Goal: Task Accomplishment & Management: Complete application form

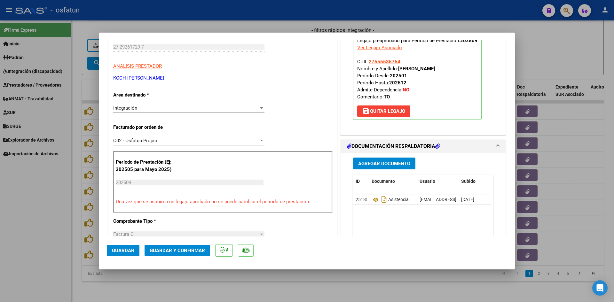
scroll to position [96, 0]
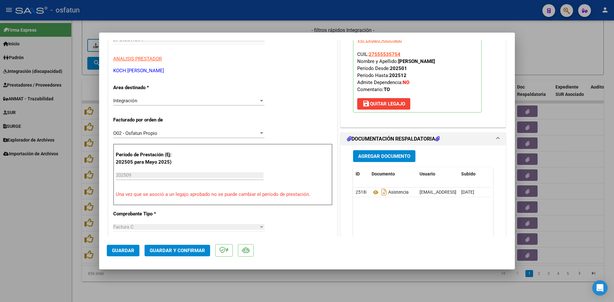
click at [290, 281] on div at bounding box center [307, 151] width 614 height 302
type input "$ 0,00"
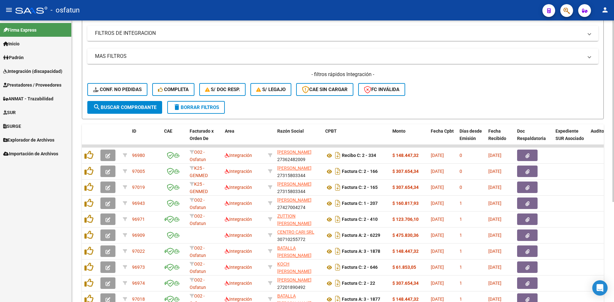
scroll to position [0, 0]
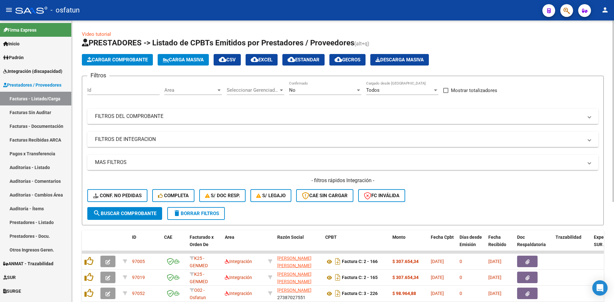
click at [210, 89] on span "Area" at bounding box center [190, 90] width 52 height 6
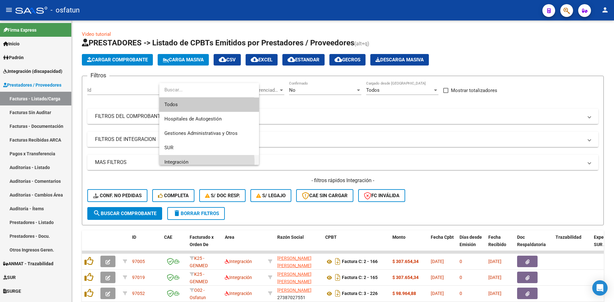
click at [194, 162] on span "Integración" at bounding box center [209, 162] width 90 height 14
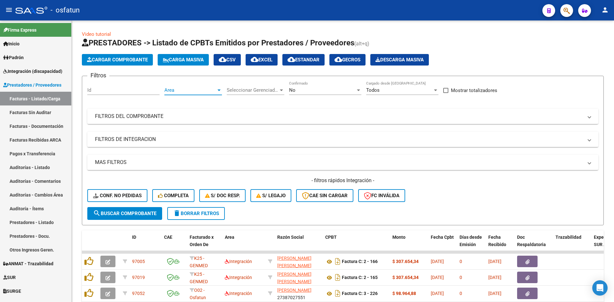
scroll to position [4, 0]
click at [126, 211] on span "search Buscar Comprobante" at bounding box center [124, 214] width 63 height 6
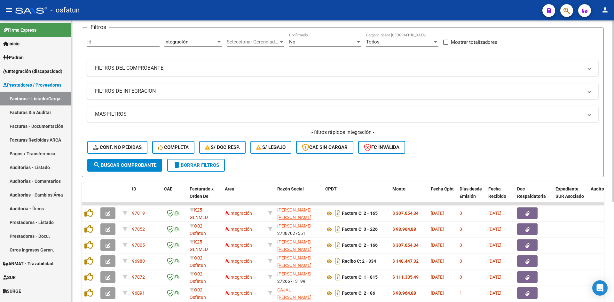
scroll to position [155, 0]
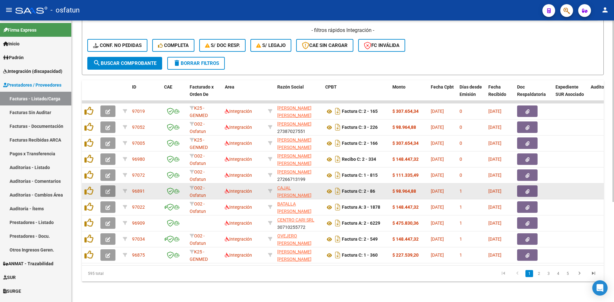
click at [109, 189] on icon "button" at bounding box center [108, 191] width 5 height 5
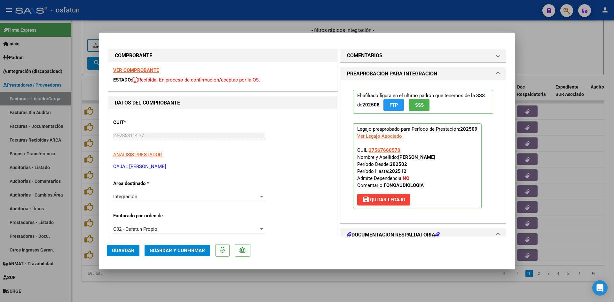
click at [339, 296] on div at bounding box center [307, 151] width 614 height 302
type input "$ 0,00"
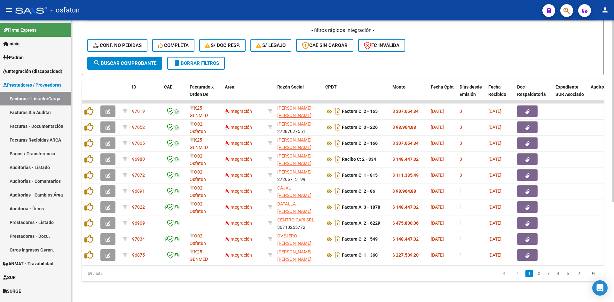
click at [245, 284] on div "Video tutorial PRESTADORES -> Listado de CPBTs Emitidos por Prestadores / Prove…" at bounding box center [343, 86] width 542 height 432
click at [481, 48] on div "- filtros rápidos Integración - Conf. no pedidas Completa S/ Doc Resp. S/ legaj…" at bounding box center [342, 42] width 511 height 30
click at [138, 60] on span "search Buscar Comprobante" at bounding box center [124, 63] width 63 height 6
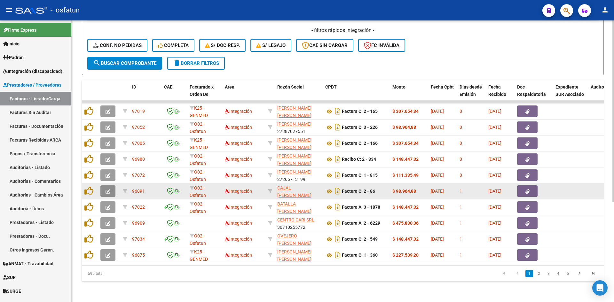
click at [102, 187] on button "button" at bounding box center [107, 192] width 15 height 12
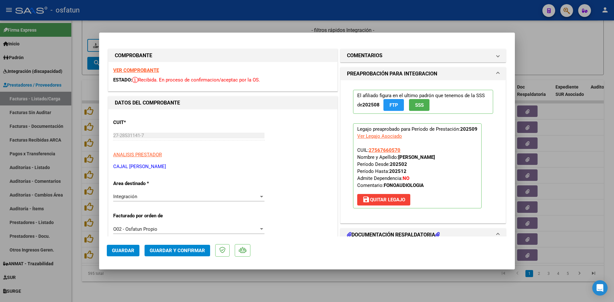
click at [141, 69] on strong "VER COMPROBANTE" at bounding box center [136, 70] width 46 height 6
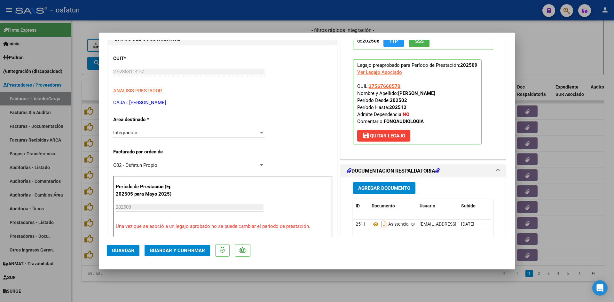
click at [184, 249] on span "Guardar y Confirmar" at bounding box center [177, 251] width 55 height 6
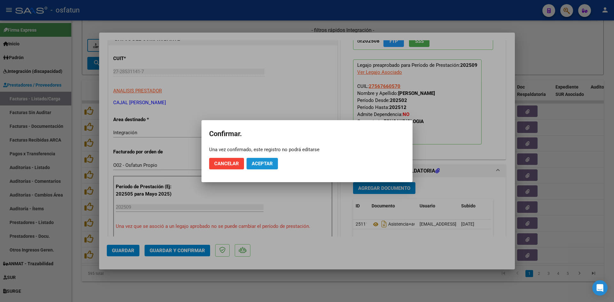
click at [263, 163] on span "Aceptar" at bounding box center [262, 164] width 21 height 6
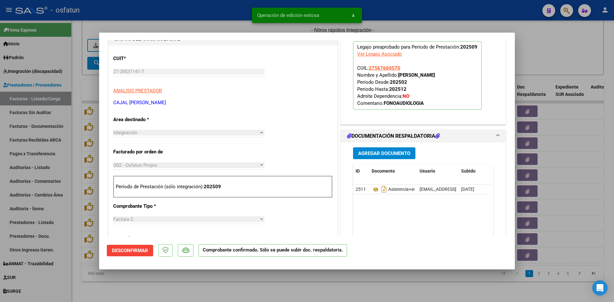
click at [273, 289] on div at bounding box center [307, 151] width 614 height 302
type input "$ 0,00"
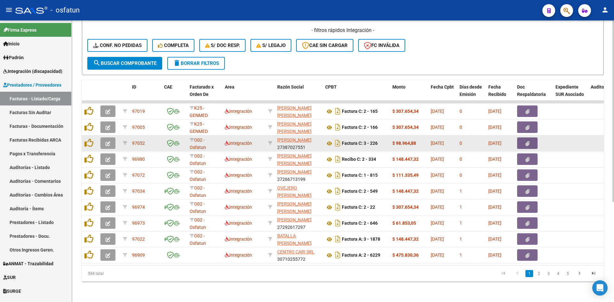
click at [114, 138] on button "button" at bounding box center [107, 144] width 15 height 12
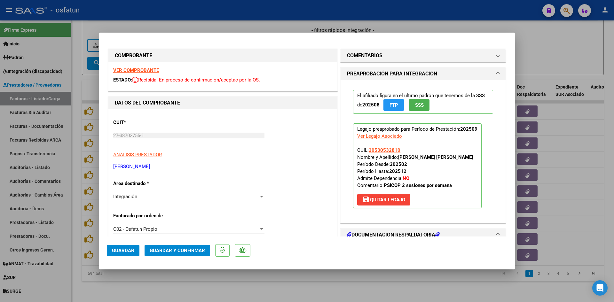
click at [135, 69] on strong "VER COMPROBANTE" at bounding box center [136, 70] width 46 height 6
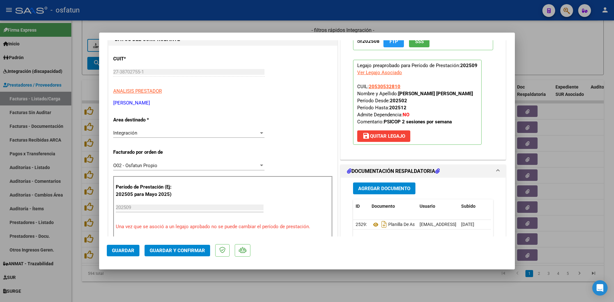
scroll to position [64, 0]
click at [172, 249] on span "Guardar y Confirmar" at bounding box center [177, 251] width 55 height 6
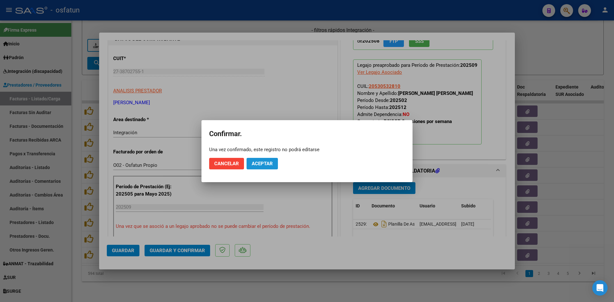
click at [259, 163] on span "Aceptar" at bounding box center [262, 164] width 21 height 6
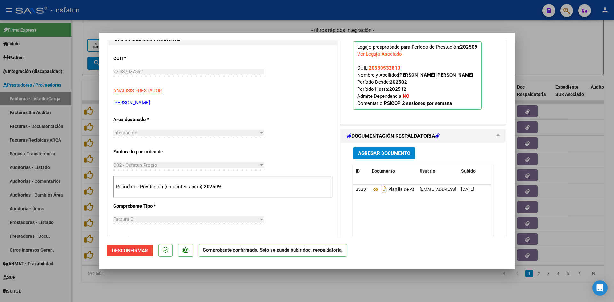
click at [238, 30] on div at bounding box center [307, 151] width 614 height 302
type input "$ 0,00"
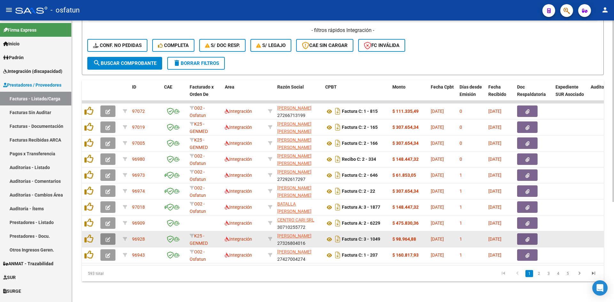
click at [108, 237] on icon "button" at bounding box center [108, 239] width 5 height 5
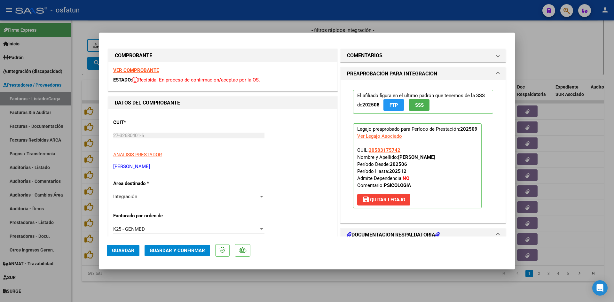
click at [145, 69] on strong "VER COMPROBANTE" at bounding box center [136, 70] width 46 height 6
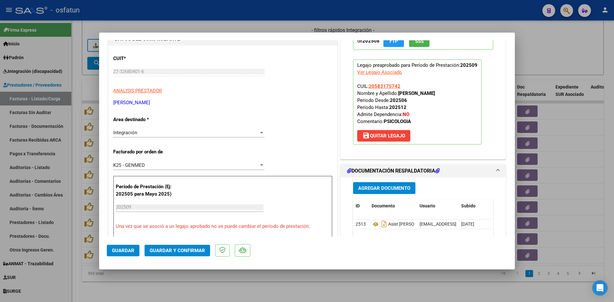
scroll to position [96, 0]
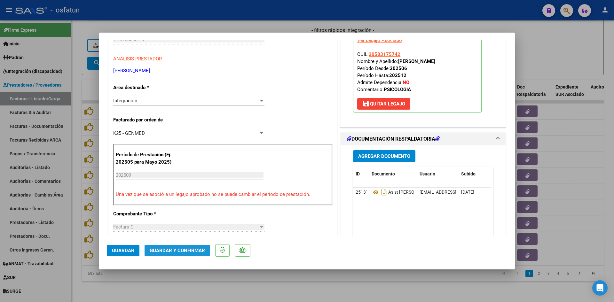
click at [192, 250] on span "Guardar y Confirmar" at bounding box center [177, 251] width 55 height 6
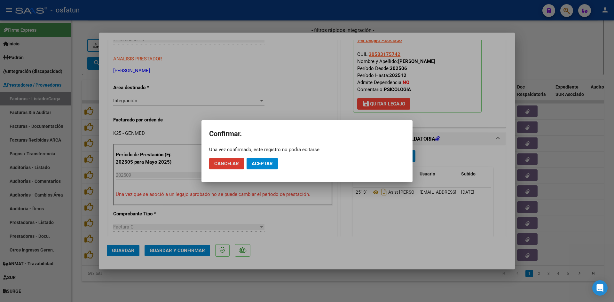
click at [268, 164] on span "Aceptar" at bounding box center [262, 164] width 21 height 6
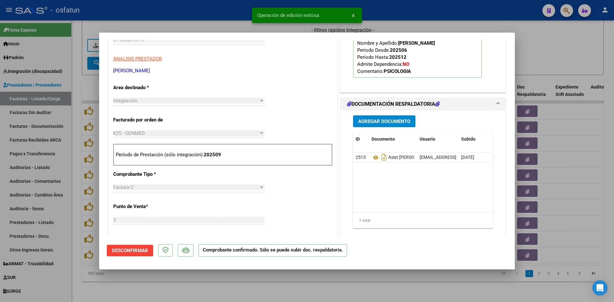
click at [227, 23] on div at bounding box center [307, 151] width 614 height 302
type input "$ 0,00"
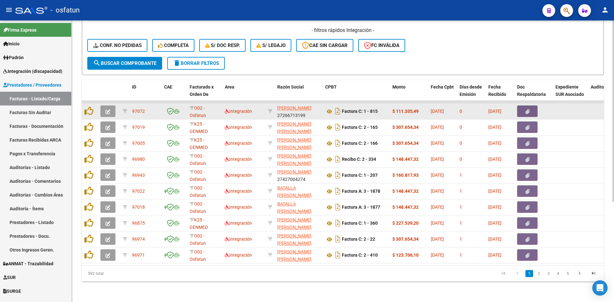
click at [109, 109] on icon "button" at bounding box center [108, 111] width 5 height 5
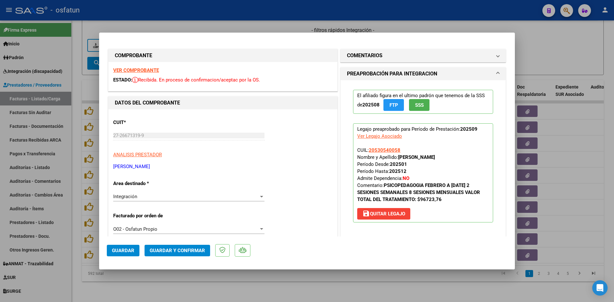
click at [146, 72] on strong "VER COMPROBANTE" at bounding box center [136, 70] width 46 height 6
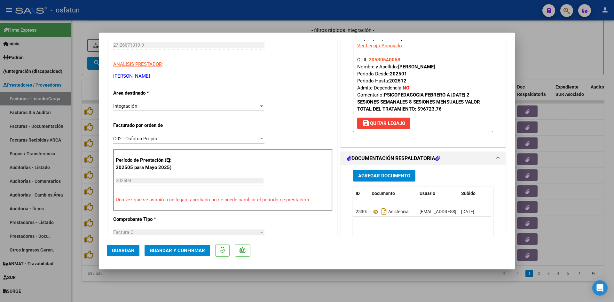
scroll to position [96, 0]
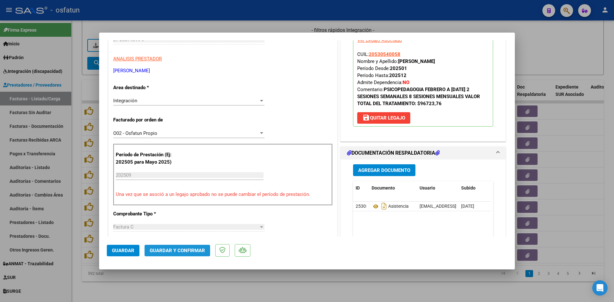
click at [182, 254] on button "Guardar y Confirmar" at bounding box center [178, 251] width 66 height 12
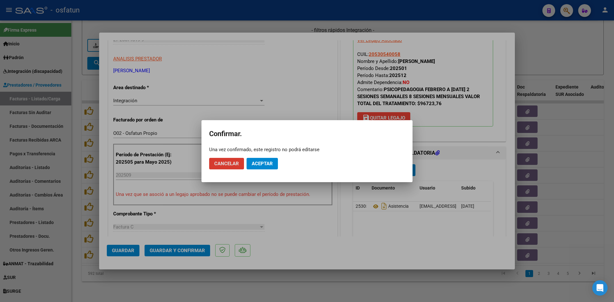
click at [259, 162] on span "Aceptar" at bounding box center [262, 164] width 21 height 6
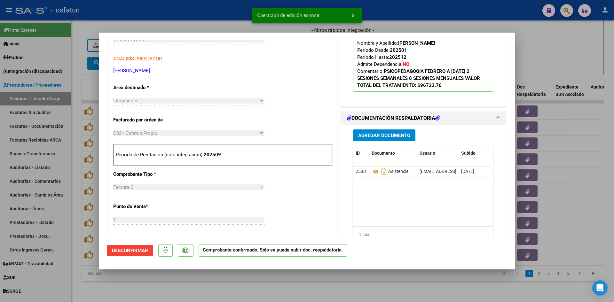
click at [209, 26] on div at bounding box center [307, 151] width 614 height 302
type input "$ 0,00"
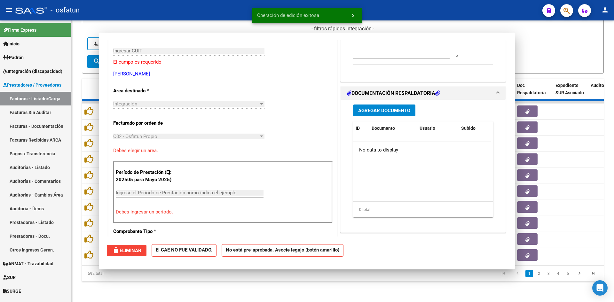
scroll to position [107, 0]
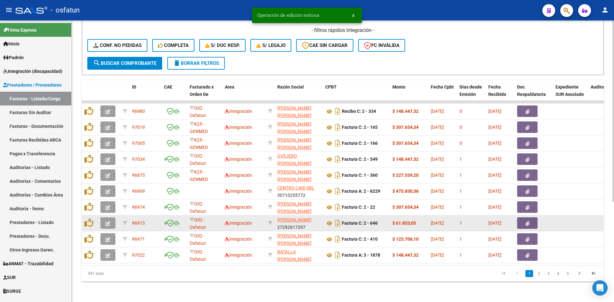
click at [107, 221] on icon "button" at bounding box center [108, 223] width 5 height 5
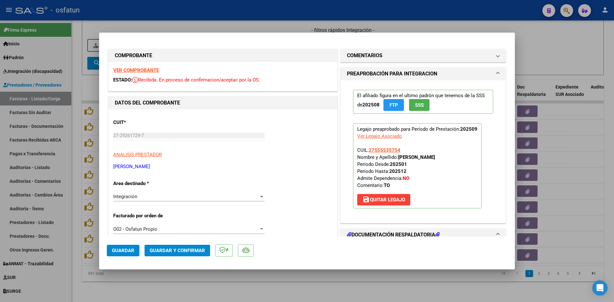
click at [147, 71] on strong "VER COMPROBANTE" at bounding box center [136, 70] width 46 height 6
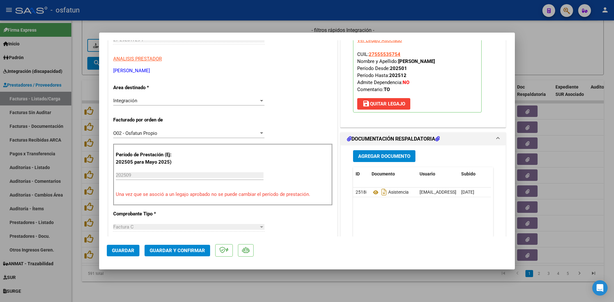
click at [176, 250] on span "Guardar y Confirmar" at bounding box center [177, 251] width 55 height 6
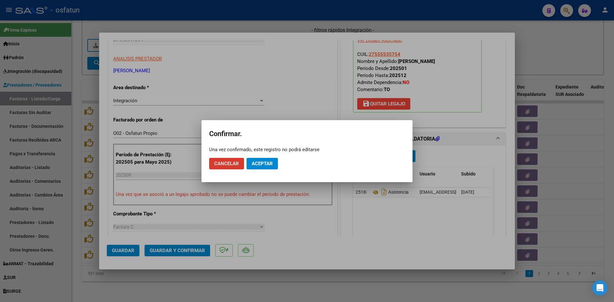
click at [268, 166] on span "Aceptar" at bounding box center [262, 164] width 21 height 6
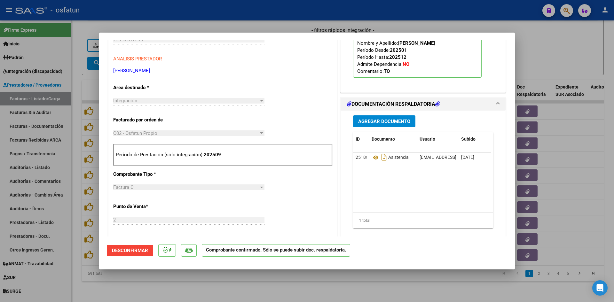
click at [253, 28] on div at bounding box center [307, 151] width 614 height 302
type input "$ 0,00"
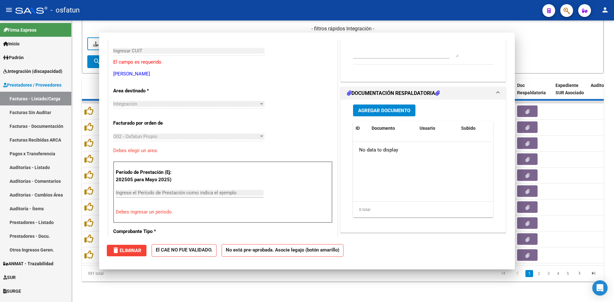
scroll to position [107, 0]
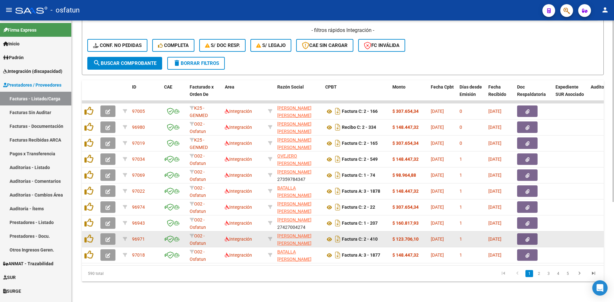
click at [113, 234] on button "button" at bounding box center [107, 239] width 15 height 12
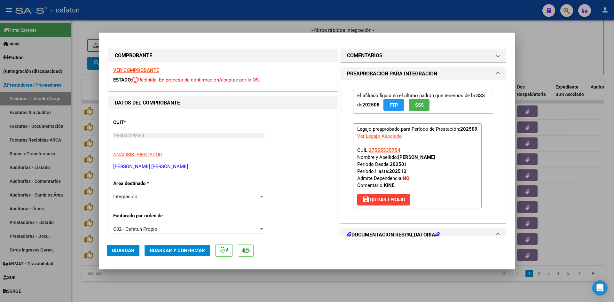
click at [147, 68] on strong "VER COMPROBANTE" at bounding box center [136, 70] width 46 height 6
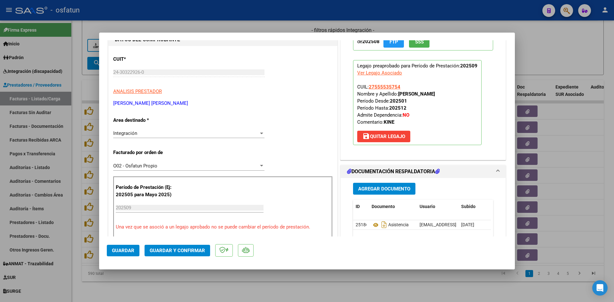
scroll to position [64, 0]
click at [181, 252] on span "Guardar y Confirmar" at bounding box center [177, 251] width 55 height 6
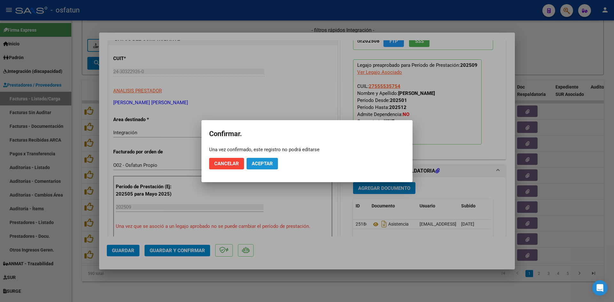
click at [260, 165] on span "Aceptar" at bounding box center [262, 164] width 21 height 6
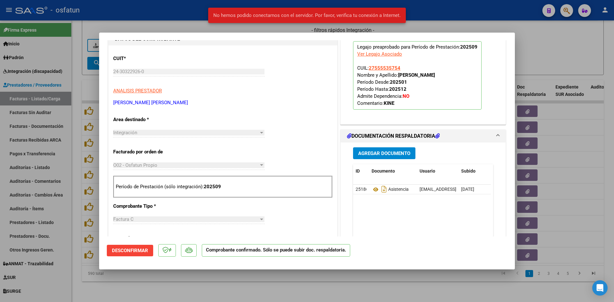
click at [193, 23] on div at bounding box center [307, 151] width 614 height 302
type input "$ 0,00"
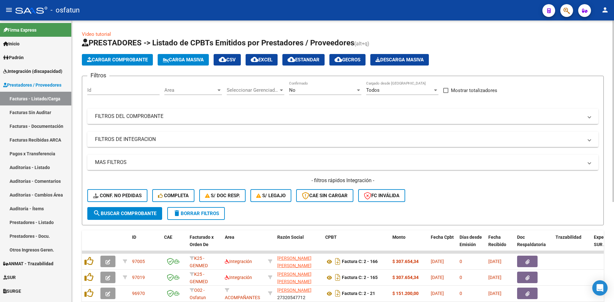
click at [226, 90] on app-drop-down-list "Area Area" at bounding box center [195, 91] width 62 height 20
click at [214, 90] on span "Area" at bounding box center [190, 90] width 52 height 6
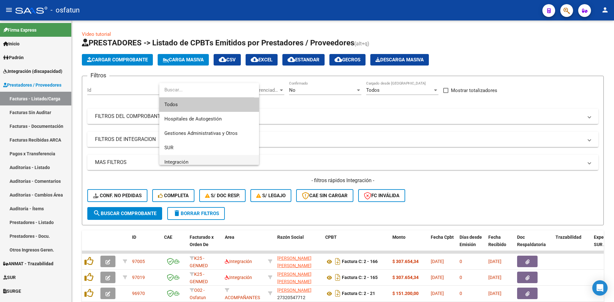
click at [188, 157] on span "Integración" at bounding box center [209, 162] width 90 height 14
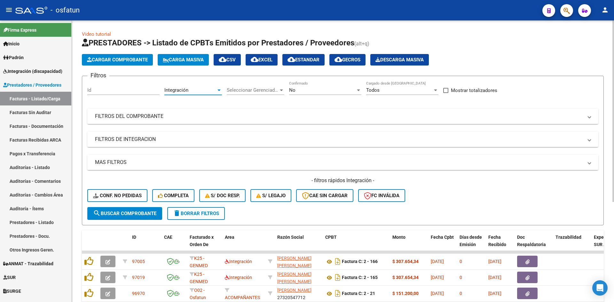
scroll to position [4, 0]
click at [129, 214] on span "search Buscar Comprobante" at bounding box center [124, 214] width 63 height 6
click at [122, 212] on span "search Buscar Comprobante" at bounding box center [124, 214] width 63 height 6
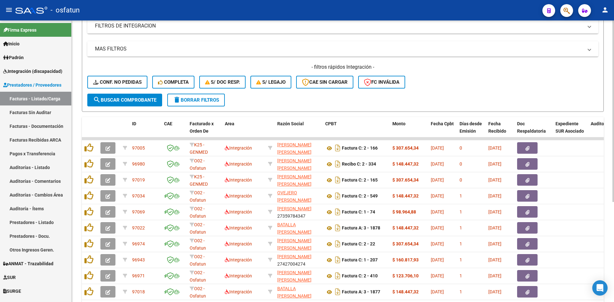
scroll to position [155, 0]
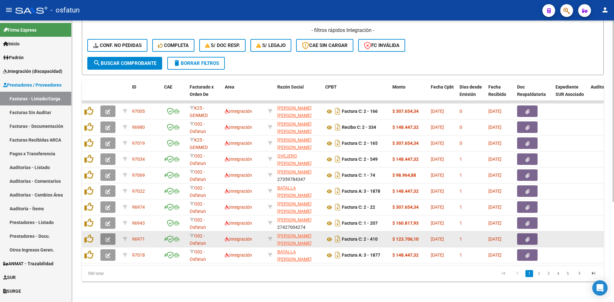
click at [109, 237] on icon "button" at bounding box center [108, 239] width 5 height 5
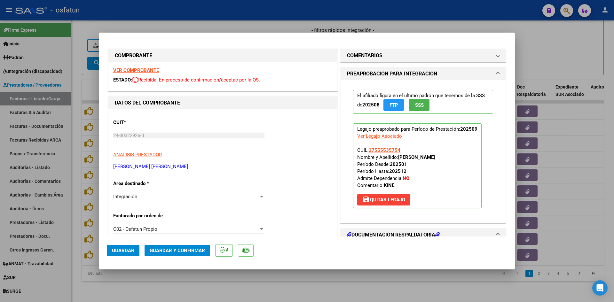
click at [147, 72] on strong "VER COMPROBANTE" at bounding box center [136, 70] width 46 height 6
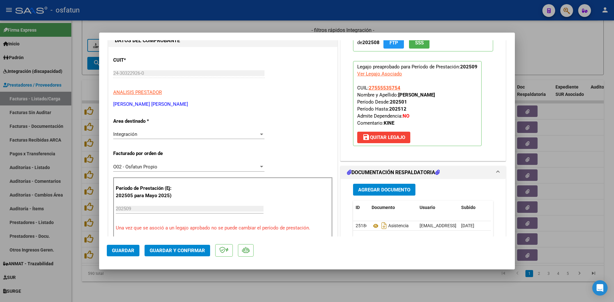
scroll to position [64, 0]
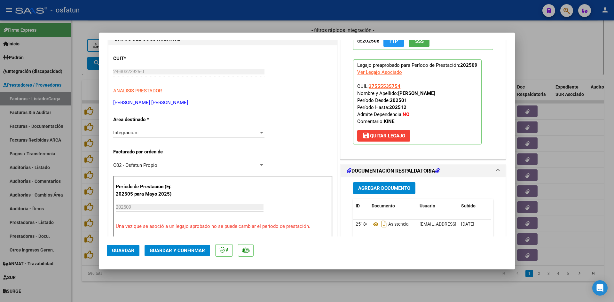
click at [163, 247] on button "Guardar y Confirmar" at bounding box center [178, 251] width 66 height 12
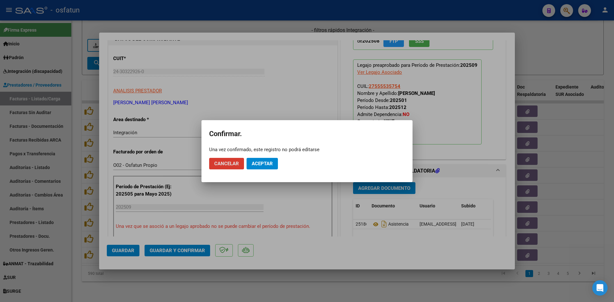
click at [253, 162] on span "Aceptar" at bounding box center [262, 164] width 21 height 6
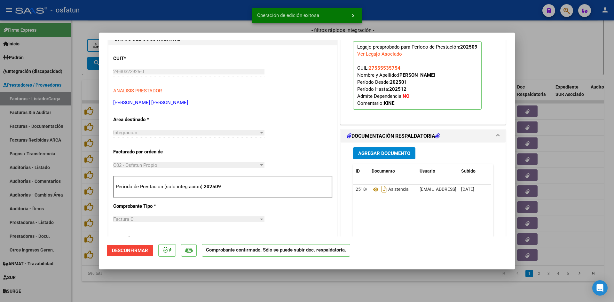
click at [224, 24] on div at bounding box center [307, 151] width 614 height 302
type input "$ 0,00"
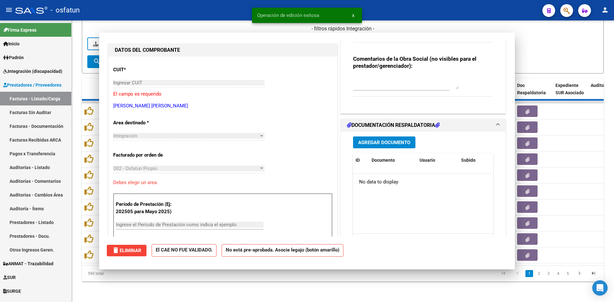
scroll to position [0, 0]
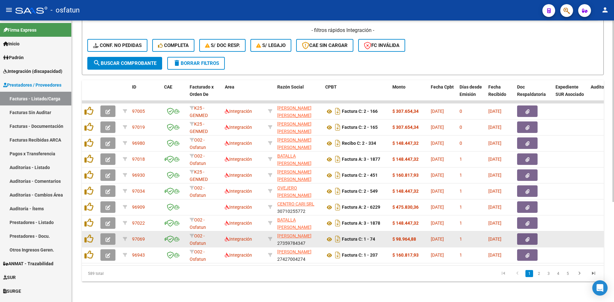
click at [109, 237] on icon "button" at bounding box center [108, 239] width 5 height 5
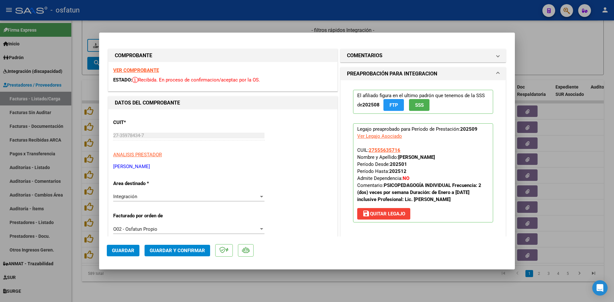
click at [149, 68] on strong "VER COMPROBANTE" at bounding box center [136, 70] width 46 height 6
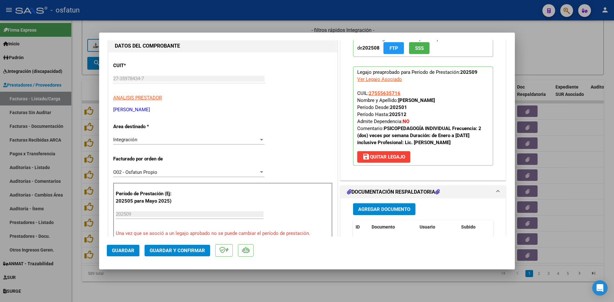
scroll to position [128, 0]
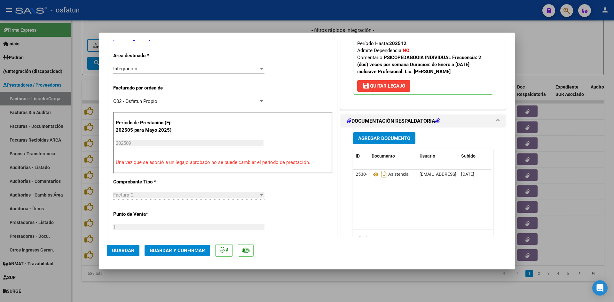
click at [183, 250] on span "Guardar y Confirmar" at bounding box center [177, 251] width 55 height 6
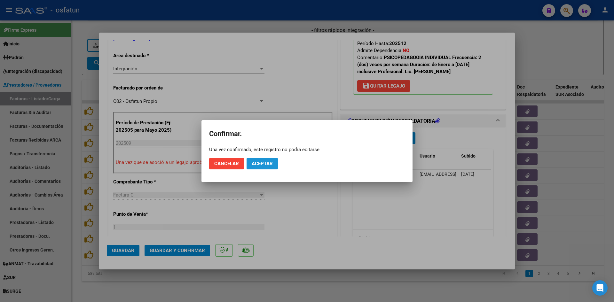
click at [268, 165] on span "Aceptar" at bounding box center [262, 164] width 21 height 6
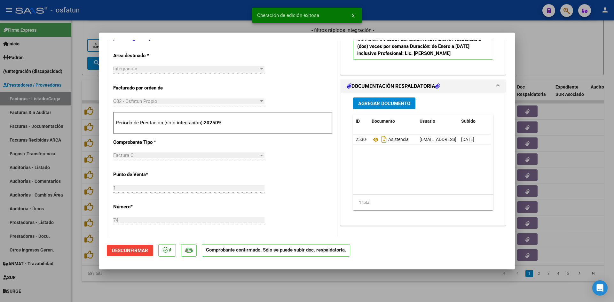
click at [218, 274] on div at bounding box center [307, 151] width 614 height 302
type input "$ 0,00"
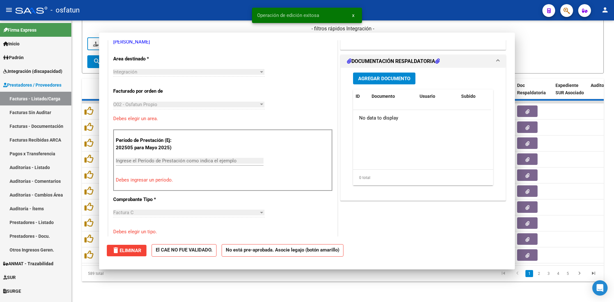
scroll to position [131, 0]
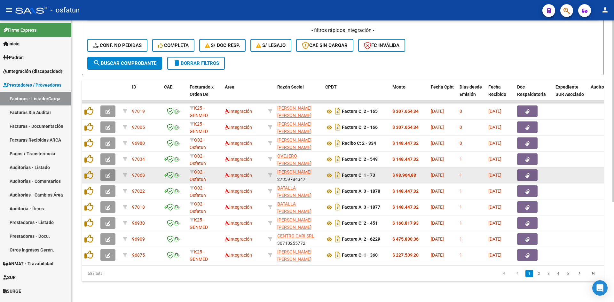
click at [112, 170] on button "button" at bounding box center [107, 176] width 15 height 12
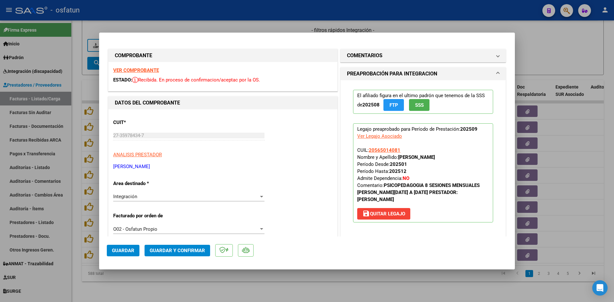
click at [140, 68] on strong "VER COMPROBANTE" at bounding box center [136, 70] width 46 height 6
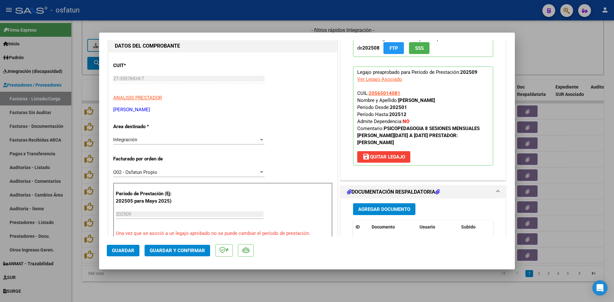
scroll to position [64, 0]
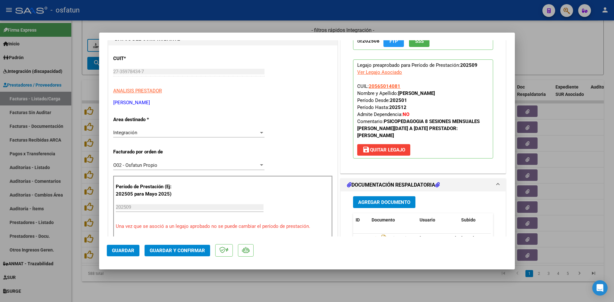
click at [195, 256] on button "Guardar y Confirmar" at bounding box center [178, 251] width 66 height 12
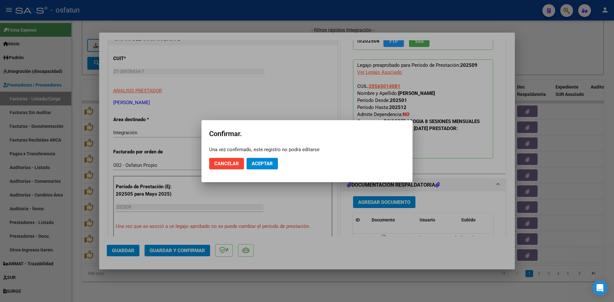
click at [276, 165] on mat-dialog-actions "Cancelar Aceptar" at bounding box center [307, 164] width 196 height 22
click at [276, 165] on button "Aceptar" at bounding box center [262, 164] width 31 height 12
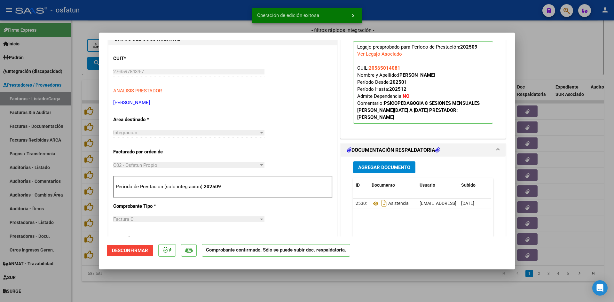
click at [212, 27] on div at bounding box center [307, 151] width 614 height 302
type input "$ 0,00"
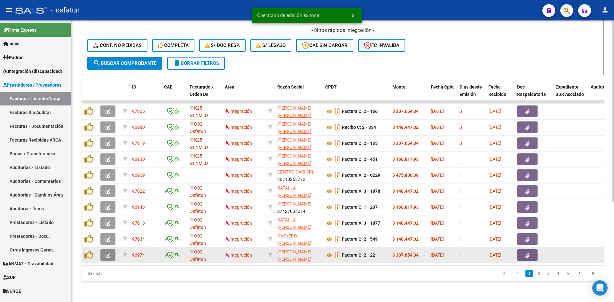
click at [108, 252] on span "button" at bounding box center [108, 255] width 5 height 6
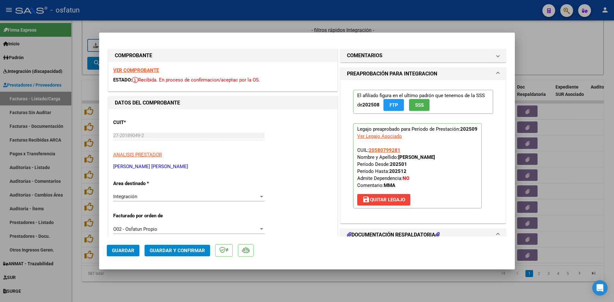
click at [145, 71] on strong "VER COMPROBANTE" at bounding box center [136, 70] width 46 height 6
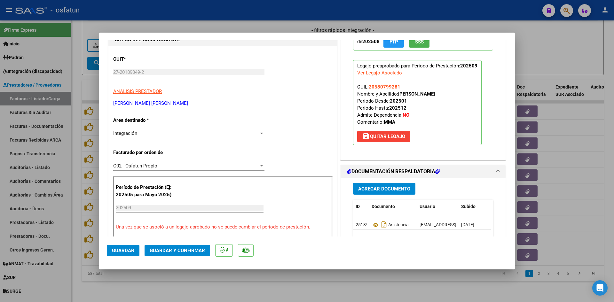
scroll to position [64, 0]
click at [188, 254] on button "Guardar y Confirmar" at bounding box center [178, 251] width 66 height 12
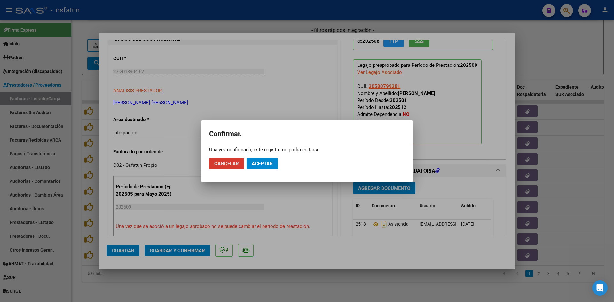
click at [268, 162] on span "Aceptar" at bounding box center [262, 164] width 21 height 6
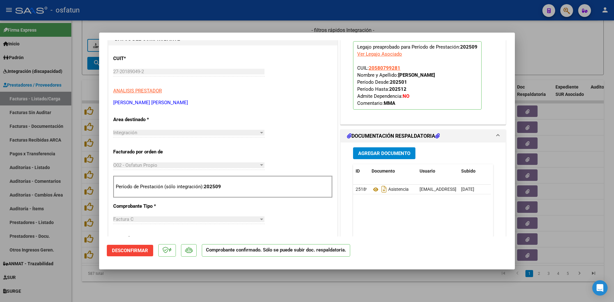
click at [225, 18] on div at bounding box center [307, 151] width 614 height 302
type input "$ 0,00"
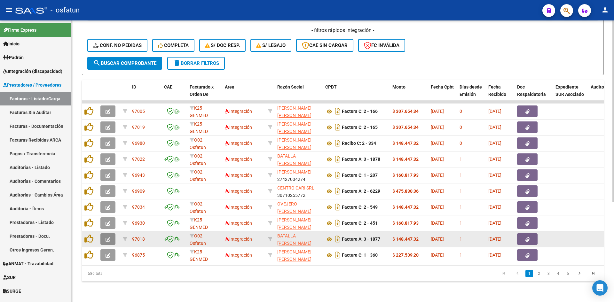
click at [107, 237] on icon "button" at bounding box center [108, 239] width 5 height 5
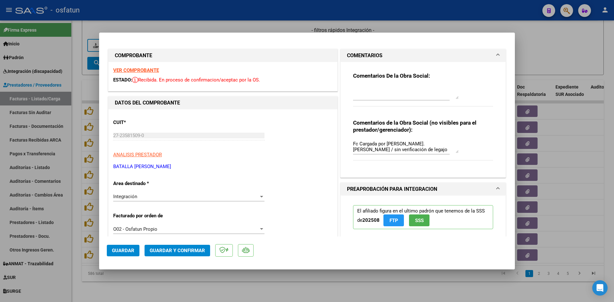
click at [495, 54] on mat-expansion-panel-header "COMENTARIOS" at bounding box center [423, 55] width 165 height 13
type input "$ 0,00"
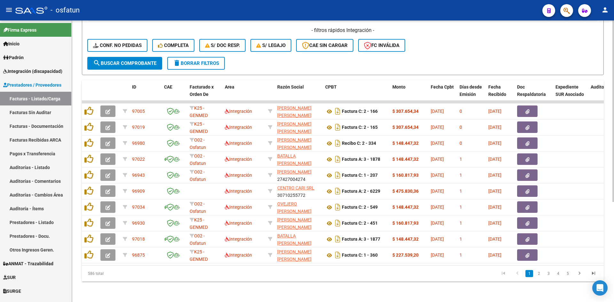
click at [540, 58] on form "Filtros Id Integración Area Seleccionar Gerenciador Seleccionar Gerenciador No …" at bounding box center [343, 0] width 522 height 150
click at [537, 273] on link "2" at bounding box center [539, 273] width 8 height 7
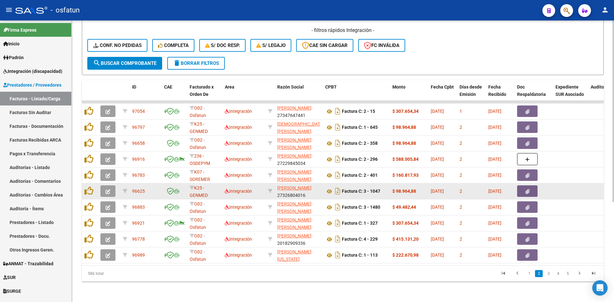
click at [106, 189] on icon "button" at bounding box center [108, 191] width 5 height 5
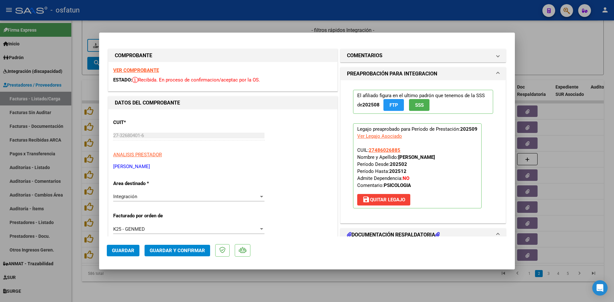
click at [151, 70] on strong "VER COMPROBANTE" at bounding box center [136, 70] width 46 height 6
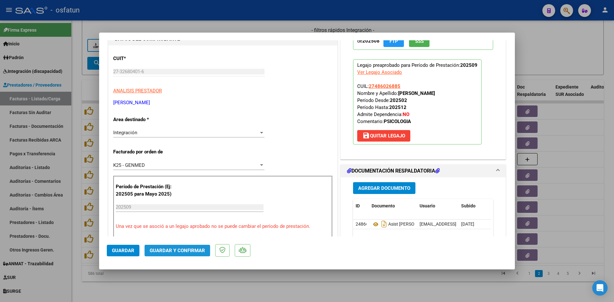
click at [190, 252] on span "Guardar y Confirmar" at bounding box center [177, 251] width 55 height 6
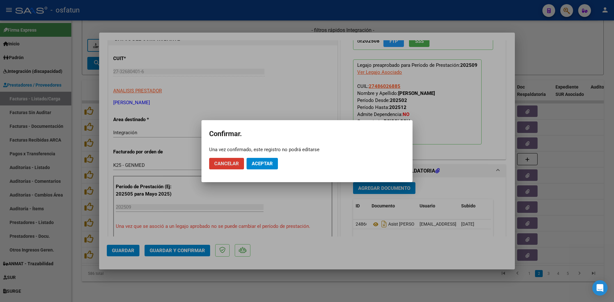
click at [261, 168] on button "Aceptar" at bounding box center [262, 164] width 31 height 12
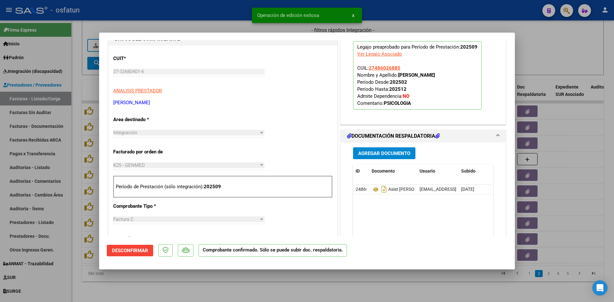
click at [242, 29] on div at bounding box center [307, 151] width 614 height 302
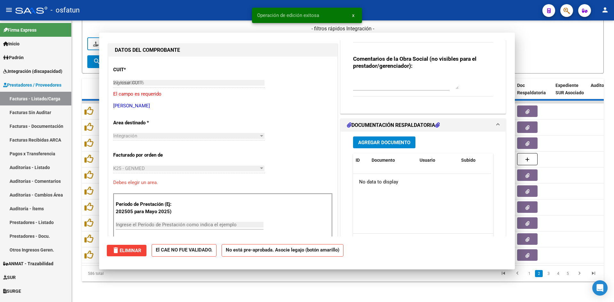
type input "$ 0,00"
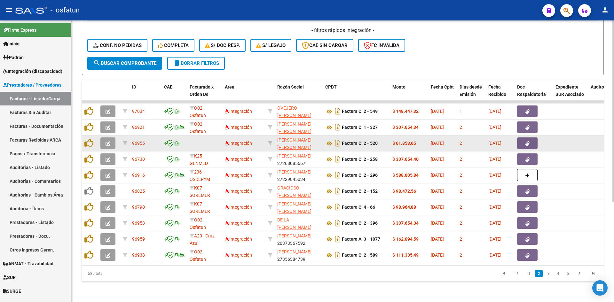
click at [110, 141] on icon "button" at bounding box center [108, 143] width 5 height 5
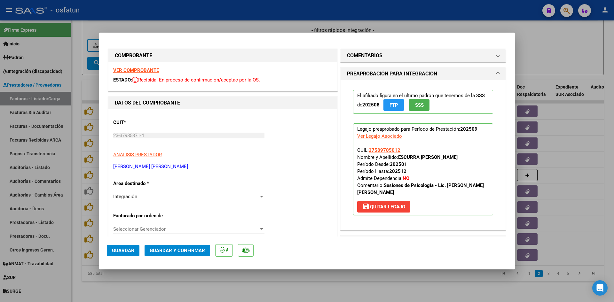
click at [152, 69] on strong "VER COMPROBANTE" at bounding box center [136, 70] width 46 height 6
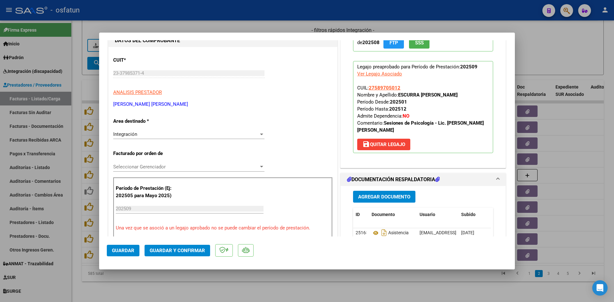
scroll to position [64, 0]
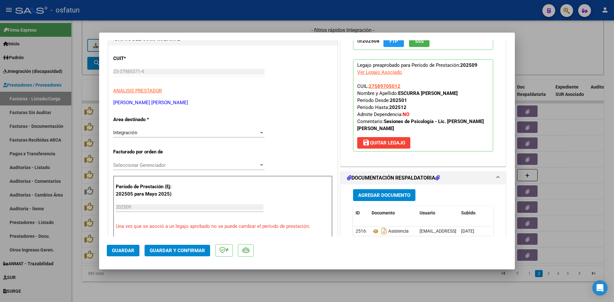
click at [199, 248] on span "Guardar y Confirmar" at bounding box center [177, 251] width 55 height 6
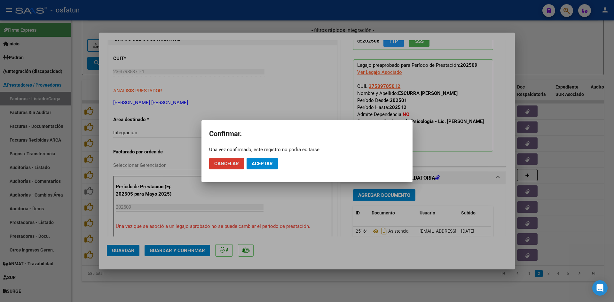
click at [258, 165] on span "Aceptar" at bounding box center [262, 164] width 21 height 6
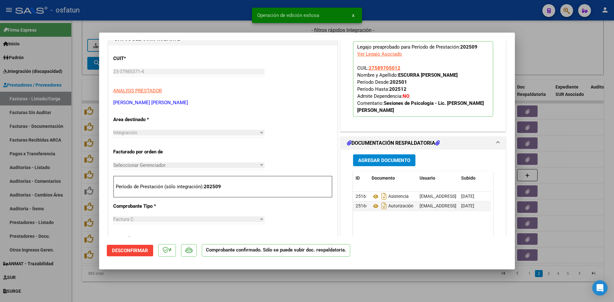
click at [223, 22] on div at bounding box center [307, 151] width 614 height 302
type input "$ 0,00"
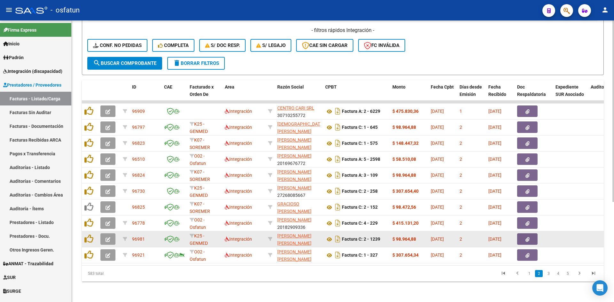
click at [109, 237] on icon "button" at bounding box center [108, 239] width 5 height 5
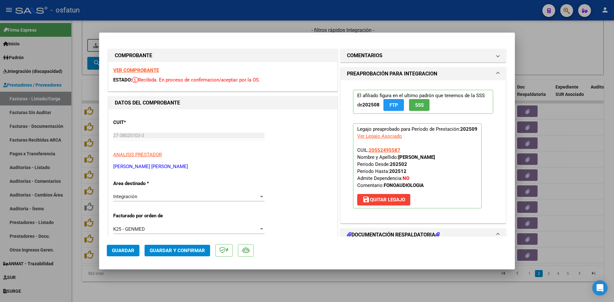
click at [146, 71] on strong "VER COMPROBANTE" at bounding box center [136, 70] width 46 height 6
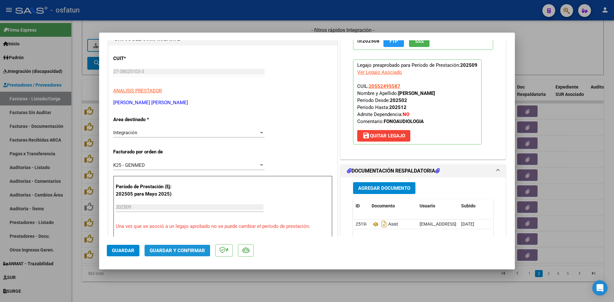
click at [183, 250] on span "Guardar y Confirmar" at bounding box center [177, 251] width 55 height 6
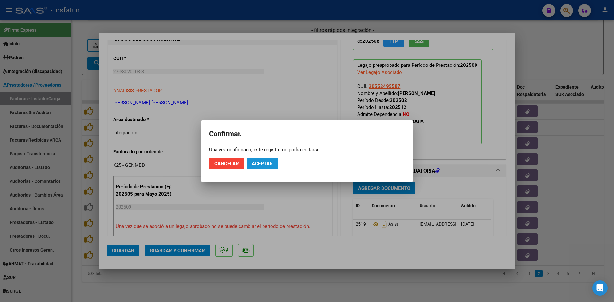
click at [268, 166] on span "Aceptar" at bounding box center [262, 164] width 21 height 6
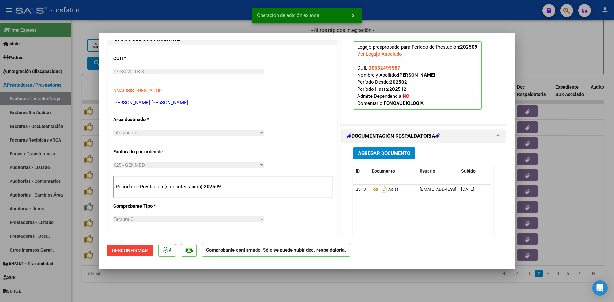
click at [233, 26] on div at bounding box center [307, 151] width 614 height 302
type input "$ 0,00"
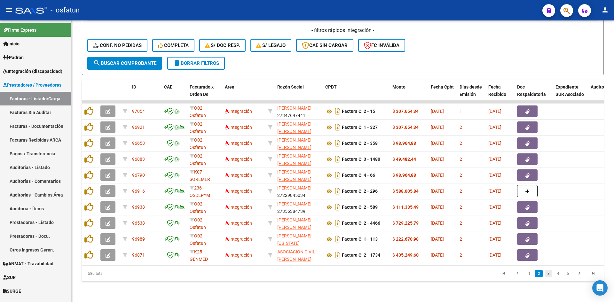
click at [547, 274] on link "3" at bounding box center [549, 273] width 8 height 7
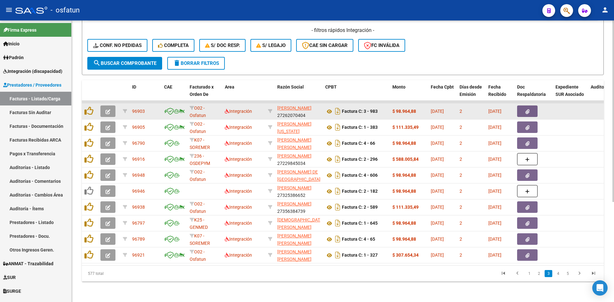
click at [115, 106] on button "button" at bounding box center [107, 112] width 15 height 12
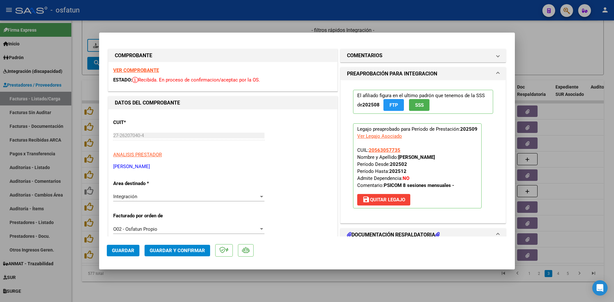
click at [136, 69] on strong "VER COMPROBANTE" at bounding box center [136, 70] width 46 height 6
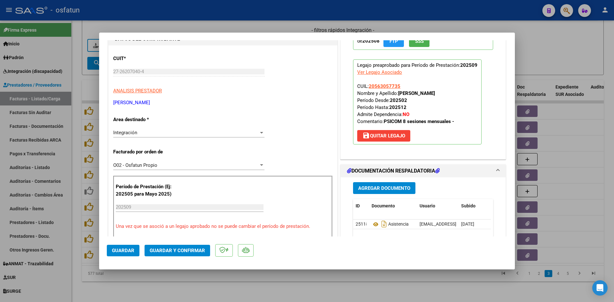
scroll to position [96, 0]
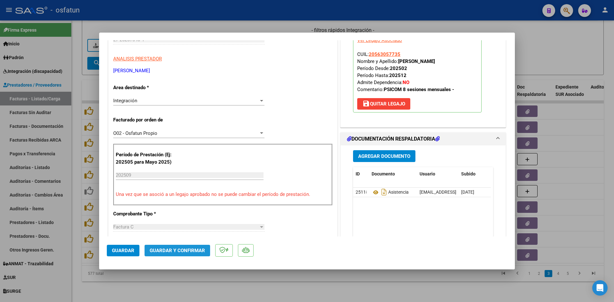
click at [178, 248] on button "Guardar y Confirmar" at bounding box center [178, 251] width 66 height 12
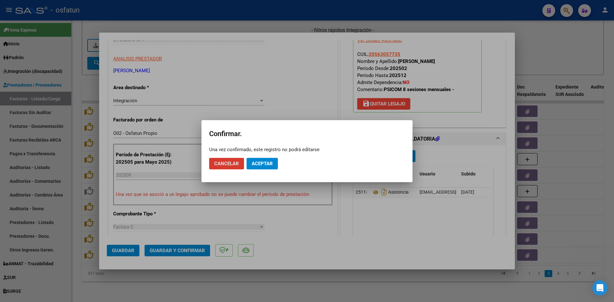
click at [257, 164] on span "Aceptar" at bounding box center [262, 164] width 21 height 6
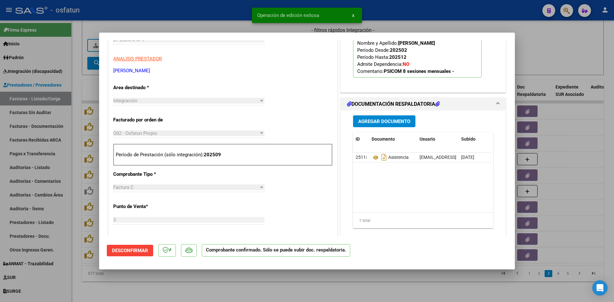
click at [228, 20] on div at bounding box center [307, 151] width 614 height 302
type input "$ 0,00"
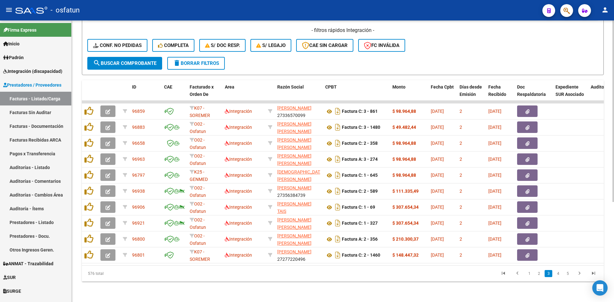
click at [286, 284] on div "Video tutorial PRESTADORES -> Listado de CPBTs Emitidos por Prestadores / Prove…" at bounding box center [343, 86] width 542 height 432
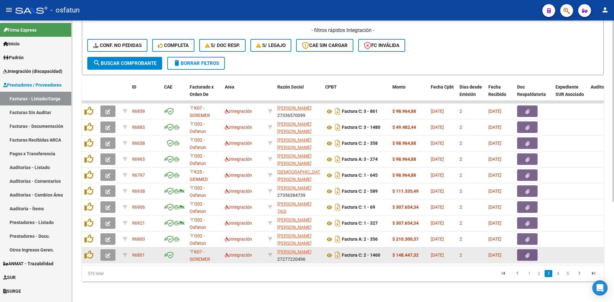
click at [110, 252] on span "button" at bounding box center [108, 255] width 5 height 6
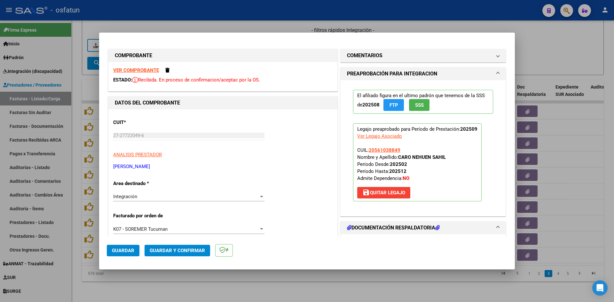
click at [284, 28] on div at bounding box center [307, 151] width 614 height 302
type input "$ 0,00"
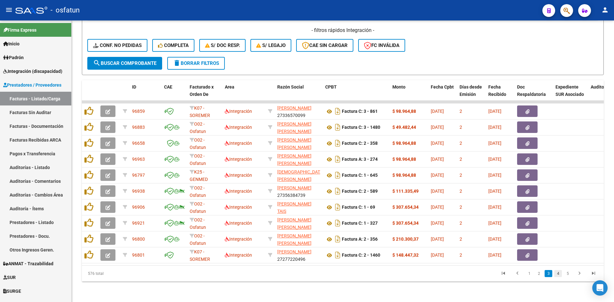
click at [557, 273] on link "4" at bounding box center [558, 273] width 8 height 7
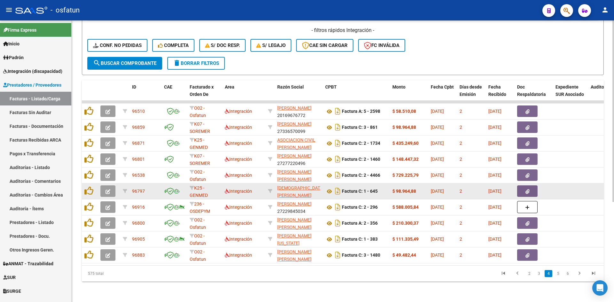
click at [108, 189] on icon "button" at bounding box center [108, 191] width 5 height 5
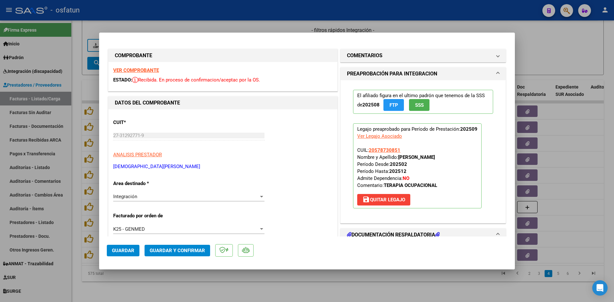
click at [129, 69] on strong "VER COMPROBANTE" at bounding box center [136, 70] width 46 height 6
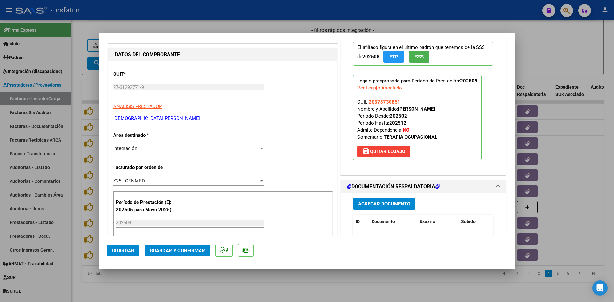
scroll to position [64, 0]
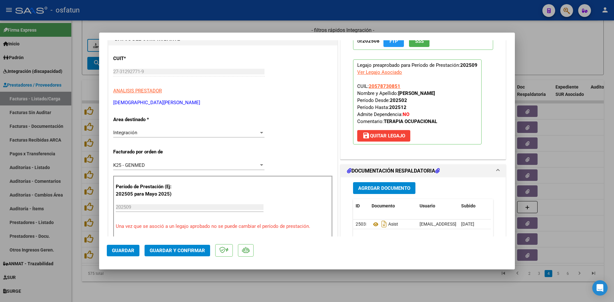
click at [181, 251] on span "Guardar y Confirmar" at bounding box center [177, 251] width 55 height 6
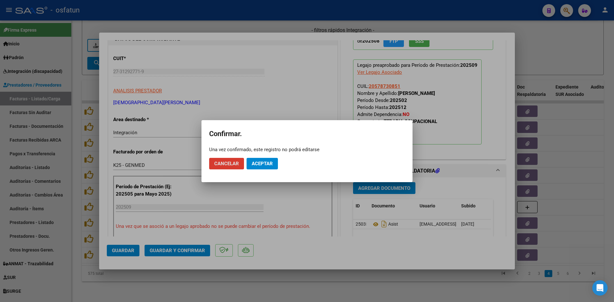
click at [266, 160] on button "Aceptar" at bounding box center [262, 164] width 31 height 12
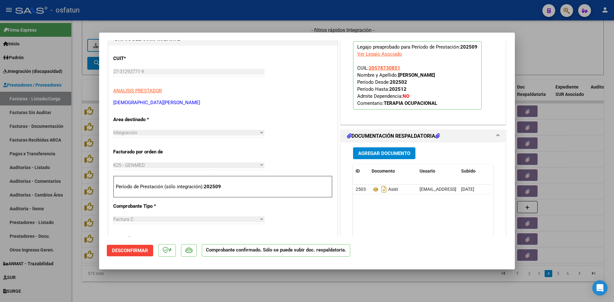
click at [234, 284] on div at bounding box center [307, 151] width 614 height 302
type input "$ 0,00"
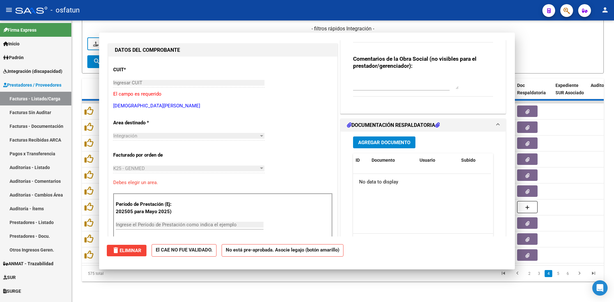
scroll to position [75, 0]
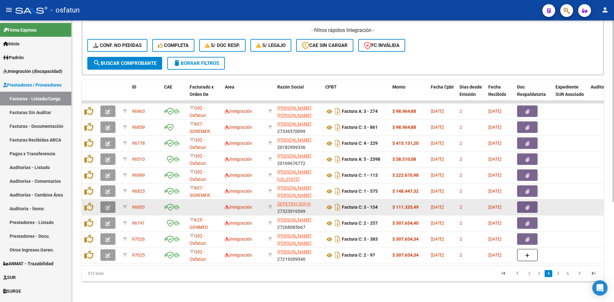
click at [113, 201] on button "button" at bounding box center [107, 207] width 15 height 12
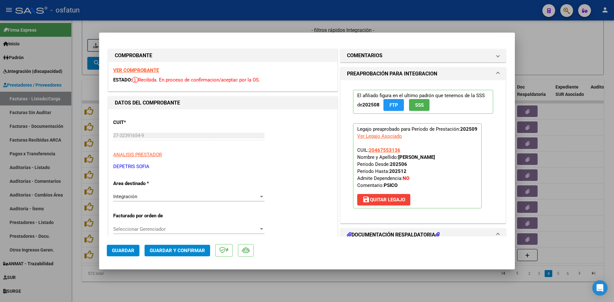
click at [153, 69] on strong "VER COMPROBANTE" at bounding box center [136, 70] width 46 height 6
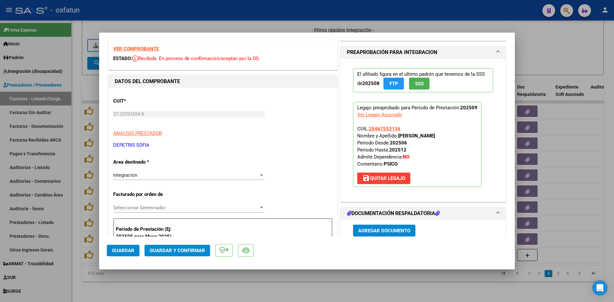
scroll to position [64, 0]
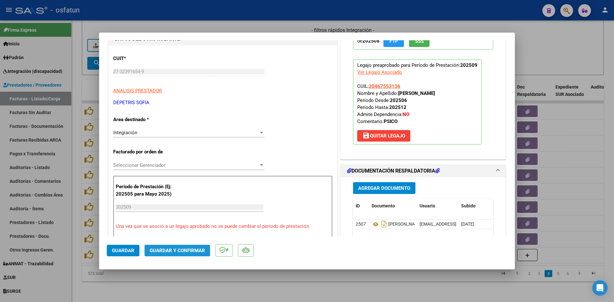
click at [198, 247] on button "Guardar y Confirmar" at bounding box center [178, 251] width 66 height 12
click at [195, 249] on span "Guardar y Confirmar" at bounding box center [177, 251] width 55 height 6
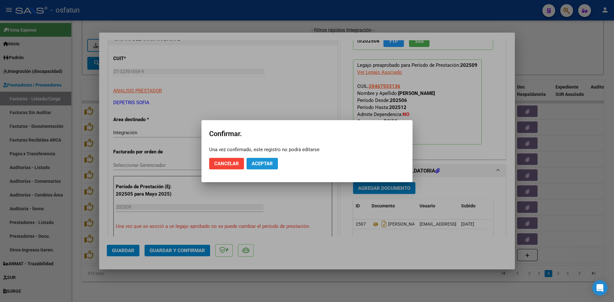
click at [259, 166] on span "Aceptar" at bounding box center [262, 164] width 21 height 6
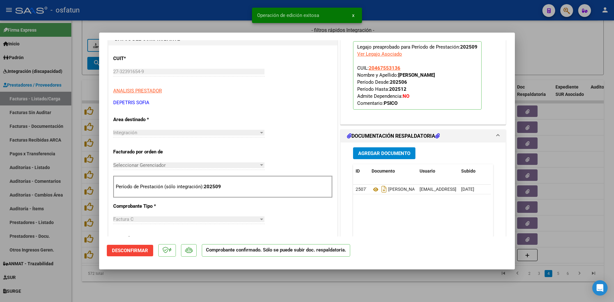
click at [246, 27] on div "Operación de edición exitosa x" at bounding box center [306, 15] width 125 height 31
click at [198, 21] on div at bounding box center [307, 151] width 614 height 302
type input "$ 0,00"
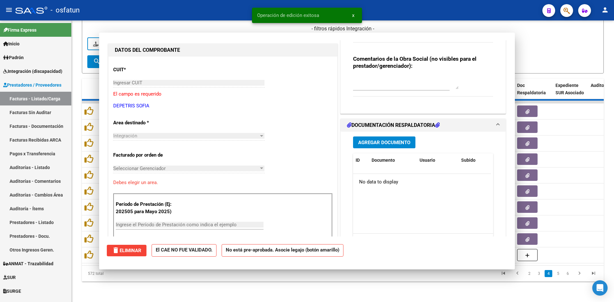
scroll to position [75, 0]
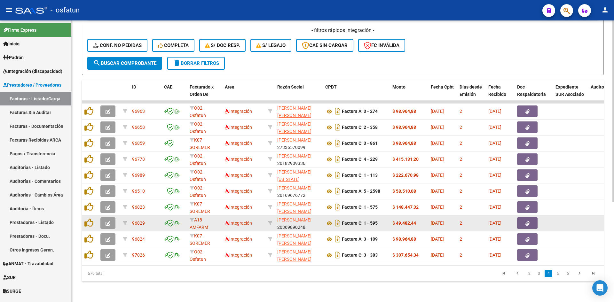
click at [106, 216] on datatable-body-cell at bounding box center [109, 224] width 22 height 16
click at [111, 217] on button "button" at bounding box center [107, 223] width 15 height 12
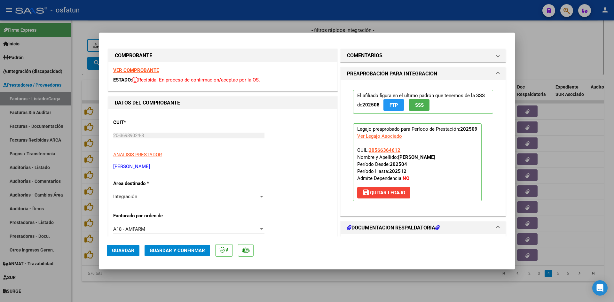
click at [150, 69] on strong "VER COMPROBANTE" at bounding box center [136, 70] width 46 height 6
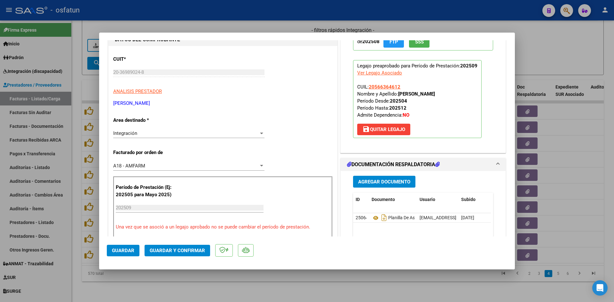
scroll to position [64, 0]
click at [179, 254] on button "Guardar y Confirmar" at bounding box center [178, 251] width 66 height 12
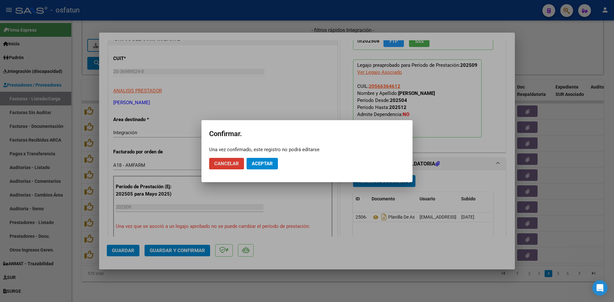
click at [263, 162] on span "Aceptar" at bounding box center [262, 164] width 21 height 6
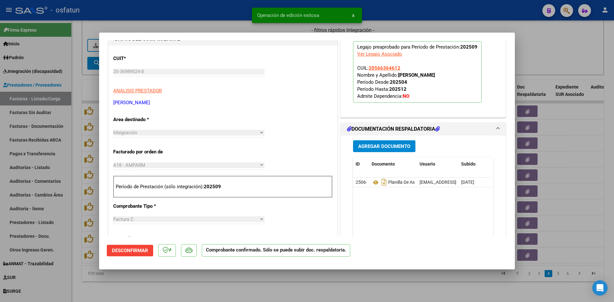
click at [218, 30] on div at bounding box center [307, 151] width 614 height 302
type input "$ 0,00"
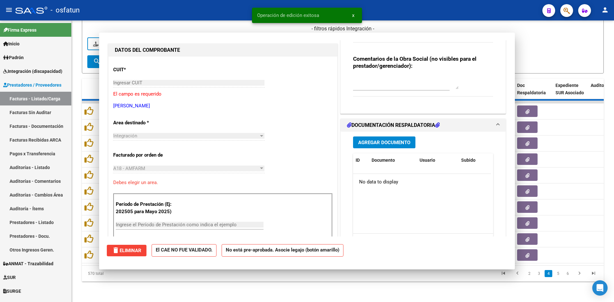
scroll to position [75, 0]
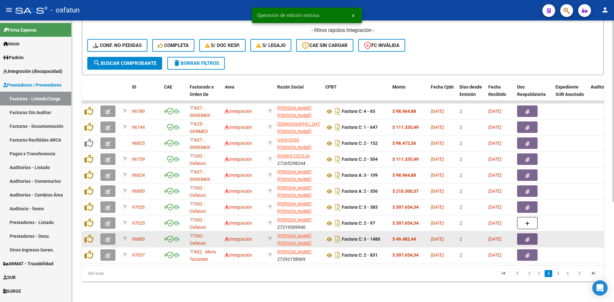
click at [106, 237] on icon "button" at bounding box center [108, 239] width 5 height 5
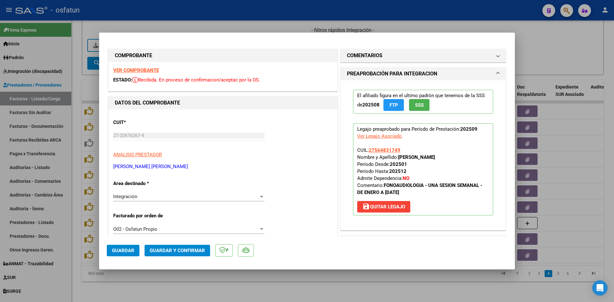
click at [142, 67] on div "VER COMPROBANTE ESTADO: Recibida. En proceso de confirmacion/aceptac por la OS." at bounding box center [222, 76] width 229 height 29
click at [145, 68] on strong "VER COMPROBANTE" at bounding box center [136, 70] width 46 height 6
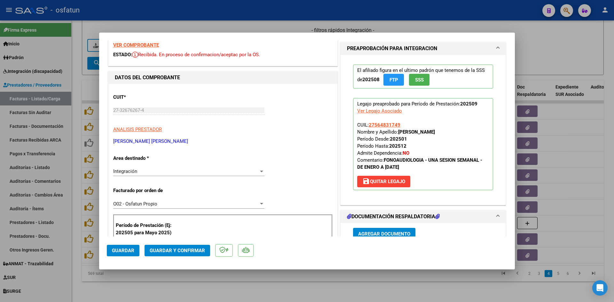
scroll to position [64, 0]
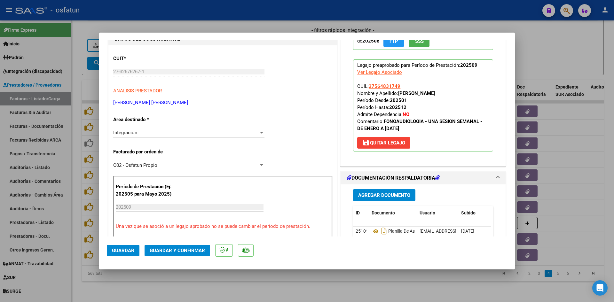
click at [194, 254] on button "Guardar y Confirmar" at bounding box center [178, 251] width 66 height 12
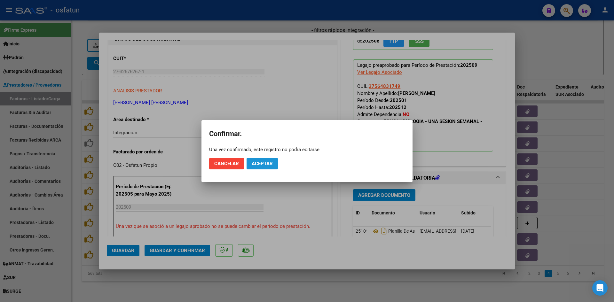
click at [266, 162] on span "Aceptar" at bounding box center [262, 164] width 21 height 6
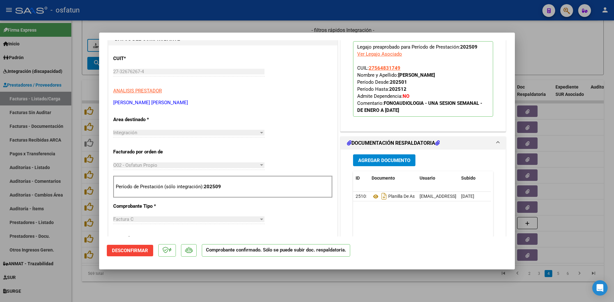
click at [341, 285] on div at bounding box center [307, 151] width 614 height 302
type input "$ 0,00"
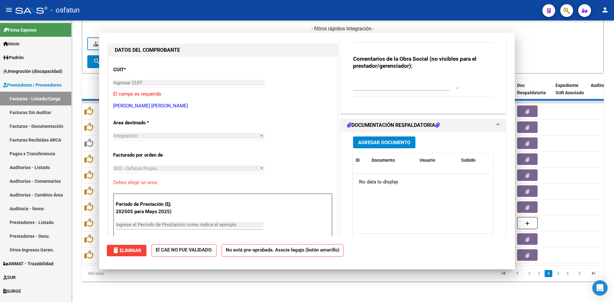
scroll to position [75, 0]
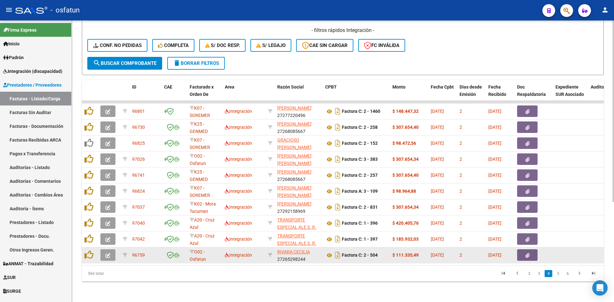
click at [106, 253] on icon "button" at bounding box center [108, 255] width 5 height 5
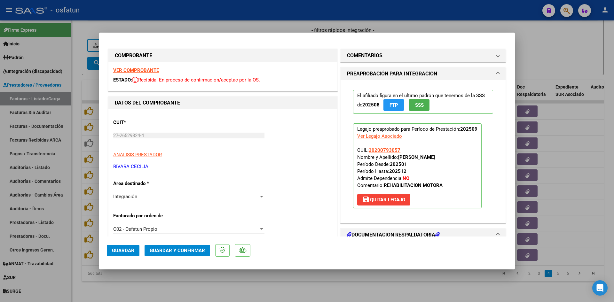
click at [145, 71] on strong "VER COMPROBANTE" at bounding box center [136, 70] width 46 height 6
click at [336, 281] on div at bounding box center [307, 151] width 614 height 302
type input "$ 0,00"
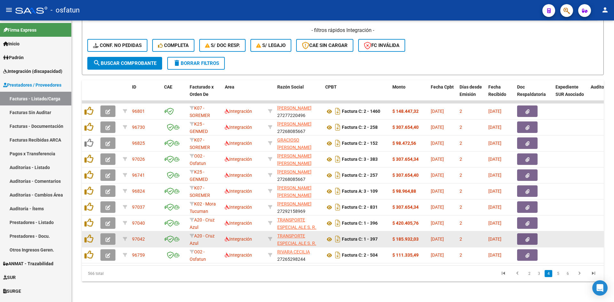
click at [109, 236] on span "button" at bounding box center [108, 239] width 5 height 6
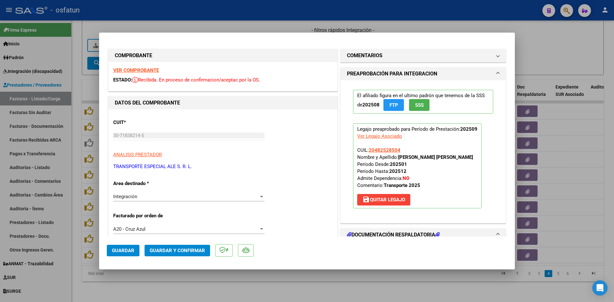
click at [190, 22] on div at bounding box center [307, 151] width 614 height 302
type input "$ 0,00"
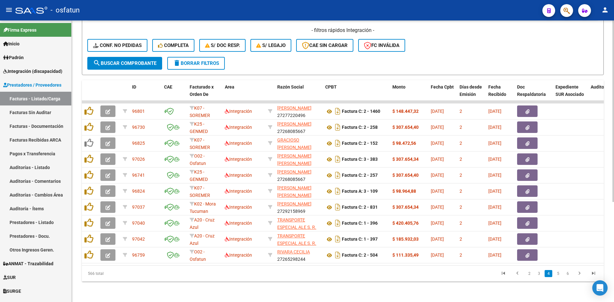
click at [436, 52] on form "Filtros Id Integración Area Seleccionar Gerenciador Seleccionar Gerenciador No …" at bounding box center [343, 0] width 522 height 150
click at [561, 272] on link "5" at bounding box center [558, 273] width 8 height 7
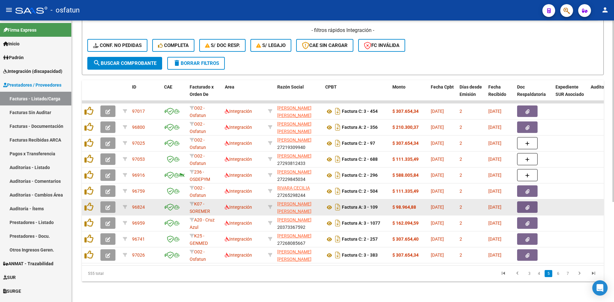
click at [108, 205] on icon "button" at bounding box center [108, 207] width 5 height 5
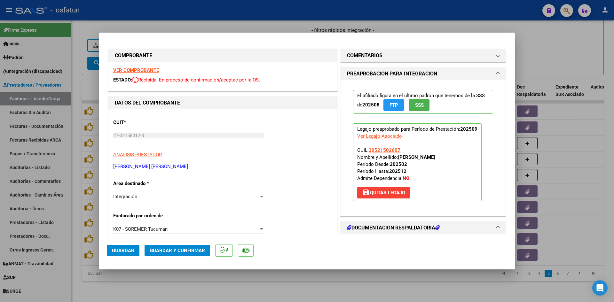
click at [148, 71] on strong "VER COMPROBANTE" at bounding box center [136, 70] width 46 height 6
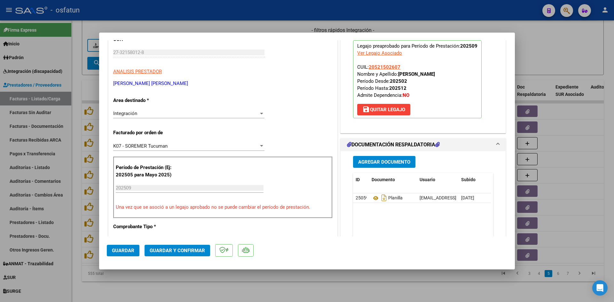
scroll to position [96, 0]
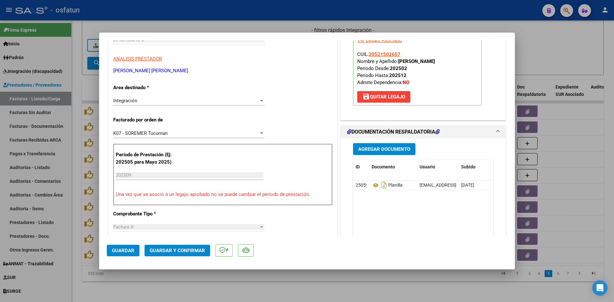
click at [192, 254] on button "Guardar y Confirmar" at bounding box center [178, 251] width 66 height 12
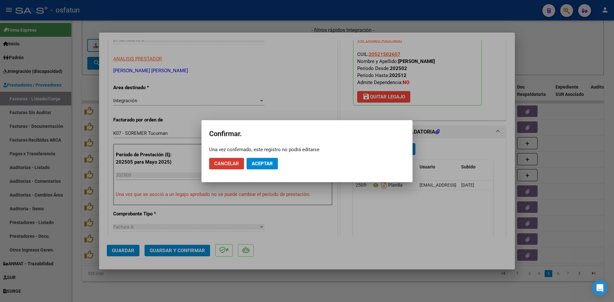
click at [268, 165] on span "Aceptar" at bounding box center [262, 164] width 21 height 6
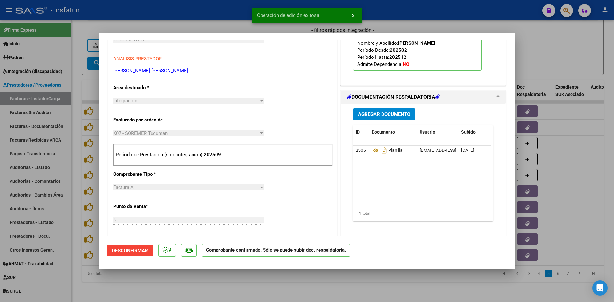
click at [211, 24] on div at bounding box center [307, 151] width 614 height 302
type input "$ 0,00"
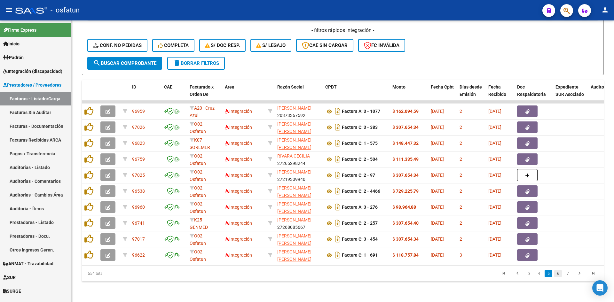
click at [559, 273] on link "6" at bounding box center [558, 273] width 8 height 7
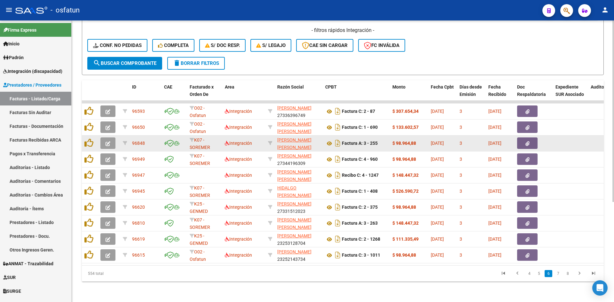
click at [105, 139] on button "button" at bounding box center [107, 144] width 15 height 12
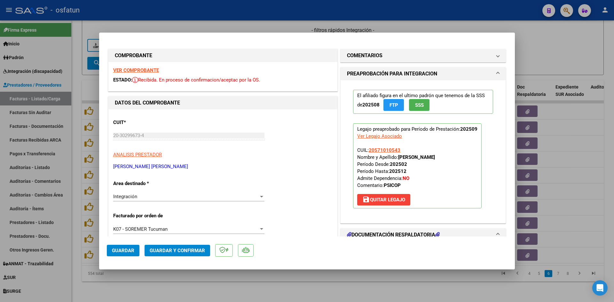
click at [135, 68] on strong "VER COMPROBANTE" at bounding box center [136, 70] width 46 height 6
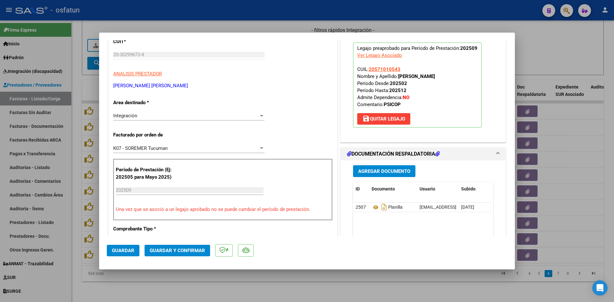
scroll to position [96, 0]
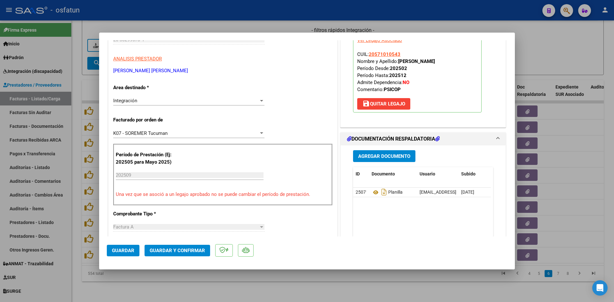
click at [171, 247] on button "Guardar y Confirmar" at bounding box center [178, 251] width 66 height 12
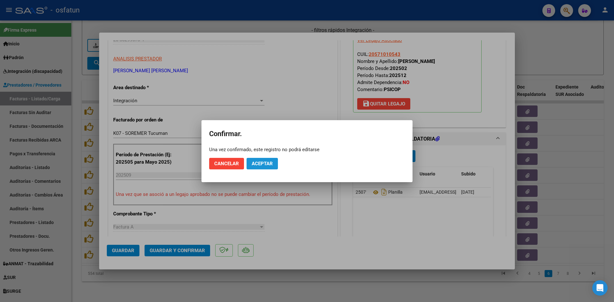
click at [265, 163] on span "Aceptar" at bounding box center [262, 164] width 21 height 6
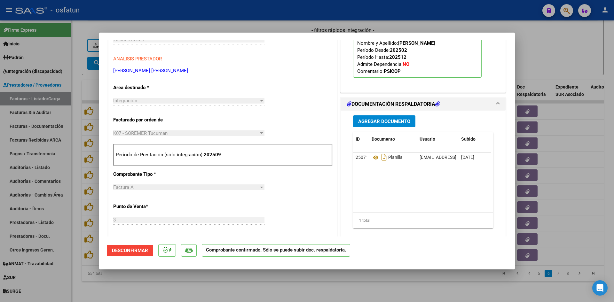
click at [274, 282] on div at bounding box center [307, 151] width 614 height 302
type input "$ 0,00"
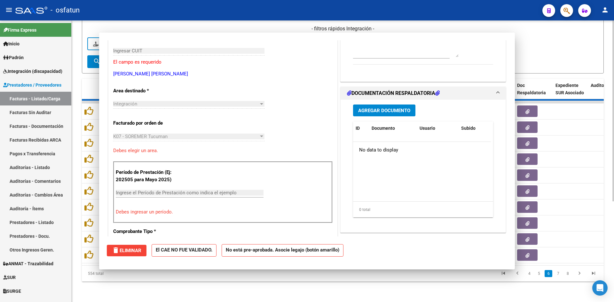
scroll to position [107, 0]
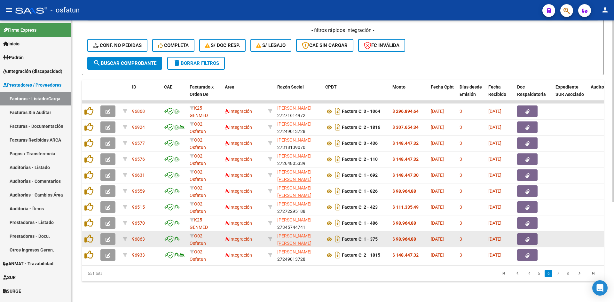
click at [110, 237] on icon "button" at bounding box center [108, 239] width 5 height 5
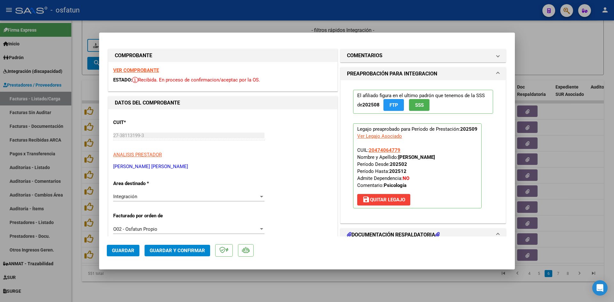
click at [154, 70] on strong "VER COMPROBANTE" at bounding box center [136, 70] width 46 height 6
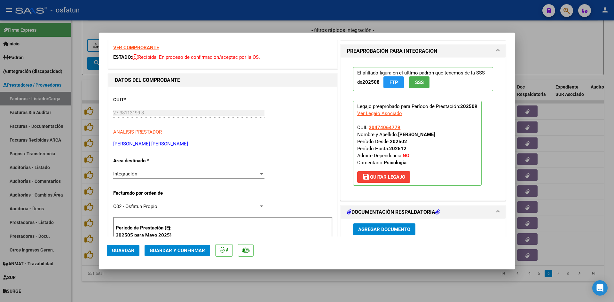
scroll to position [64, 0]
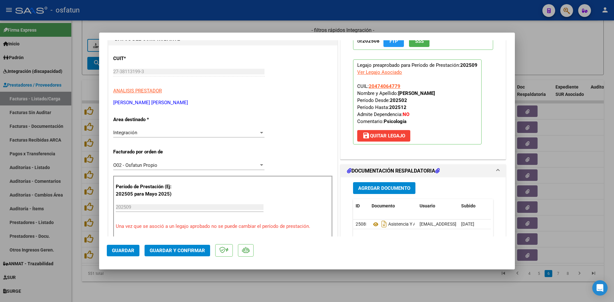
click at [193, 250] on span "Guardar y Confirmar" at bounding box center [177, 251] width 55 height 6
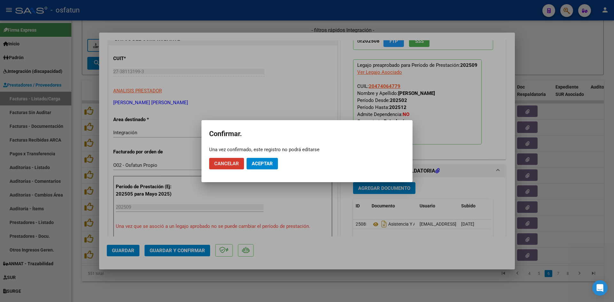
click at [268, 162] on span "Aceptar" at bounding box center [262, 164] width 21 height 6
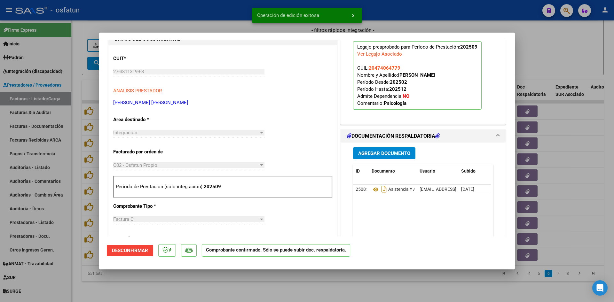
click at [214, 27] on div at bounding box center [307, 151] width 614 height 302
type input "$ 0,00"
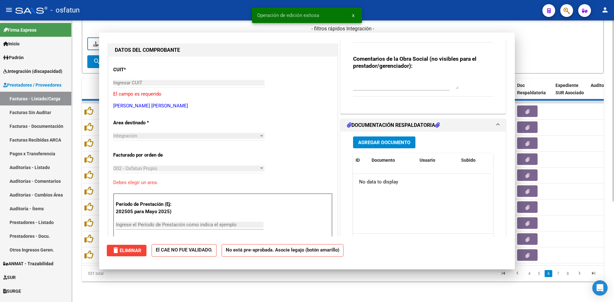
scroll to position [0, 0]
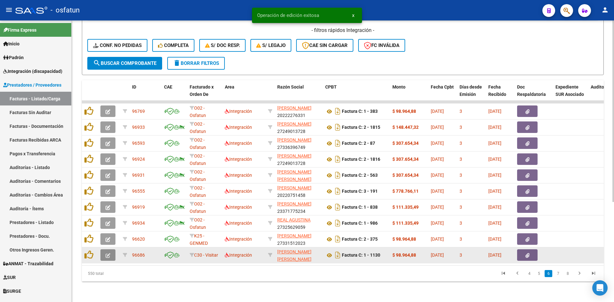
click at [111, 251] on button "button" at bounding box center [107, 255] width 15 height 12
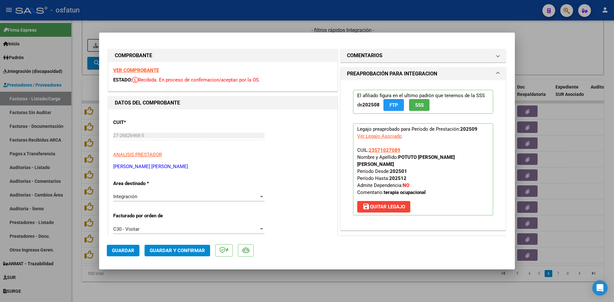
click at [148, 71] on strong "VER COMPROBANTE" at bounding box center [136, 70] width 46 height 6
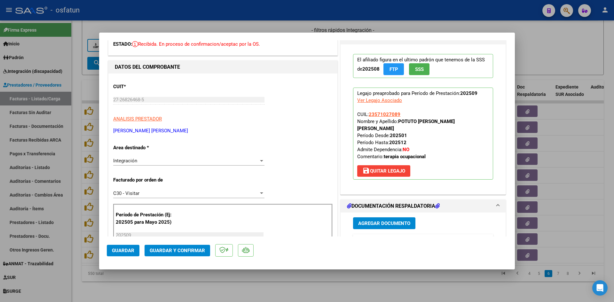
scroll to position [64, 0]
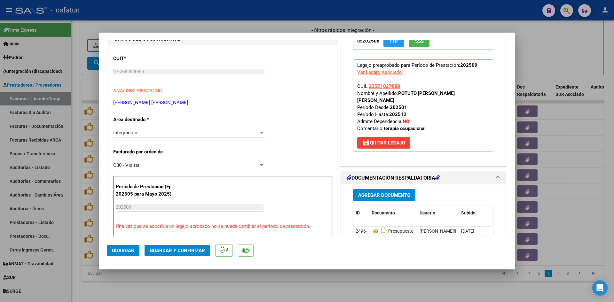
click at [185, 248] on span "Guardar y Confirmar" at bounding box center [177, 251] width 55 height 6
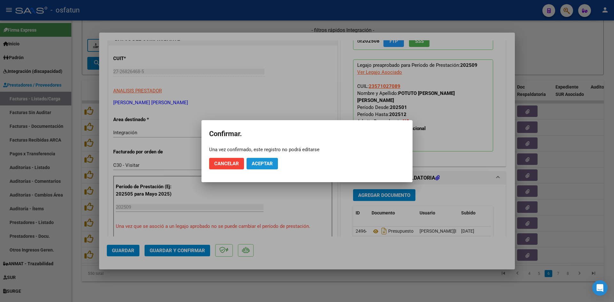
click at [259, 165] on span "Aceptar" at bounding box center [262, 164] width 21 height 6
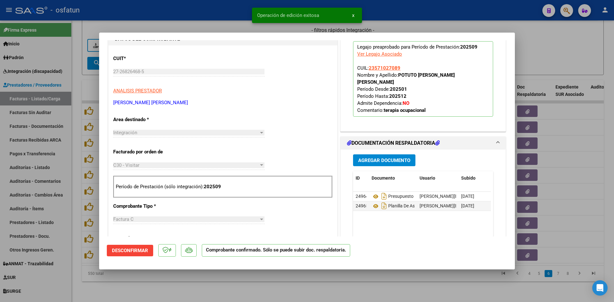
click at [143, 19] on div at bounding box center [307, 151] width 614 height 302
type input "$ 0,00"
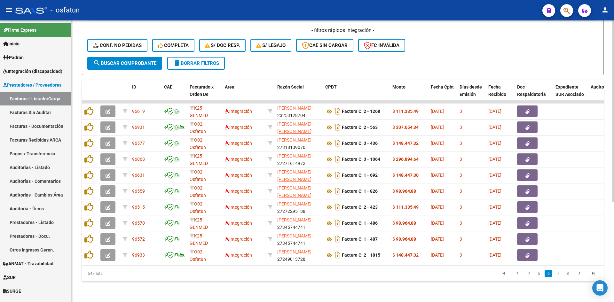
click at [220, 285] on div "Video tutorial PRESTADORES -> Listado de CPBTs Emitidos por Prestadores / Prove…" at bounding box center [343, 86] width 542 height 432
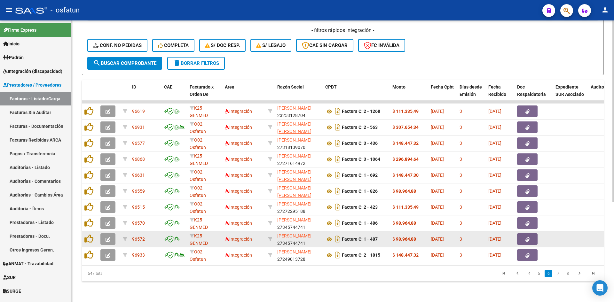
click at [105, 233] on button "button" at bounding box center [107, 239] width 15 height 12
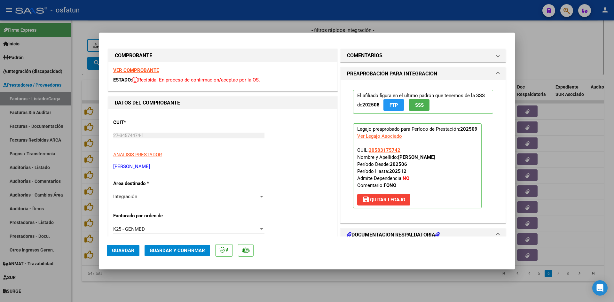
click at [150, 71] on strong "VER COMPROBANTE" at bounding box center [136, 70] width 46 height 6
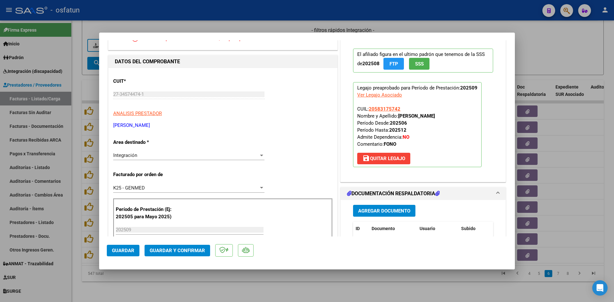
scroll to position [96, 0]
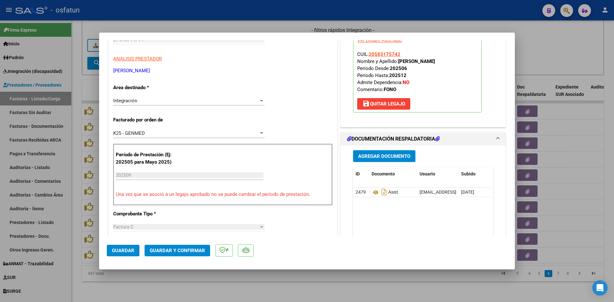
click at [178, 249] on span "Guardar y Confirmar" at bounding box center [177, 251] width 55 height 6
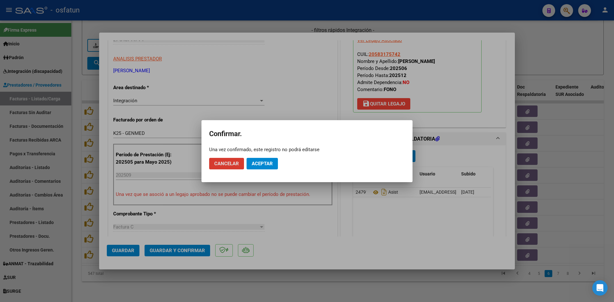
click at [256, 161] on span "Aceptar" at bounding box center [262, 164] width 21 height 6
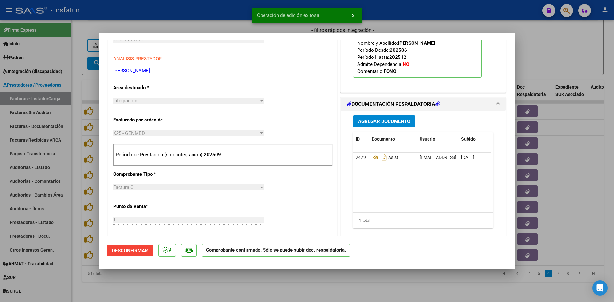
click at [232, 17] on div at bounding box center [307, 151] width 614 height 302
type input "$ 0,00"
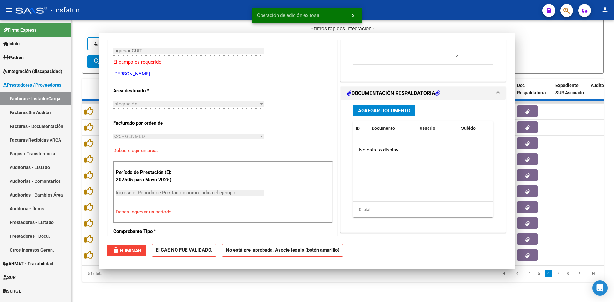
scroll to position [0, 0]
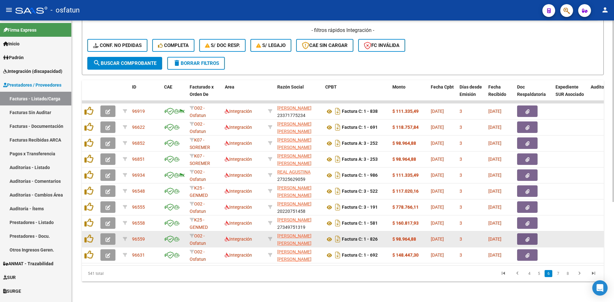
click at [108, 237] on icon "button" at bounding box center [108, 239] width 5 height 5
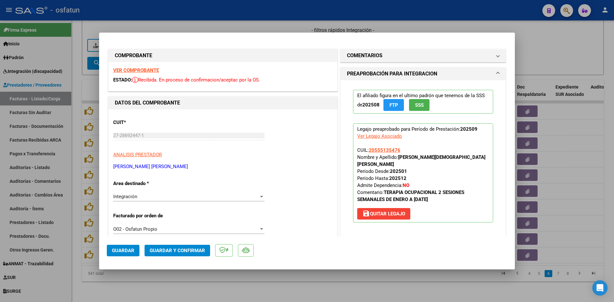
click at [133, 72] on strong "VER COMPROBANTE" at bounding box center [136, 70] width 46 height 6
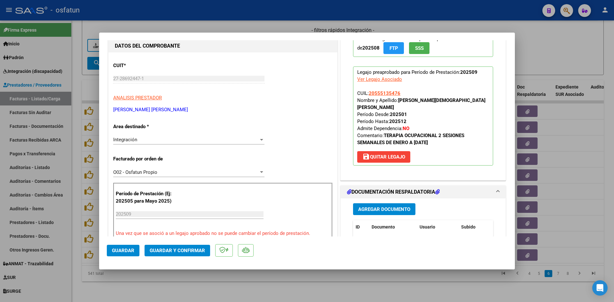
scroll to position [64, 0]
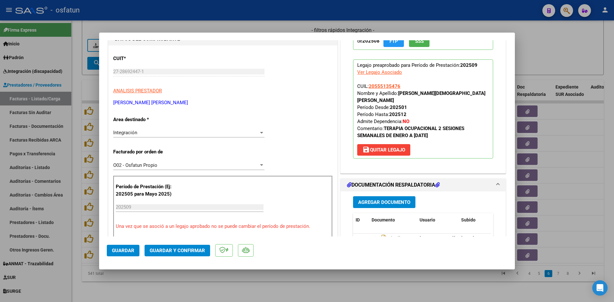
click at [176, 257] on mat-dialog-actions "Guardar Guardar y Confirmar" at bounding box center [307, 249] width 400 height 25
click at [198, 250] on span "Guardar y Confirmar" at bounding box center [177, 251] width 55 height 6
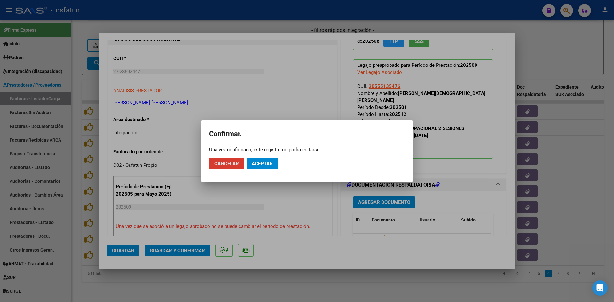
click at [278, 164] on mat-dialog-actions "Cancelar Aceptar" at bounding box center [307, 164] width 196 height 22
click at [256, 165] on span "Aceptar" at bounding box center [262, 164] width 21 height 6
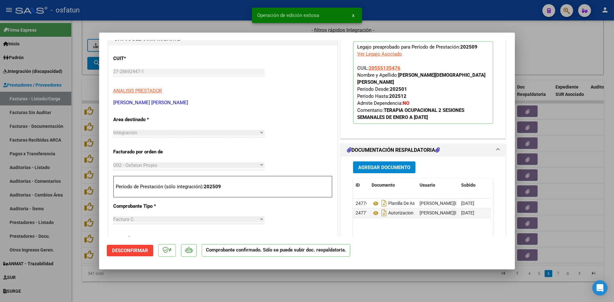
click at [225, 21] on div at bounding box center [307, 151] width 614 height 302
type input "$ 0,00"
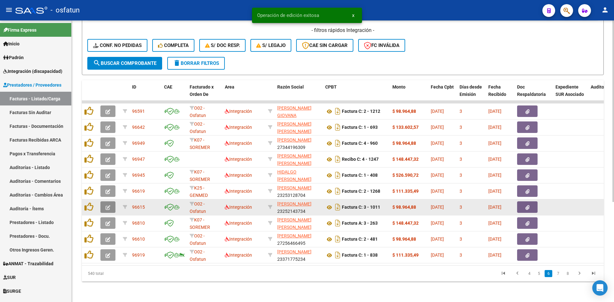
click at [107, 204] on span "button" at bounding box center [108, 207] width 5 height 6
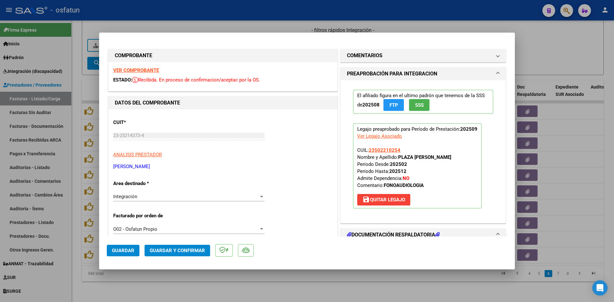
click at [144, 71] on strong "VER COMPROBANTE" at bounding box center [136, 70] width 46 height 6
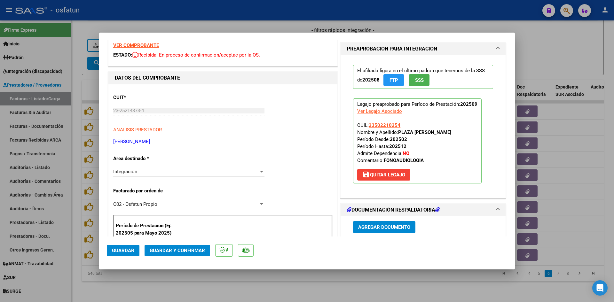
scroll to position [96, 0]
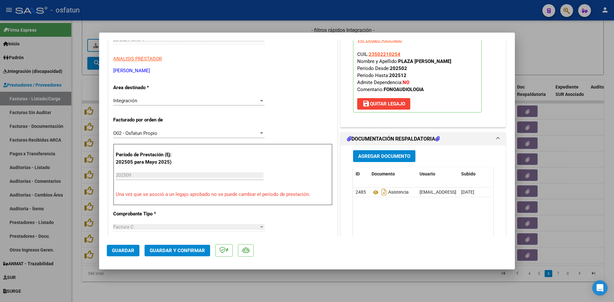
click at [177, 254] on button "Guardar y Confirmar" at bounding box center [178, 251] width 66 height 12
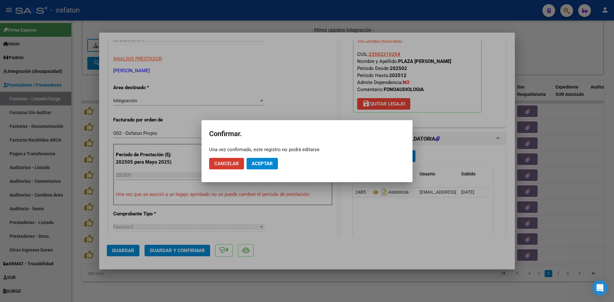
click at [267, 163] on span "Aceptar" at bounding box center [262, 164] width 21 height 6
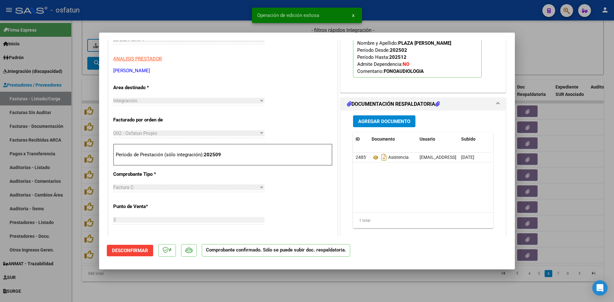
click at [272, 287] on div at bounding box center [307, 151] width 614 height 302
type input "$ 0,00"
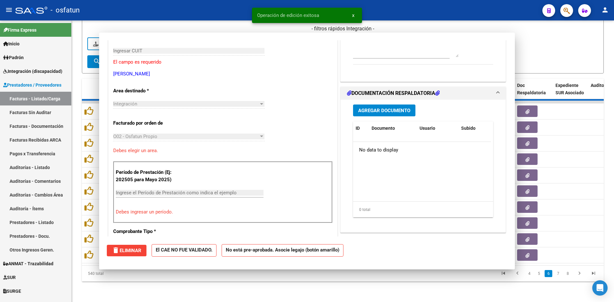
scroll to position [107, 0]
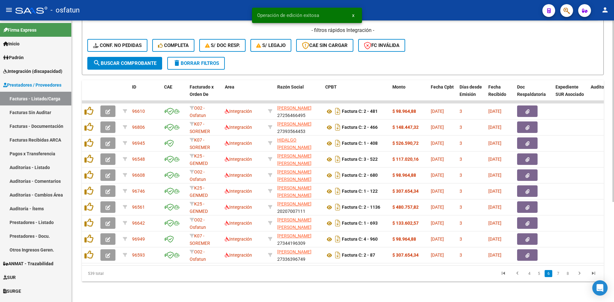
click at [225, 286] on div "Video tutorial PRESTADORES -> Listado de CPBTs Emitidos por Prestadores / Prove…" at bounding box center [343, 86] width 542 height 432
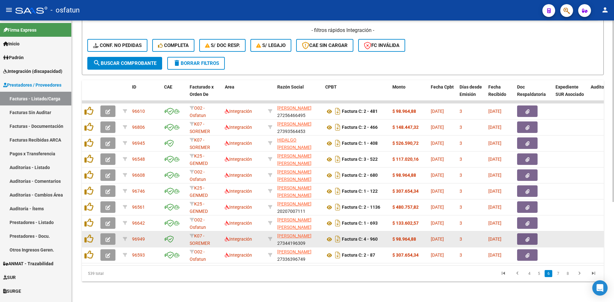
click at [109, 237] on icon "button" at bounding box center [108, 239] width 5 height 5
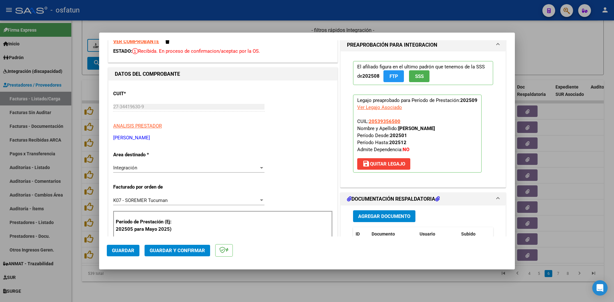
scroll to position [0, 0]
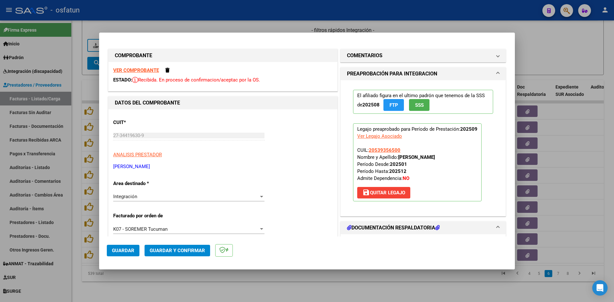
click at [139, 68] on strong "VER COMPROBANTE" at bounding box center [136, 70] width 46 height 6
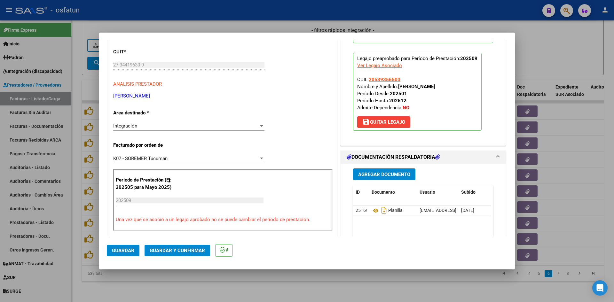
scroll to position [96, 0]
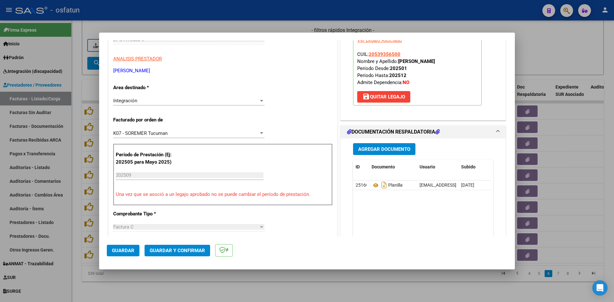
click at [181, 250] on span "Guardar y Confirmar" at bounding box center [177, 251] width 55 height 6
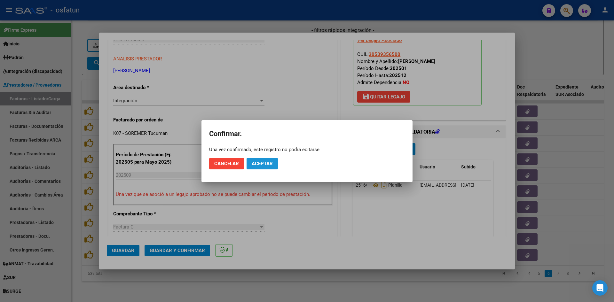
click at [269, 162] on span "Aceptar" at bounding box center [262, 164] width 21 height 6
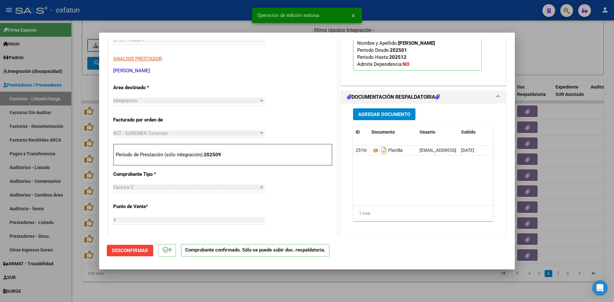
click at [231, 19] on div at bounding box center [307, 151] width 614 height 302
type input "$ 0,00"
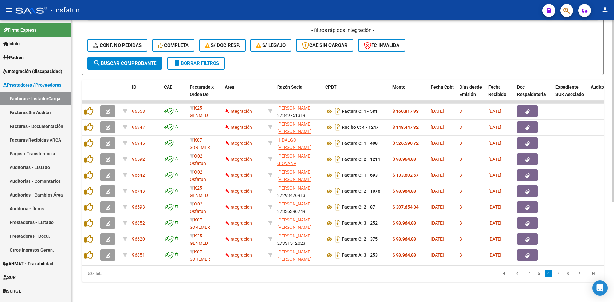
click at [212, 282] on div "Video tutorial PRESTADORES -> Listado de CPBTs Emitidos por Prestadores / Prove…" at bounding box center [343, 86] width 542 height 432
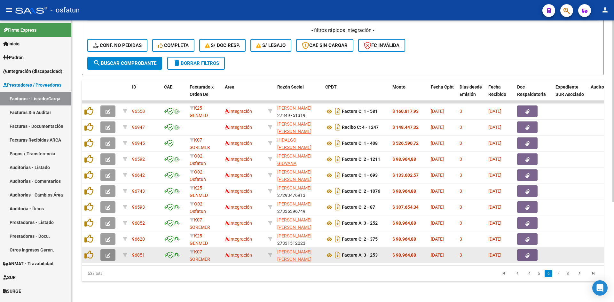
click at [108, 249] on button "button" at bounding box center [107, 255] width 15 height 12
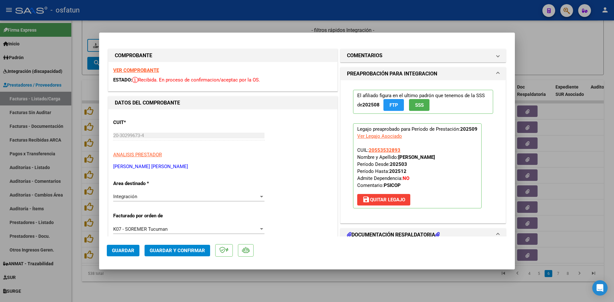
click at [147, 69] on strong "VER COMPROBANTE" at bounding box center [136, 70] width 46 height 6
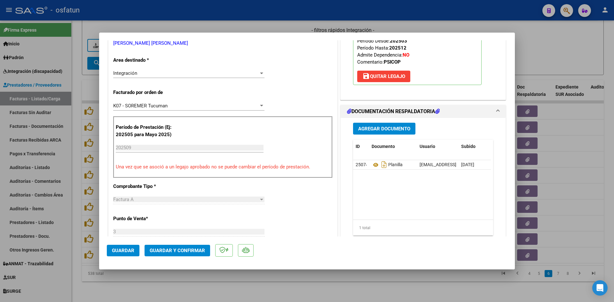
scroll to position [128, 0]
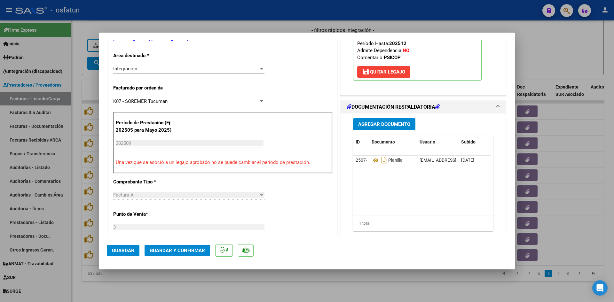
click at [178, 258] on mat-dialog-actions "Guardar Guardar y Confirmar" at bounding box center [307, 249] width 400 height 25
click at [189, 250] on span "Guardar y Confirmar" at bounding box center [177, 251] width 55 height 6
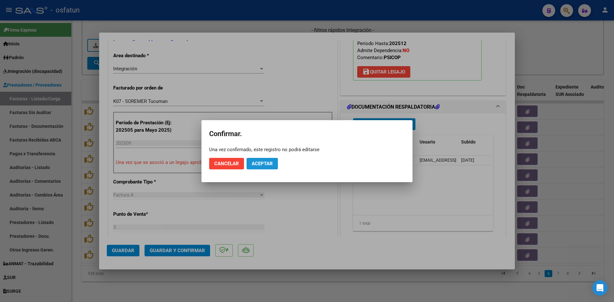
click at [263, 164] on span "Aceptar" at bounding box center [262, 164] width 21 height 6
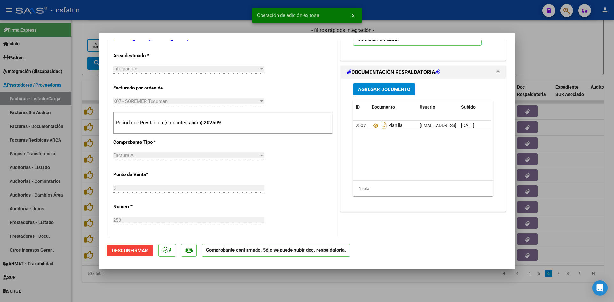
click at [235, 19] on div at bounding box center [307, 151] width 614 height 302
type input "$ 0,00"
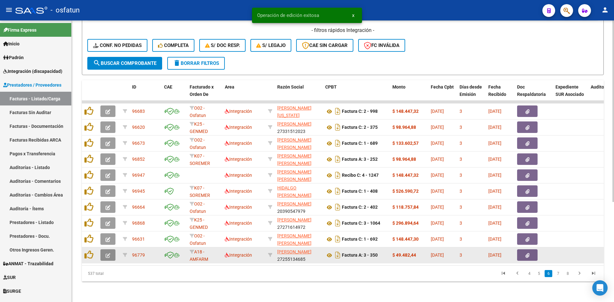
click at [112, 249] on button "button" at bounding box center [107, 255] width 15 height 12
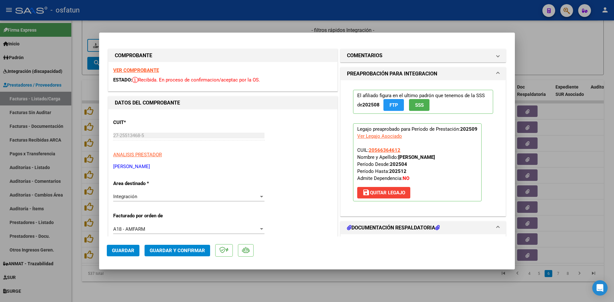
click at [146, 68] on strong "VER COMPROBANTE" at bounding box center [136, 70] width 46 height 6
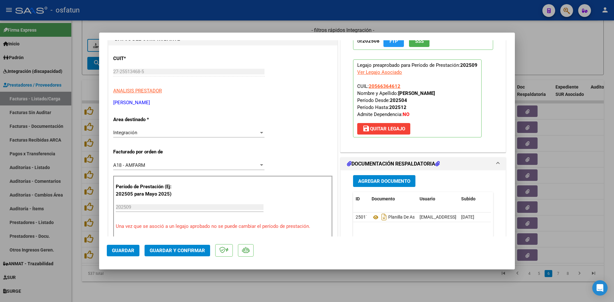
click at [180, 251] on span "Guardar y Confirmar" at bounding box center [177, 251] width 55 height 6
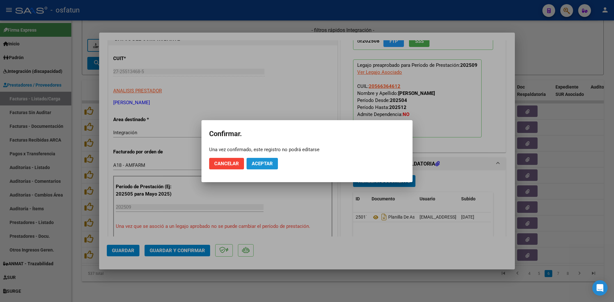
click at [275, 162] on button "Aceptar" at bounding box center [262, 164] width 31 height 12
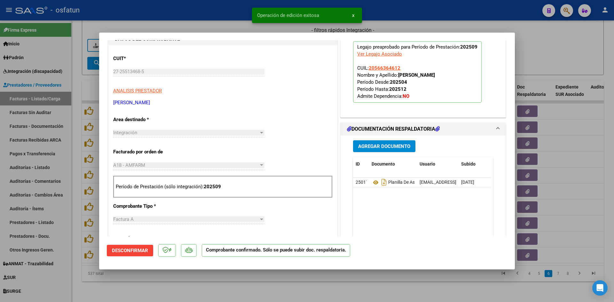
click at [206, 30] on div at bounding box center [307, 151] width 614 height 302
type input "$ 0,00"
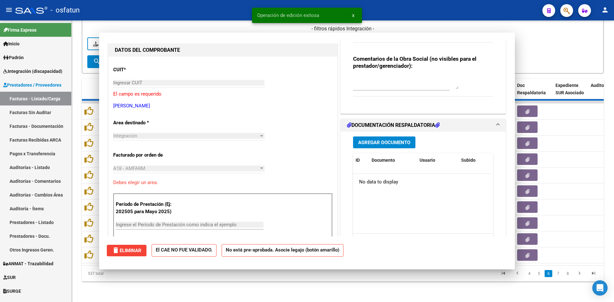
scroll to position [75, 0]
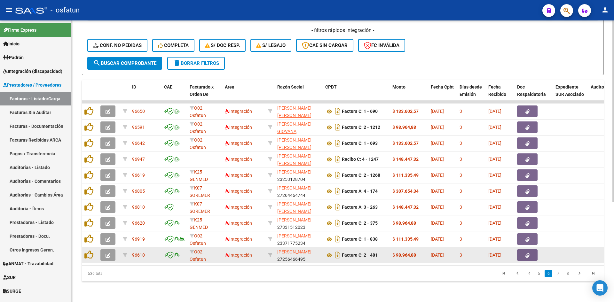
click at [109, 253] on icon "button" at bounding box center [108, 255] width 5 height 5
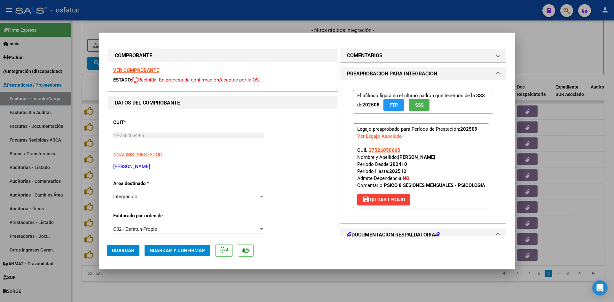
click at [150, 71] on strong "VER COMPROBANTE" at bounding box center [136, 70] width 46 height 6
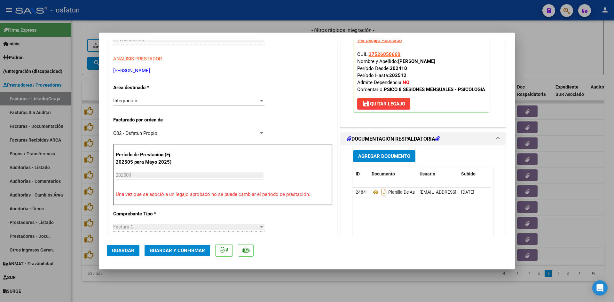
click at [190, 252] on span "Guardar y Confirmar" at bounding box center [177, 251] width 55 height 6
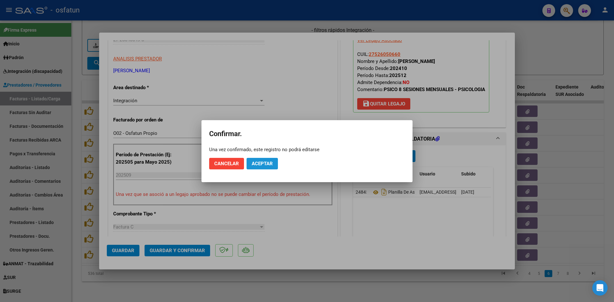
click at [260, 161] on span "Aceptar" at bounding box center [262, 164] width 21 height 6
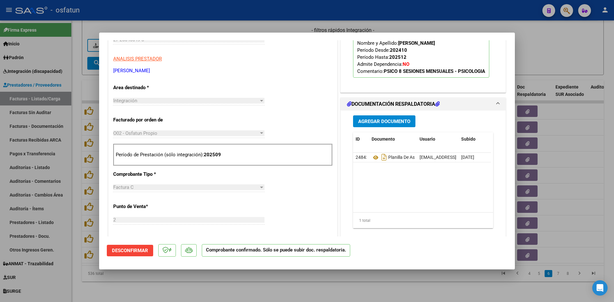
click at [265, 277] on div at bounding box center [307, 151] width 614 height 302
type input "$ 0,00"
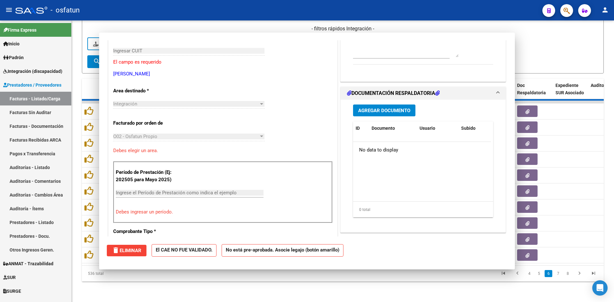
scroll to position [107, 0]
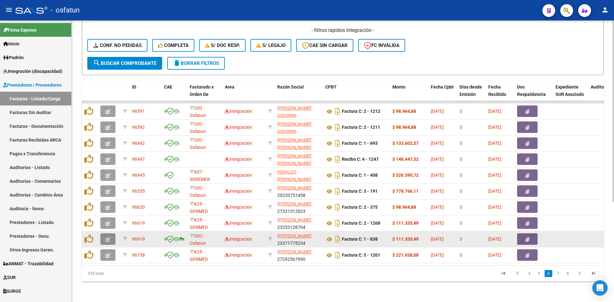
click at [112, 234] on button "button" at bounding box center [107, 239] width 15 height 12
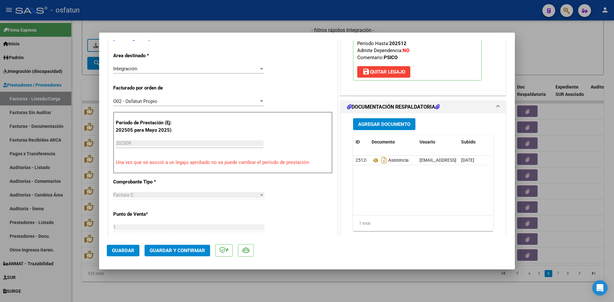
scroll to position [0, 0]
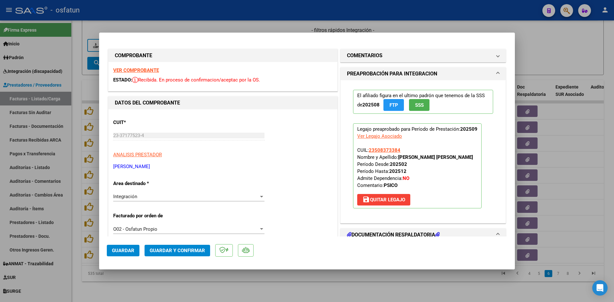
click at [142, 71] on strong "VER COMPROBANTE" at bounding box center [136, 70] width 46 height 6
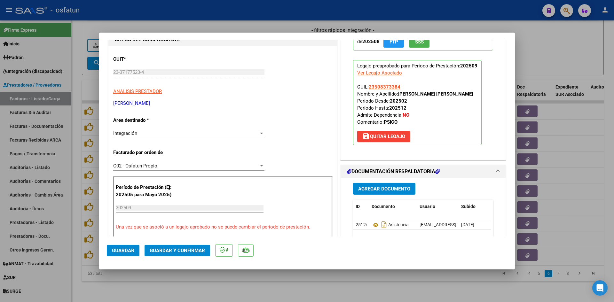
scroll to position [64, 0]
click at [170, 251] on span "Guardar y Confirmar" at bounding box center [177, 251] width 55 height 6
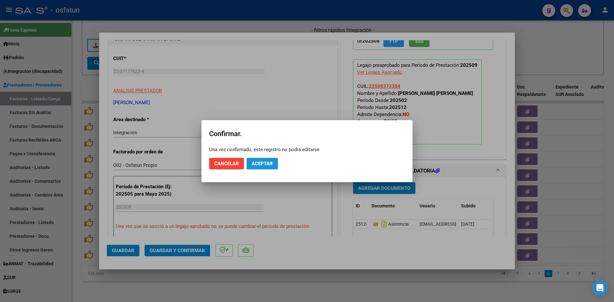
click at [261, 161] on span "Aceptar" at bounding box center [262, 164] width 21 height 6
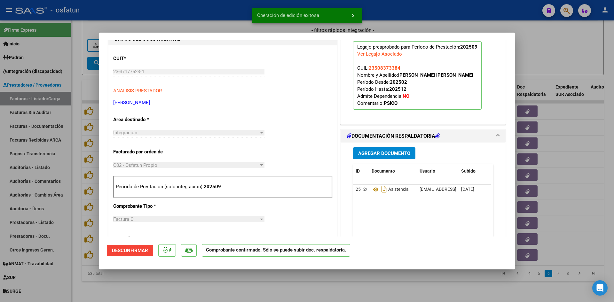
click at [221, 23] on div at bounding box center [307, 151] width 614 height 302
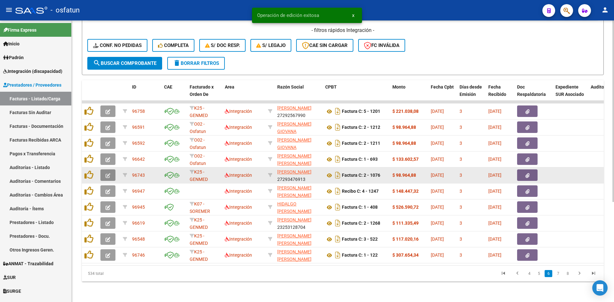
click at [107, 173] on icon "button" at bounding box center [108, 175] width 5 height 5
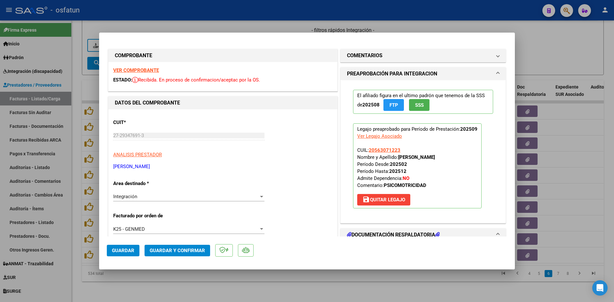
click at [151, 69] on strong "VER COMPROBANTE" at bounding box center [136, 70] width 46 height 6
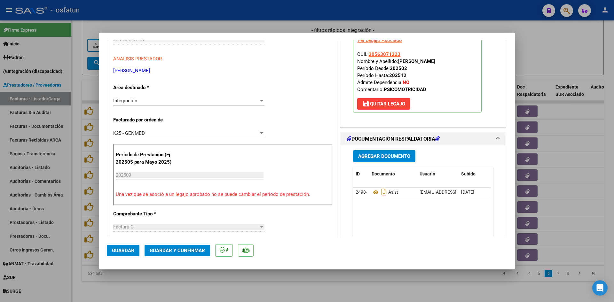
click at [193, 249] on span "Guardar y Confirmar" at bounding box center [177, 251] width 55 height 6
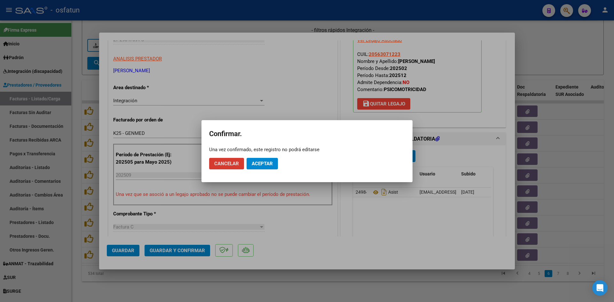
click at [268, 162] on span "Aceptar" at bounding box center [262, 164] width 21 height 6
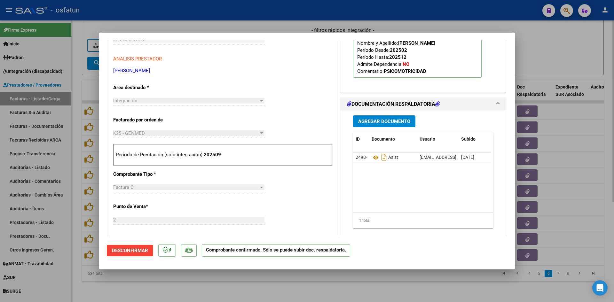
click at [306, 288] on div at bounding box center [307, 151] width 614 height 302
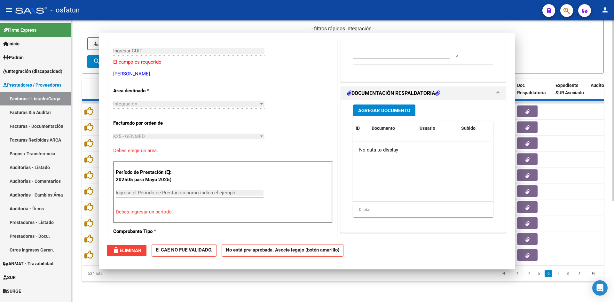
scroll to position [0, 0]
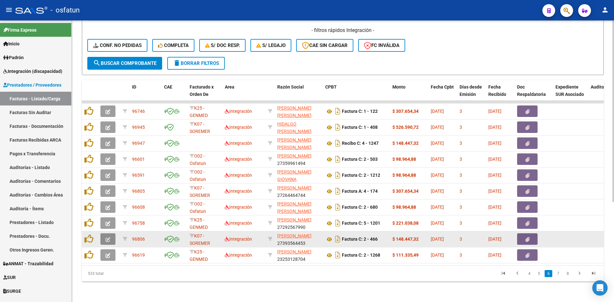
click at [108, 237] on icon "button" at bounding box center [108, 239] width 5 height 5
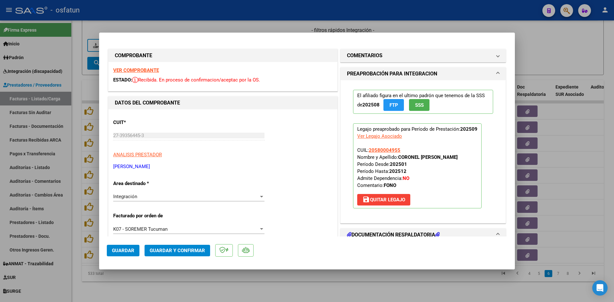
click at [146, 67] on div "VER COMPROBANTE ESTADO: Recibida. En proceso de confirmacion/aceptac por la OS." at bounding box center [222, 76] width 229 height 29
click at [147, 69] on strong "VER COMPROBANTE" at bounding box center [136, 70] width 46 height 6
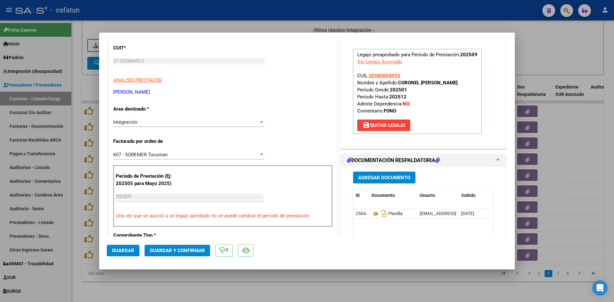
scroll to position [96, 0]
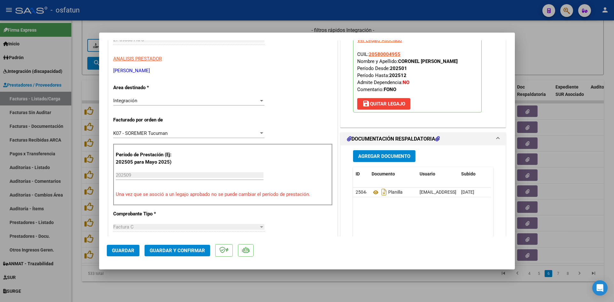
click at [184, 253] on span "Guardar y Confirmar" at bounding box center [177, 251] width 55 height 6
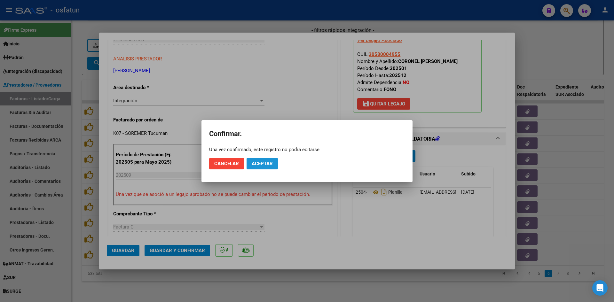
click at [253, 165] on span "Aceptar" at bounding box center [262, 164] width 21 height 6
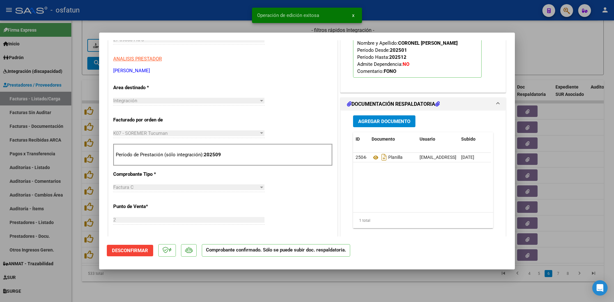
click at [228, 28] on div at bounding box center [307, 151] width 614 height 302
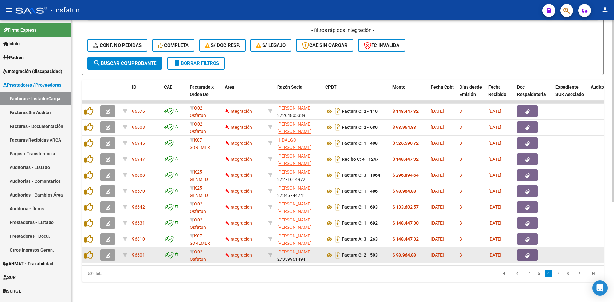
click at [110, 253] on icon "button" at bounding box center [108, 255] width 5 height 5
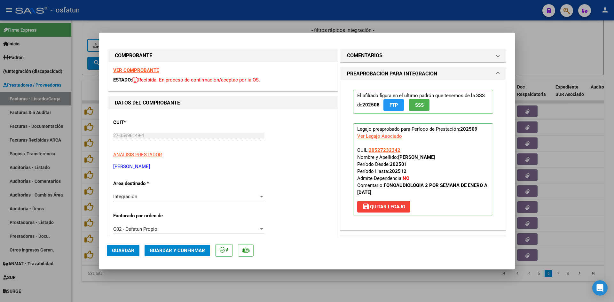
click at [152, 67] on strong "VER COMPROBANTE" at bounding box center [136, 70] width 46 height 6
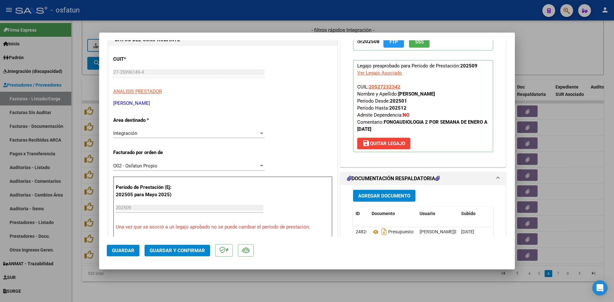
scroll to position [64, 0]
click at [177, 250] on span "Guardar y Confirmar" at bounding box center [177, 251] width 55 height 6
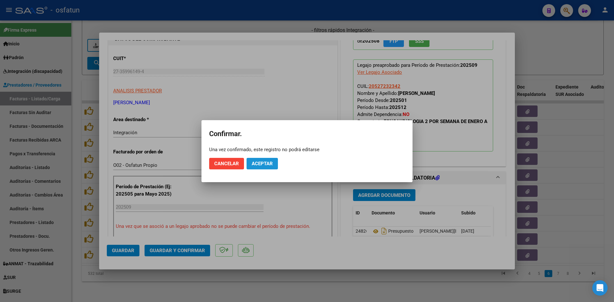
click at [272, 163] on span "Aceptar" at bounding box center [262, 164] width 21 height 6
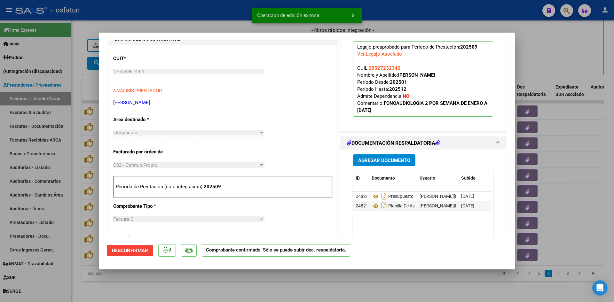
click at [279, 27] on div "Operación de edición exitosa x" at bounding box center [306, 15] width 125 height 31
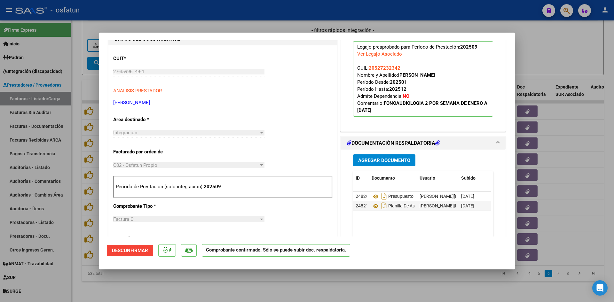
click at [92, 86] on div at bounding box center [307, 151] width 614 height 302
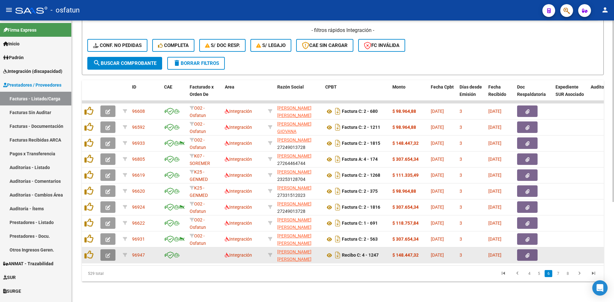
click at [109, 253] on icon "button" at bounding box center [108, 255] width 5 height 5
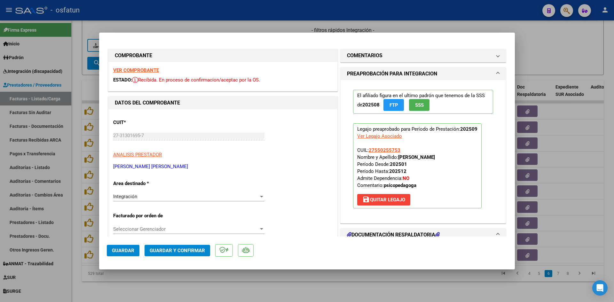
click at [156, 67] on strong "VER COMPROBANTE" at bounding box center [136, 70] width 46 height 6
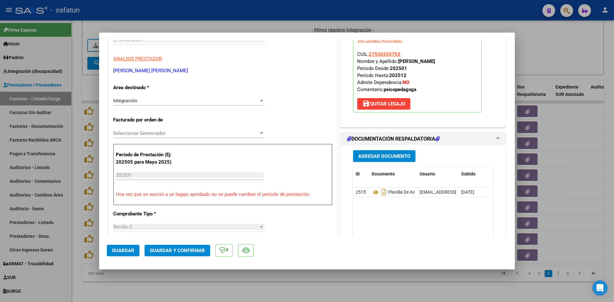
click at [175, 262] on mat-dialog-container "COMPROBANTE VER COMPROBANTE ESTADO: Recibida. En proceso de confirmacion/acepta…" at bounding box center [307, 151] width 416 height 237
click at [180, 253] on span "Guardar y Confirmar" at bounding box center [177, 251] width 55 height 6
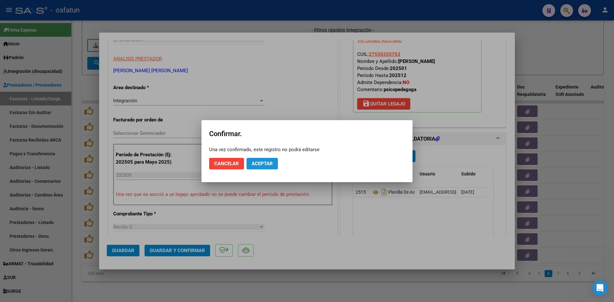
click at [263, 163] on span "Aceptar" at bounding box center [262, 164] width 21 height 6
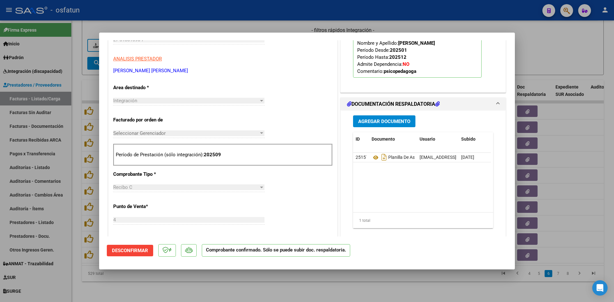
click at [257, 22] on div at bounding box center [307, 151] width 614 height 302
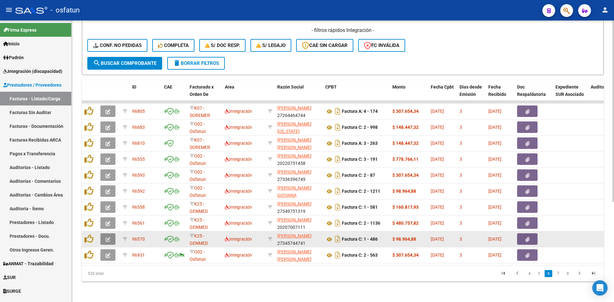
click at [107, 233] on button "button" at bounding box center [107, 239] width 15 height 12
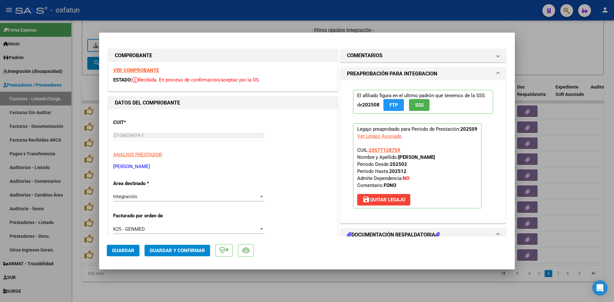
click at [143, 69] on strong "VER COMPROBANTE" at bounding box center [136, 70] width 46 height 6
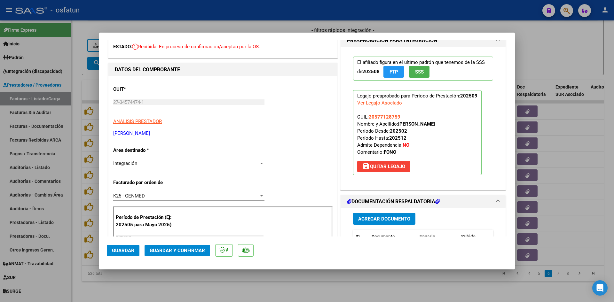
scroll to position [96, 0]
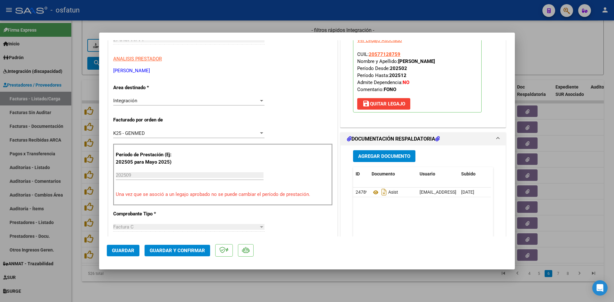
click at [174, 253] on span "Guardar y Confirmar" at bounding box center [177, 251] width 55 height 6
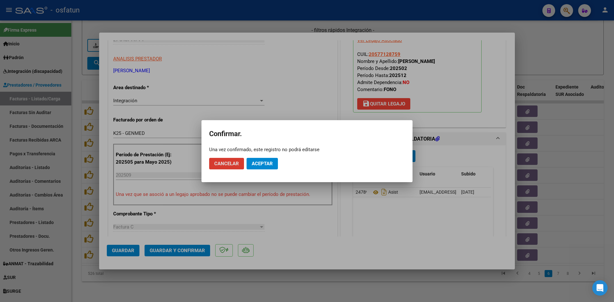
click at [271, 167] on button "Aceptar" at bounding box center [262, 164] width 31 height 12
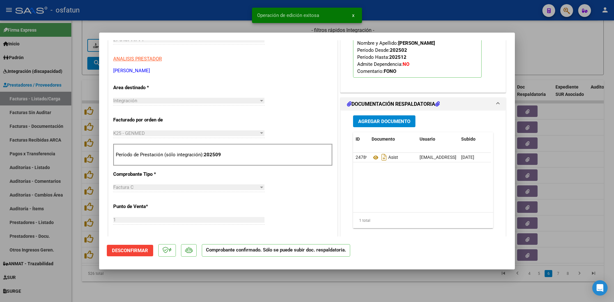
click at [216, 27] on div at bounding box center [307, 151] width 614 height 302
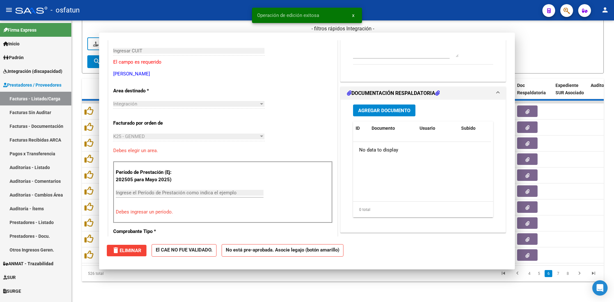
scroll to position [107, 0]
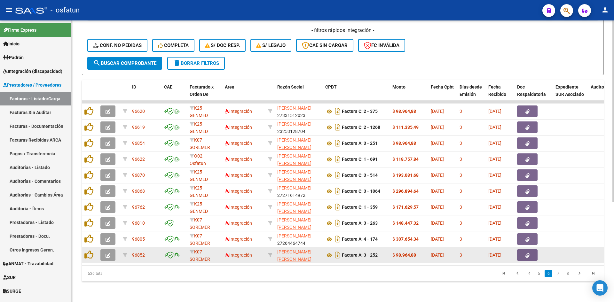
click at [107, 253] on icon "button" at bounding box center [108, 255] width 5 height 5
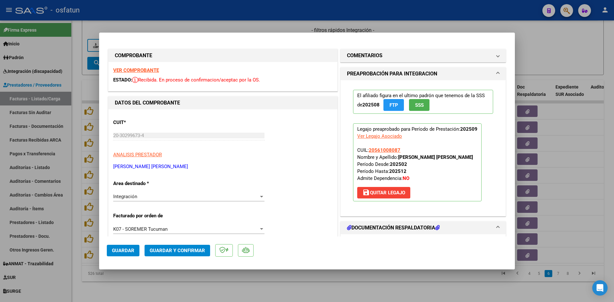
click at [136, 71] on strong "VER COMPROBANTE" at bounding box center [136, 70] width 46 height 6
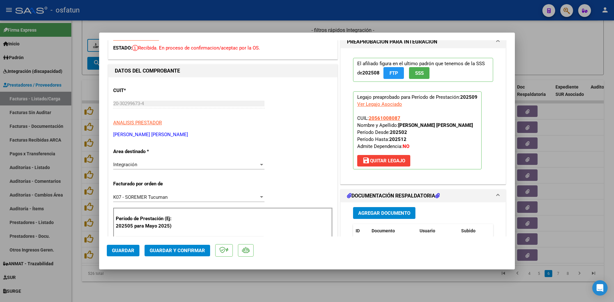
scroll to position [96, 0]
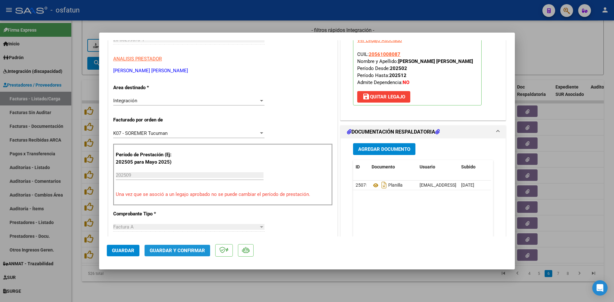
click at [176, 250] on span "Guardar y Confirmar" at bounding box center [177, 251] width 55 height 6
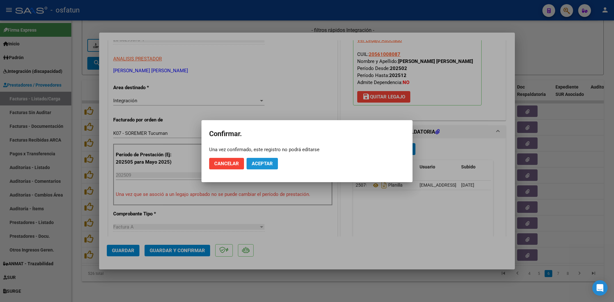
click at [257, 165] on span "Aceptar" at bounding box center [262, 164] width 21 height 6
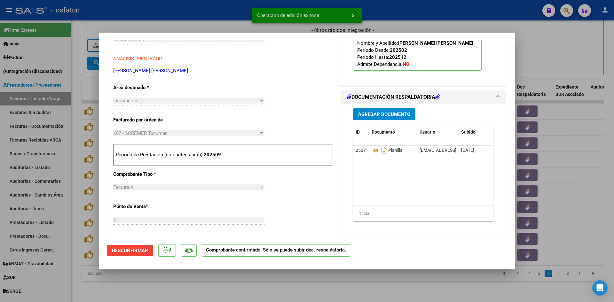
click at [198, 18] on div at bounding box center [307, 151] width 614 height 302
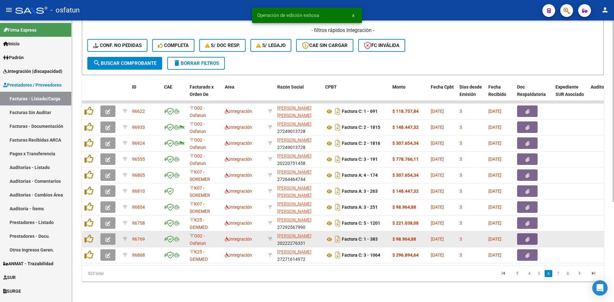
click at [108, 237] on icon "button" at bounding box center [108, 239] width 5 height 5
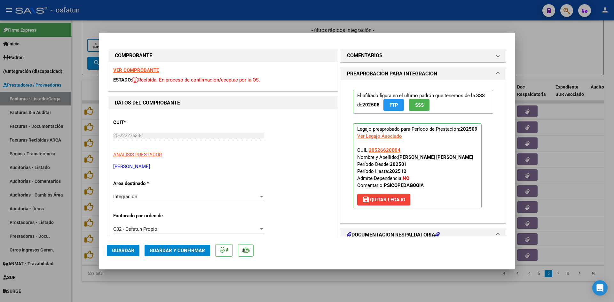
click at [150, 69] on strong "VER COMPROBANTE" at bounding box center [136, 70] width 46 height 6
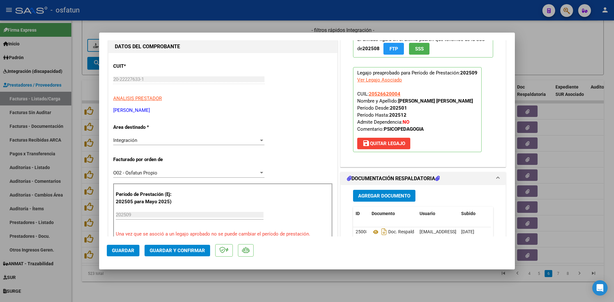
scroll to position [64, 0]
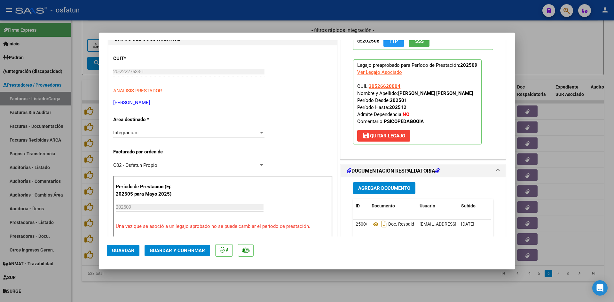
click at [187, 257] on mat-dialog-actions "Guardar Guardar y Confirmar" at bounding box center [307, 249] width 400 height 25
click at [188, 250] on span "Guardar y Confirmar" at bounding box center [177, 251] width 55 height 6
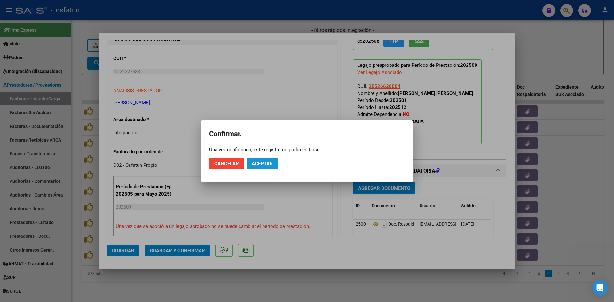
click at [263, 166] on span "Aceptar" at bounding box center [262, 164] width 21 height 6
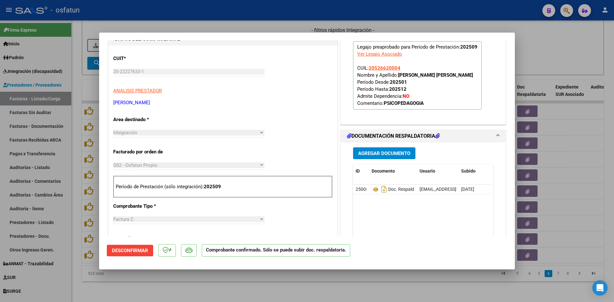
scroll to position [0, 0]
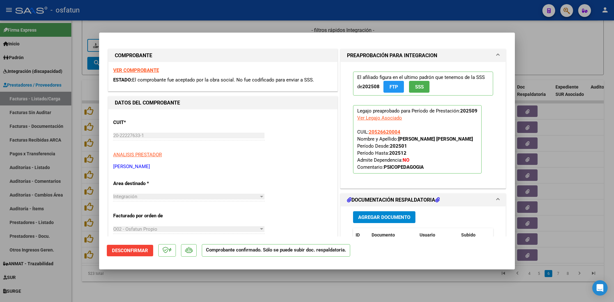
click at [234, 25] on div at bounding box center [307, 151] width 614 height 302
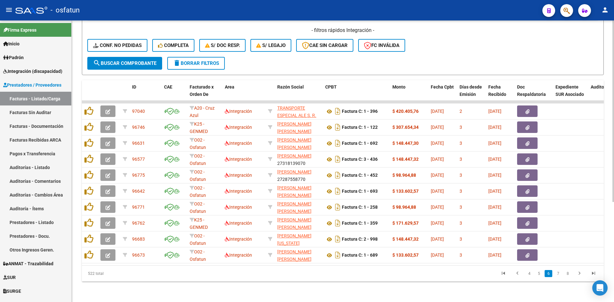
click at [269, 282] on div "Video tutorial PRESTADORES -> Listado de CPBTs Emitidos por Prestadores / Prove…" at bounding box center [343, 86] width 542 height 432
click at [258, 281] on div "522 total 4 5 6 7 8" at bounding box center [343, 274] width 522 height 16
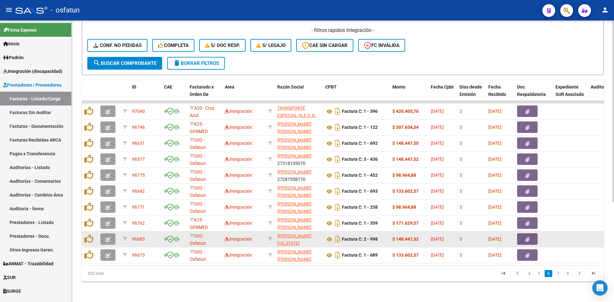
click at [112, 233] on button "button" at bounding box center [107, 239] width 15 height 12
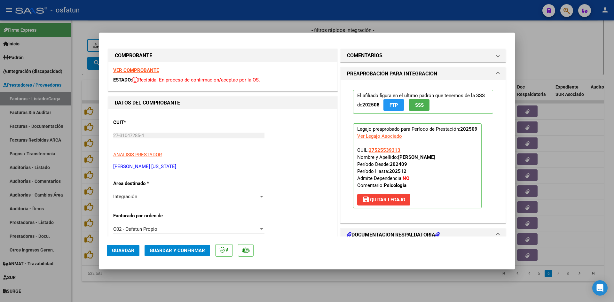
click at [143, 68] on strong "VER COMPROBANTE" at bounding box center [136, 70] width 46 height 6
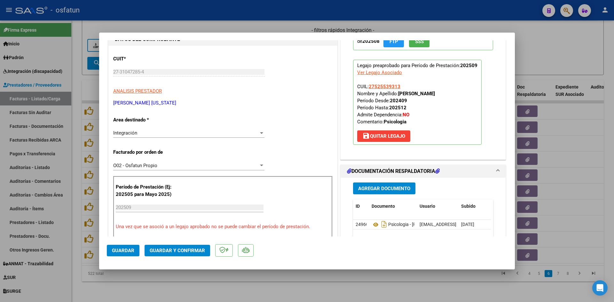
scroll to position [96, 0]
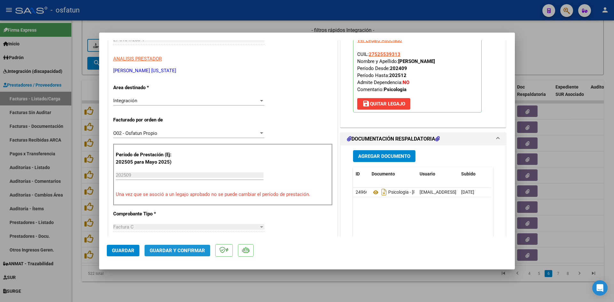
click at [174, 250] on span "Guardar y Confirmar" at bounding box center [177, 251] width 55 height 6
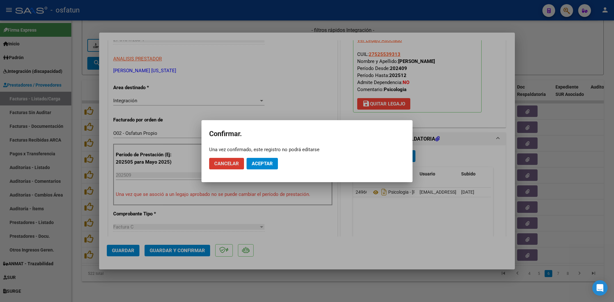
click at [258, 161] on span "Aceptar" at bounding box center [262, 164] width 21 height 6
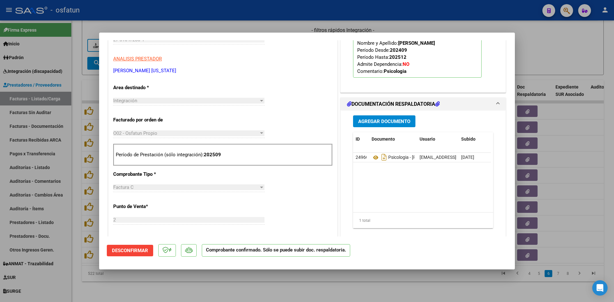
click at [250, 30] on div at bounding box center [307, 151] width 614 height 302
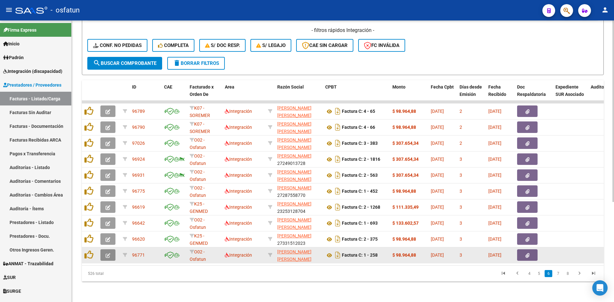
click at [105, 250] on button "button" at bounding box center [107, 255] width 15 height 12
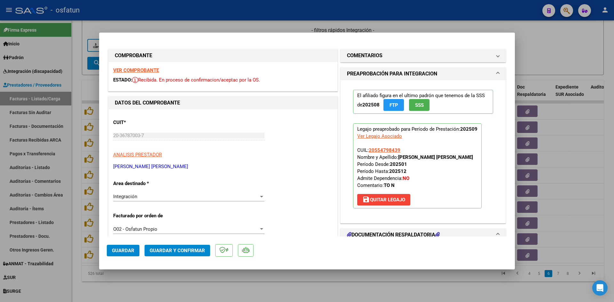
click at [146, 66] on div "VER COMPROBANTE ESTADO: Recibida. En proceso de confirmacion/aceptac por la OS." at bounding box center [222, 76] width 229 height 29
click at [150, 69] on strong "VER COMPROBANTE" at bounding box center [136, 70] width 46 height 6
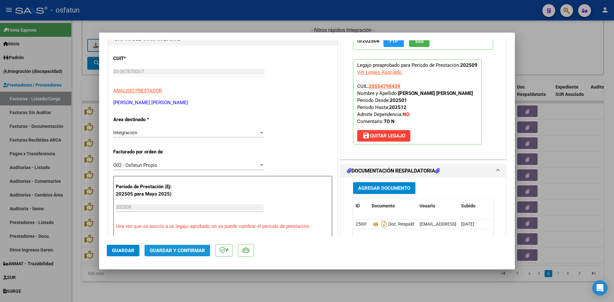
click at [180, 252] on span "Guardar y Confirmar" at bounding box center [177, 251] width 55 height 6
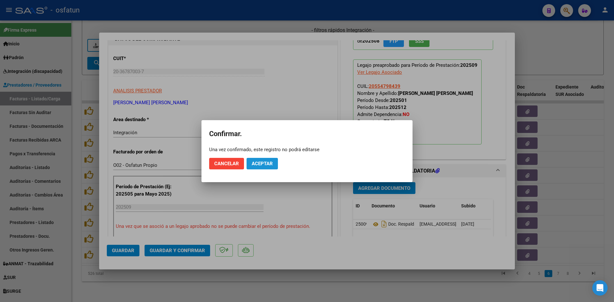
click at [272, 163] on span "Aceptar" at bounding box center [262, 164] width 21 height 6
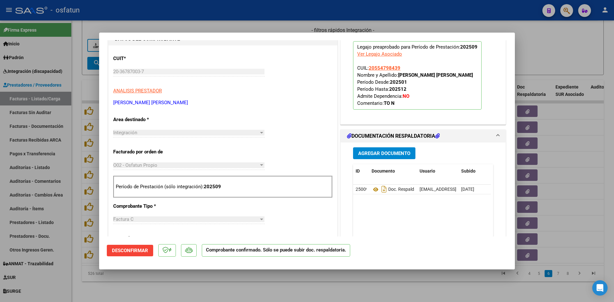
click at [221, 24] on div at bounding box center [307, 151] width 614 height 302
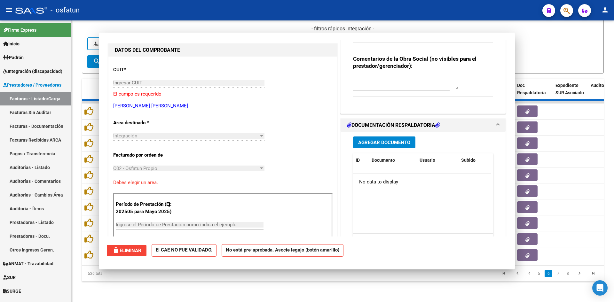
scroll to position [75, 0]
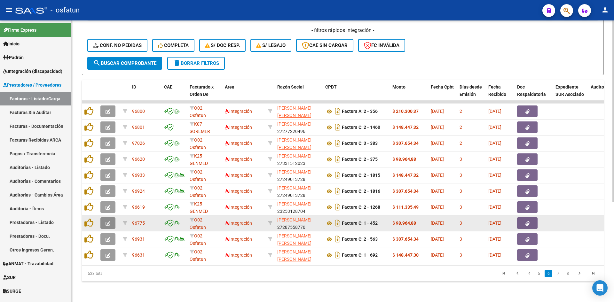
click at [111, 217] on button "button" at bounding box center [107, 223] width 15 height 12
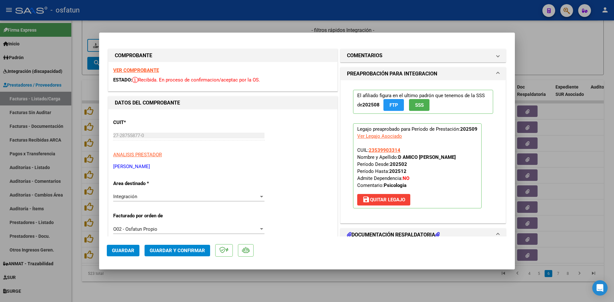
click at [141, 68] on strong "VER COMPROBANTE" at bounding box center [136, 70] width 46 height 6
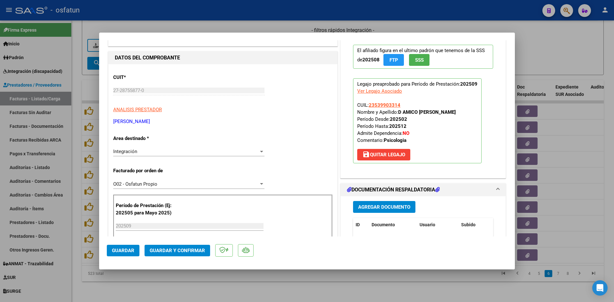
scroll to position [64, 0]
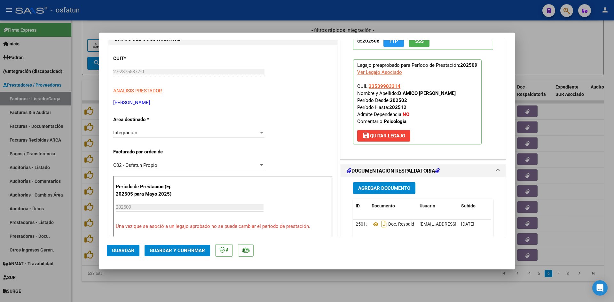
click at [185, 248] on button "Guardar y Confirmar" at bounding box center [178, 251] width 66 height 12
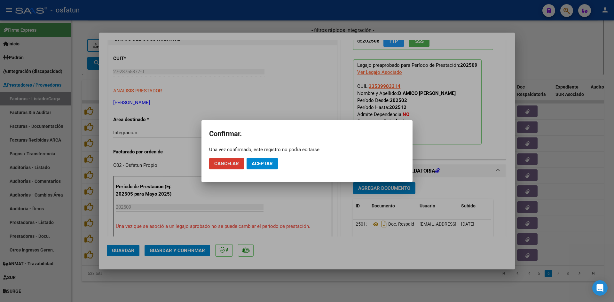
click at [260, 164] on span "Aceptar" at bounding box center [262, 164] width 21 height 6
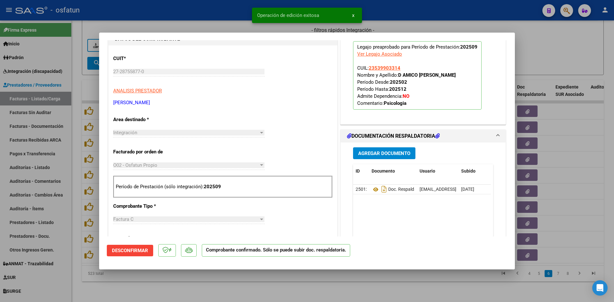
click at [214, 28] on div at bounding box center [307, 151] width 614 height 302
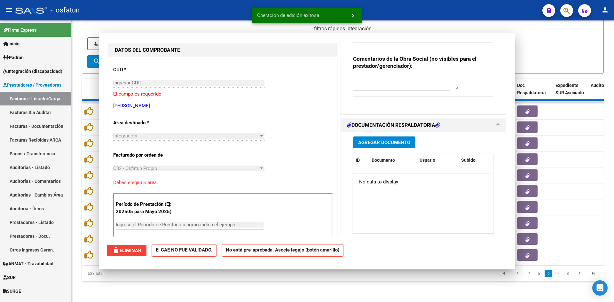
scroll to position [75, 0]
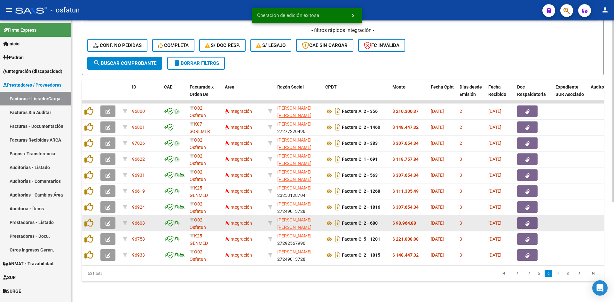
click at [105, 218] on button "button" at bounding box center [107, 223] width 15 height 12
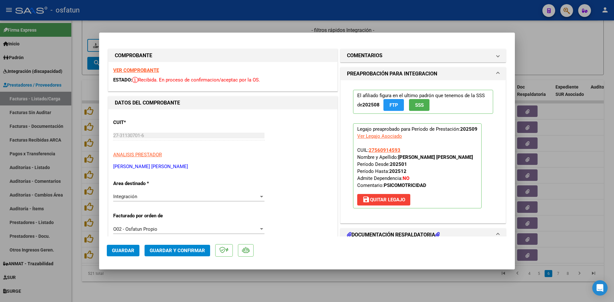
click at [153, 70] on strong "VER COMPROBANTE" at bounding box center [136, 70] width 46 height 6
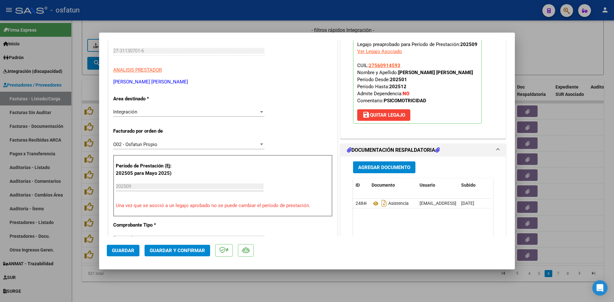
scroll to position [96, 0]
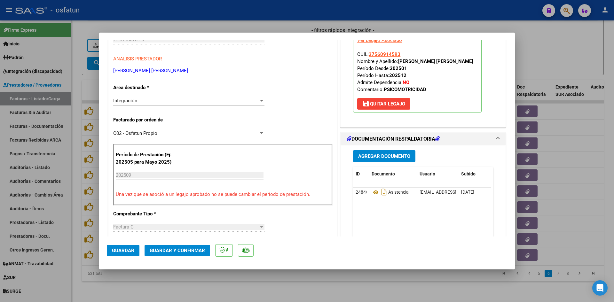
click at [156, 249] on span "Guardar y Confirmar" at bounding box center [177, 251] width 55 height 6
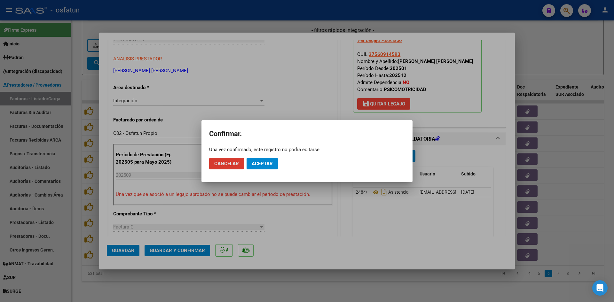
click at [256, 162] on span "Aceptar" at bounding box center [262, 164] width 21 height 6
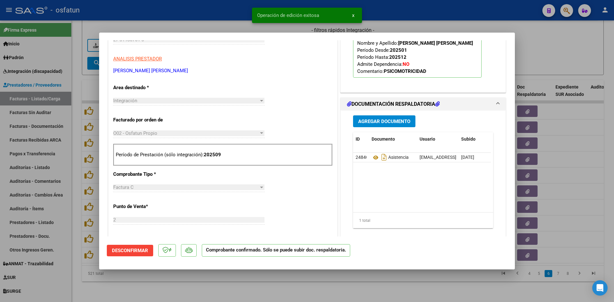
click at [220, 18] on div at bounding box center [307, 151] width 614 height 302
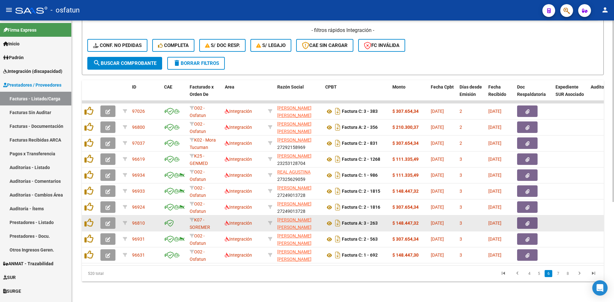
click at [104, 217] on button "button" at bounding box center [107, 223] width 15 height 12
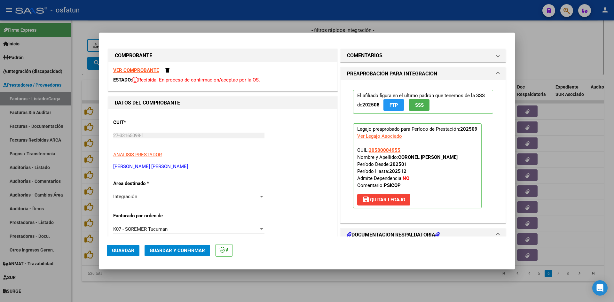
click at [200, 23] on div at bounding box center [307, 151] width 614 height 302
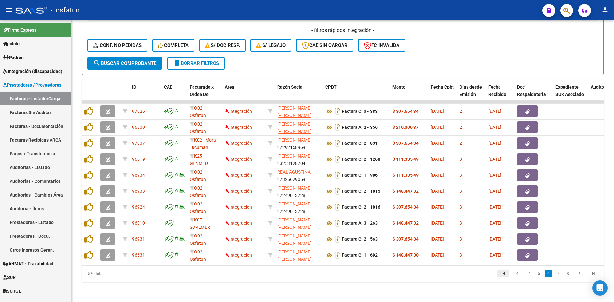
click at [503, 273] on icon "go to first page" at bounding box center [503, 275] width 8 height 8
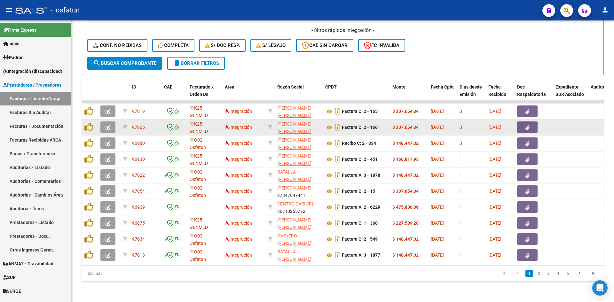
click at [107, 124] on span "button" at bounding box center [108, 127] width 5 height 6
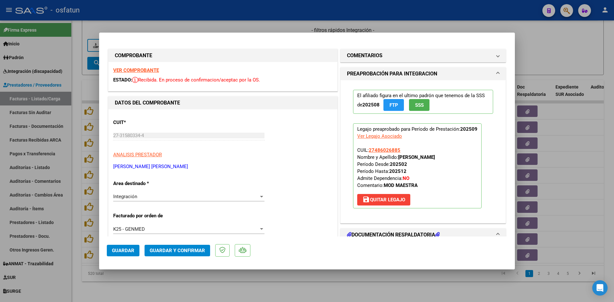
click at [134, 69] on strong "VER COMPROBANTE" at bounding box center [136, 70] width 46 height 6
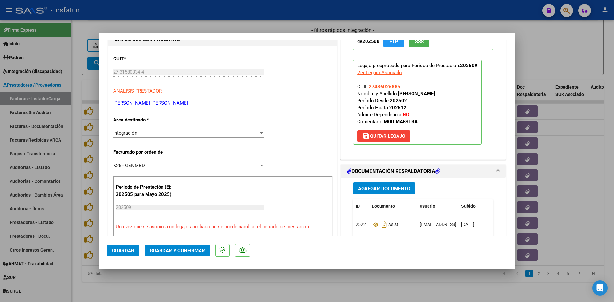
scroll to position [64, 0]
click at [181, 252] on span "Guardar y Confirmar" at bounding box center [177, 251] width 55 height 6
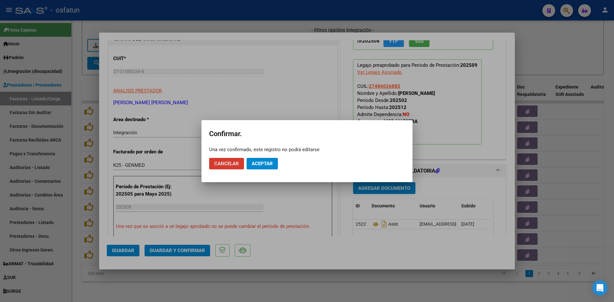
click at [265, 159] on button "Aceptar" at bounding box center [262, 164] width 31 height 12
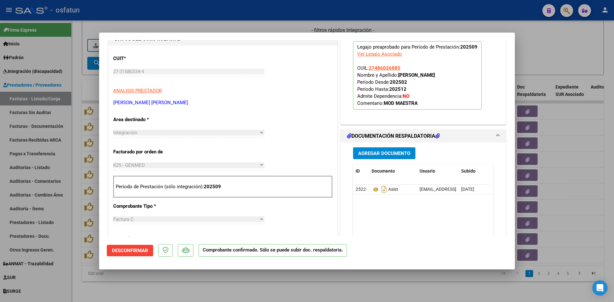
click at [355, 287] on div at bounding box center [307, 151] width 614 height 302
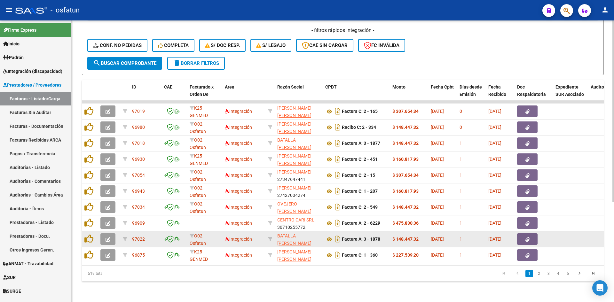
click at [103, 234] on button "button" at bounding box center [107, 239] width 15 height 12
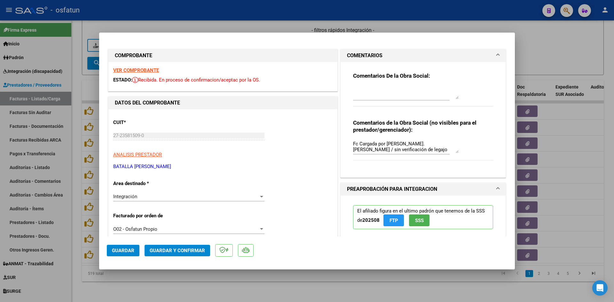
click at [497, 54] on span at bounding box center [498, 56] width 3 height 8
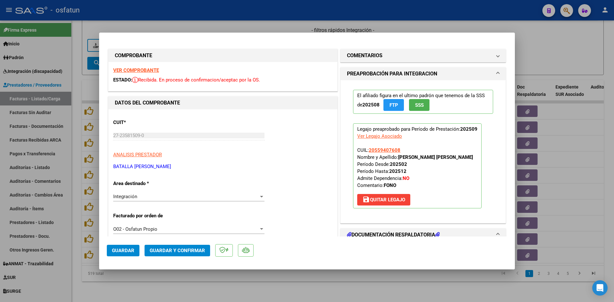
click at [151, 70] on strong "VER COMPROBANTE" at bounding box center [136, 70] width 46 height 6
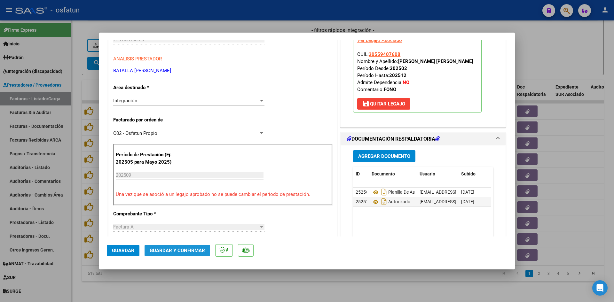
click at [193, 251] on span "Guardar y Confirmar" at bounding box center [177, 251] width 55 height 6
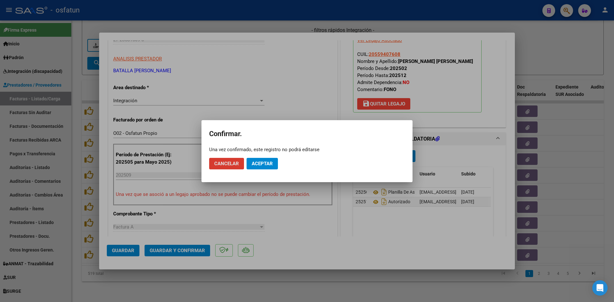
click at [264, 163] on span "Aceptar" at bounding box center [262, 164] width 21 height 6
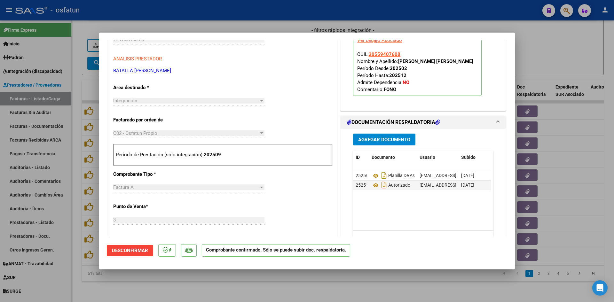
click at [266, 280] on div at bounding box center [307, 151] width 614 height 302
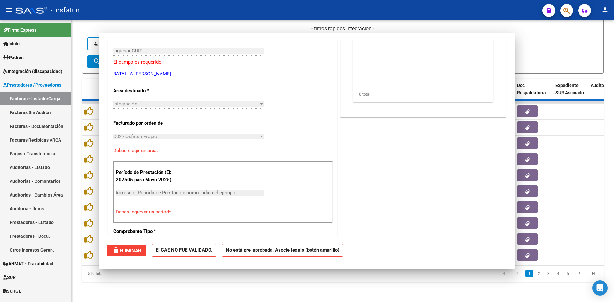
scroll to position [107, 0]
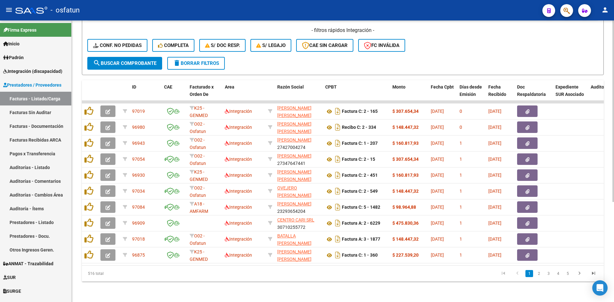
click at [267, 286] on div "Video tutorial PRESTADORES -> Listado de CPBTs Emitidos por Prestadores / Prove…" at bounding box center [343, 86] width 542 height 432
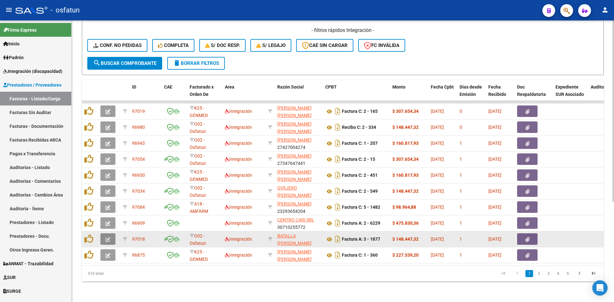
click at [108, 237] on icon "button" at bounding box center [108, 239] width 5 height 5
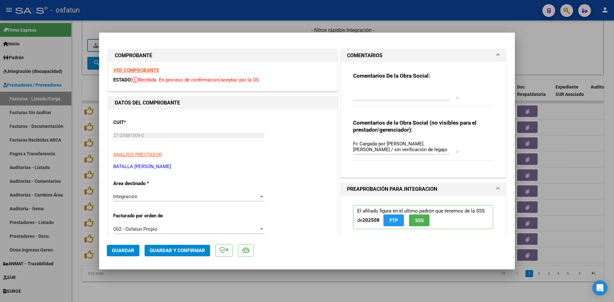
click at [561, 34] on div at bounding box center [307, 151] width 614 height 302
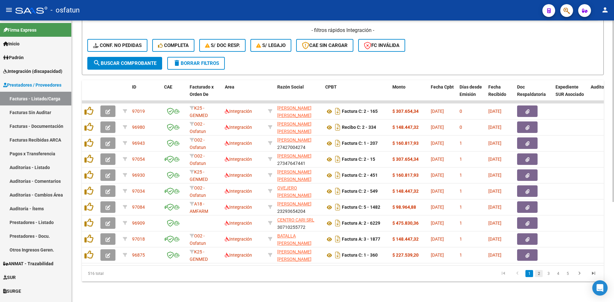
click at [539, 273] on link "2" at bounding box center [539, 273] width 8 height 7
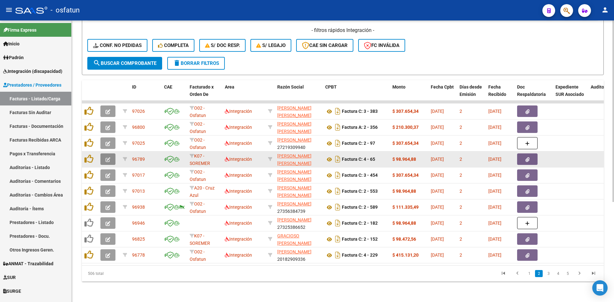
click at [109, 157] on icon "button" at bounding box center [108, 159] width 5 height 5
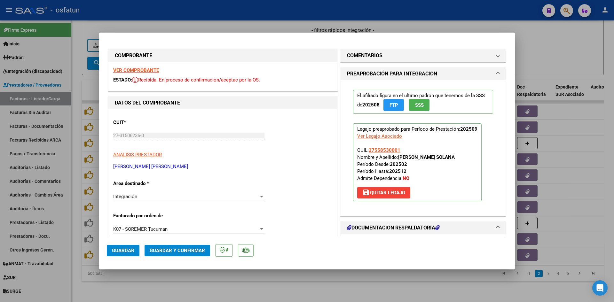
click at [145, 71] on strong "VER COMPROBANTE" at bounding box center [136, 70] width 46 height 6
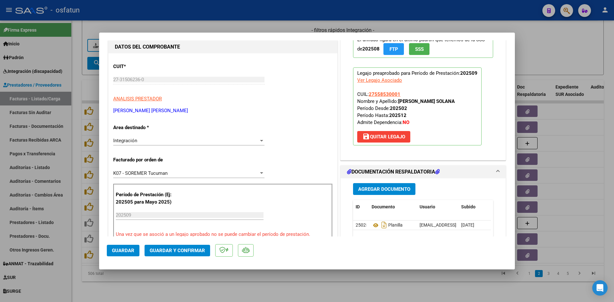
scroll to position [64, 0]
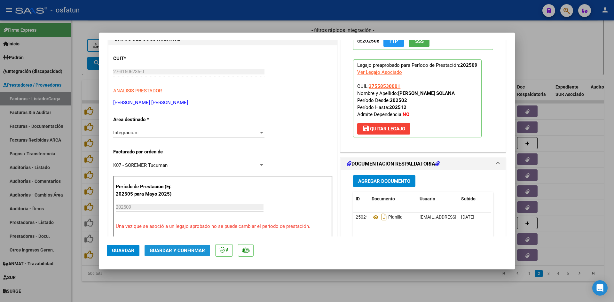
click at [188, 256] on button "Guardar y Confirmar" at bounding box center [178, 251] width 66 height 12
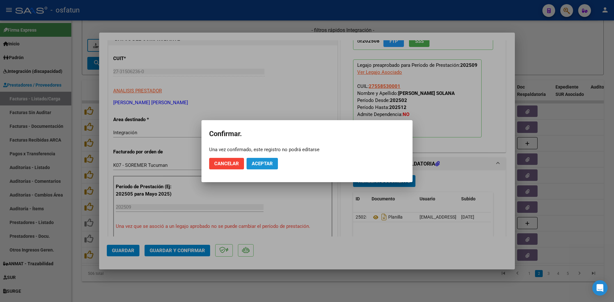
click at [266, 164] on span "Aceptar" at bounding box center [262, 164] width 21 height 6
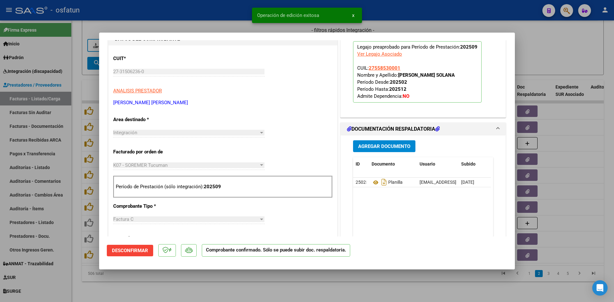
click at [198, 22] on div at bounding box center [307, 151] width 614 height 302
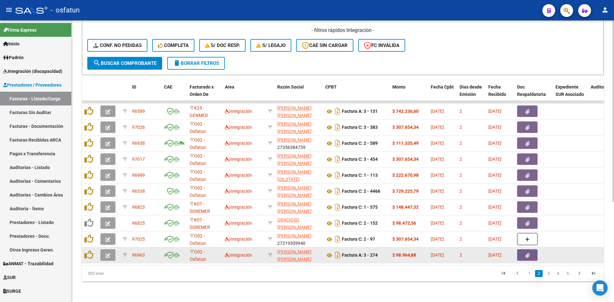
click at [110, 253] on icon "button" at bounding box center [108, 255] width 5 height 5
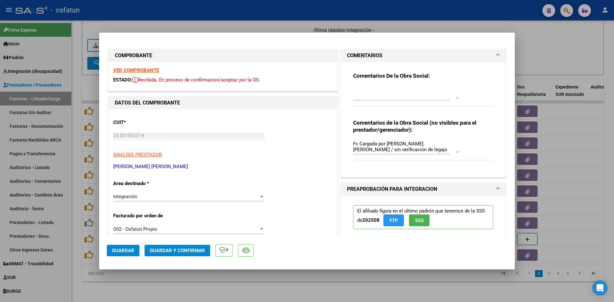
click at [382, 24] on div at bounding box center [307, 151] width 614 height 302
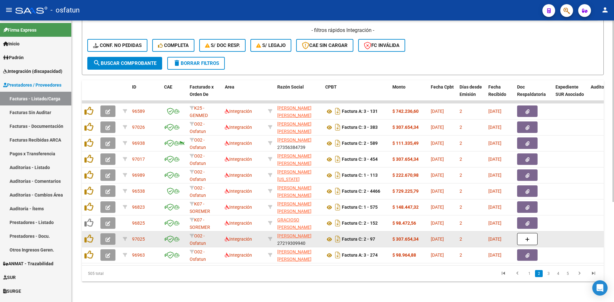
click at [108, 237] on icon "button" at bounding box center [108, 239] width 5 height 5
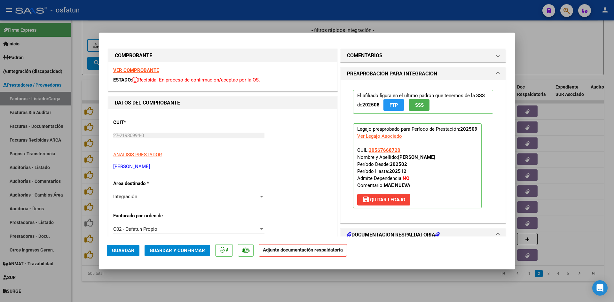
click at [154, 70] on strong "VER COMPROBANTE" at bounding box center [136, 70] width 46 height 6
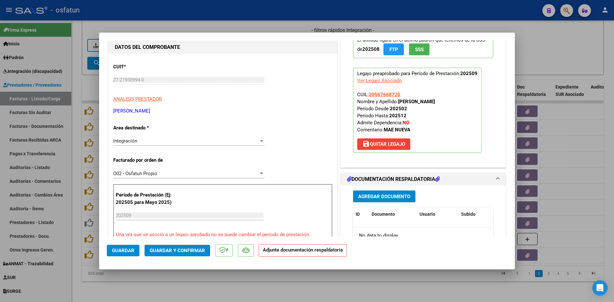
scroll to position [64, 0]
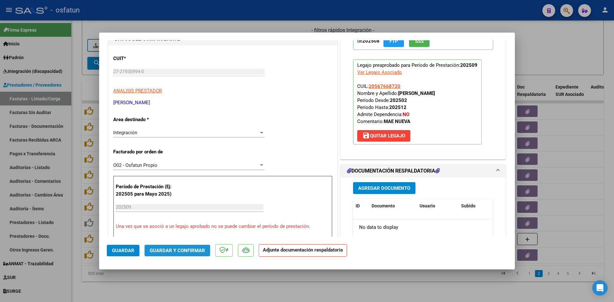
click at [194, 248] on span "Guardar y Confirmar" at bounding box center [177, 251] width 55 height 6
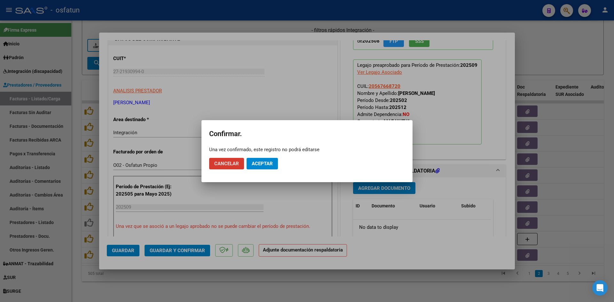
click at [265, 167] on button "Aceptar" at bounding box center [262, 164] width 31 height 12
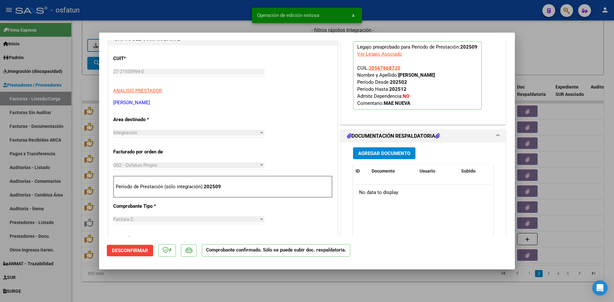
click at [233, 276] on div at bounding box center [307, 151] width 614 height 302
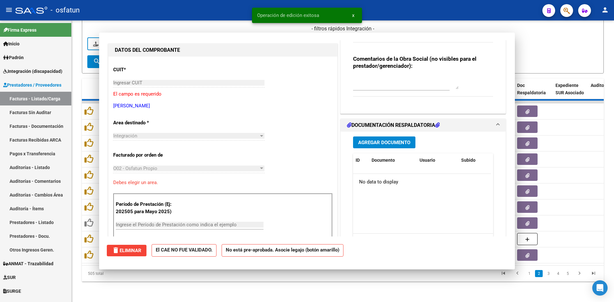
scroll to position [75, 0]
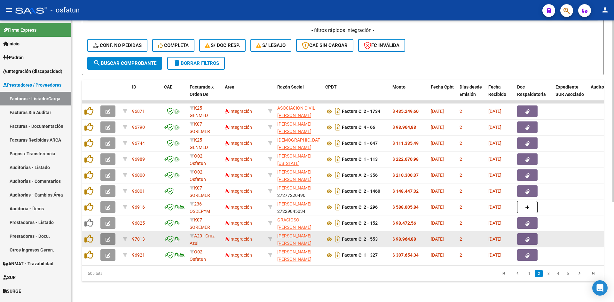
click at [108, 237] on icon "button" at bounding box center [108, 239] width 5 height 5
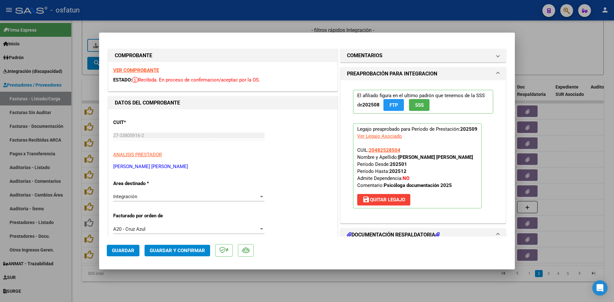
click at [145, 67] on div "VER COMPROBANTE ESTADO: Recibida. En proceso de confirmacion/aceptac por la OS." at bounding box center [222, 76] width 229 height 29
click at [147, 68] on strong "VER COMPROBANTE" at bounding box center [136, 70] width 46 height 6
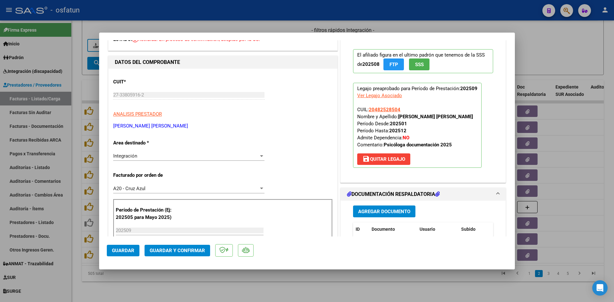
scroll to position [96, 0]
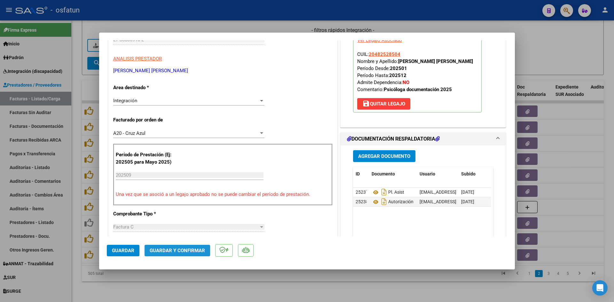
click at [187, 250] on span "Guardar y Confirmar" at bounding box center [177, 251] width 55 height 6
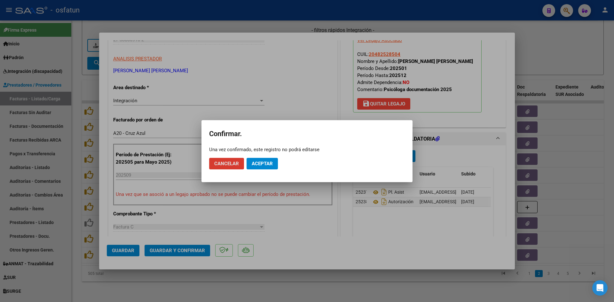
click at [263, 163] on span "Aceptar" at bounding box center [262, 164] width 21 height 6
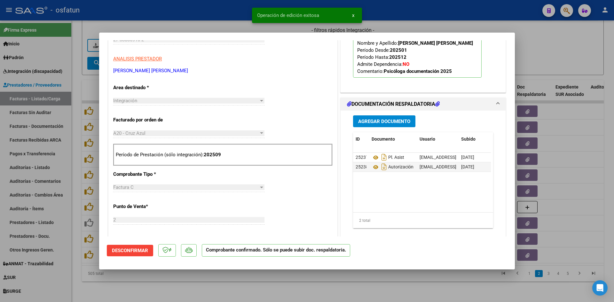
click at [234, 16] on div at bounding box center [307, 151] width 614 height 302
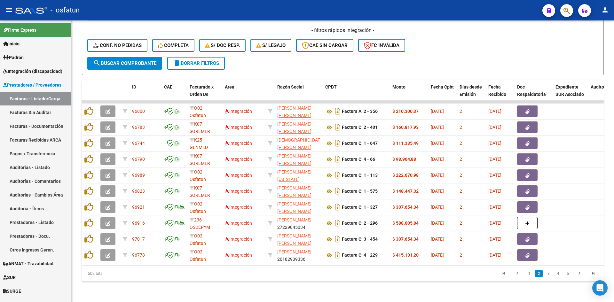
click at [262, 279] on datatable-pager "1 2 3 4 5" at bounding box center [394, 273] width 412 height 11
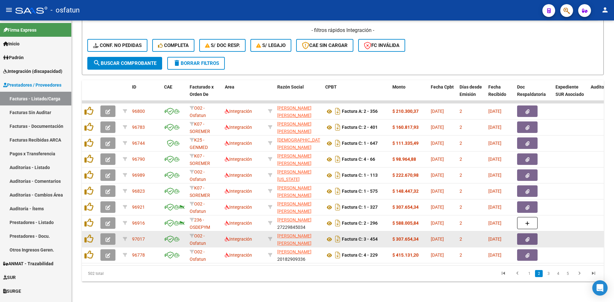
click at [110, 237] on icon "button" at bounding box center [108, 239] width 5 height 5
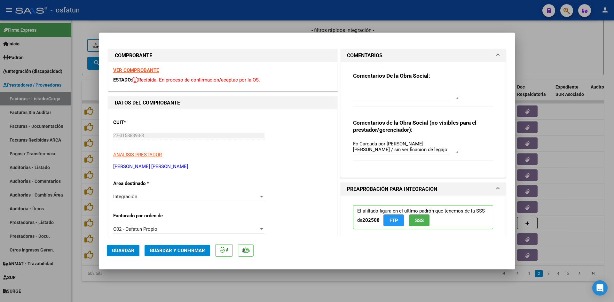
click at [497, 55] on span at bounding box center [498, 56] width 3 height 8
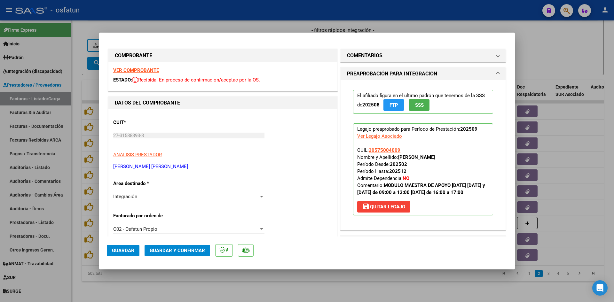
click at [152, 69] on strong "VER COMPROBANTE" at bounding box center [136, 70] width 46 height 6
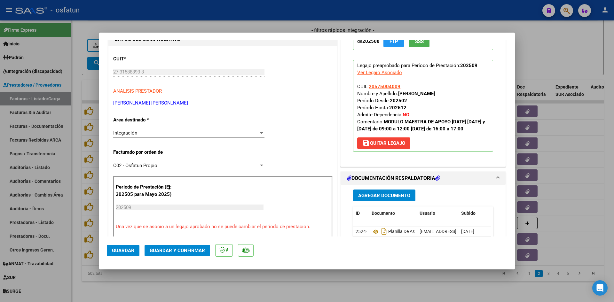
scroll to position [64, 0]
click at [187, 250] on span "Guardar y Confirmar" at bounding box center [177, 251] width 55 height 6
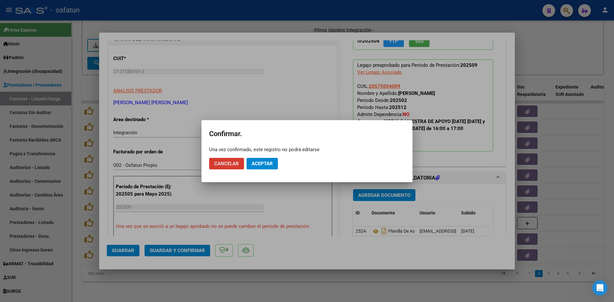
click at [270, 171] on mat-dialog-actions "Cancelar Aceptar" at bounding box center [307, 164] width 196 height 22
click at [270, 165] on span "Aceptar" at bounding box center [262, 164] width 21 height 6
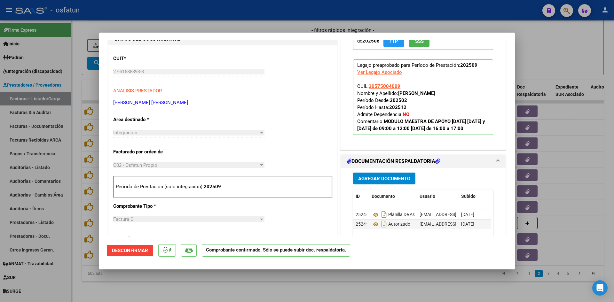
click at [322, 282] on div at bounding box center [307, 151] width 614 height 302
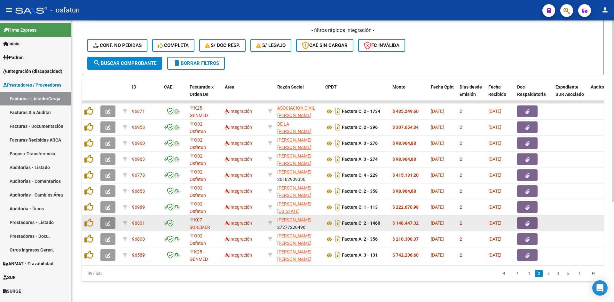
click at [114, 217] on button "button" at bounding box center [107, 223] width 15 height 12
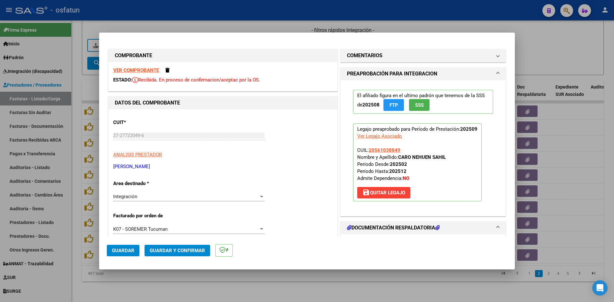
click at [148, 69] on strong "VER COMPROBANTE" at bounding box center [136, 70] width 46 height 6
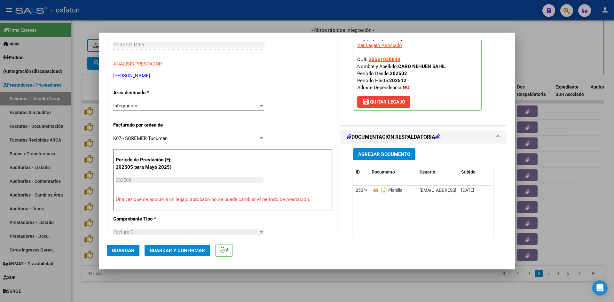
scroll to position [96, 0]
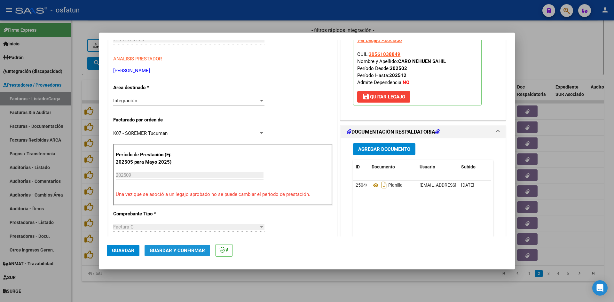
click at [188, 249] on span "Guardar y Confirmar" at bounding box center [177, 251] width 55 height 6
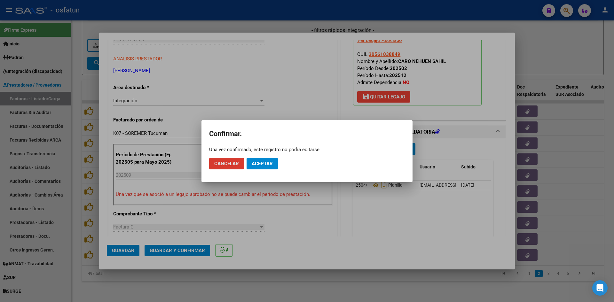
click at [264, 165] on span "Aceptar" at bounding box center [262, 164] width 21 height 6
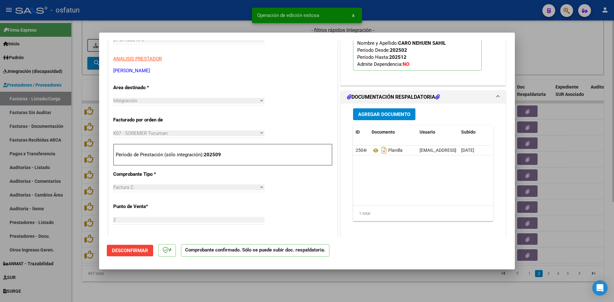
click at [228, 21] on div at bounding box center [307, 151] width 614 height 302
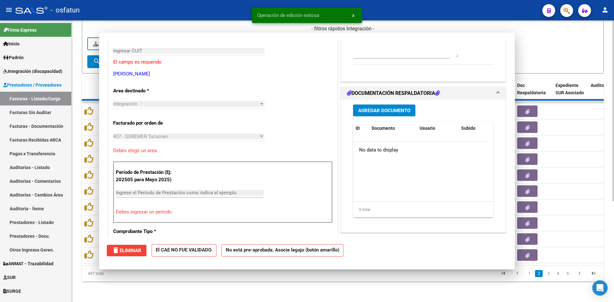
scroll to position [107, 0]
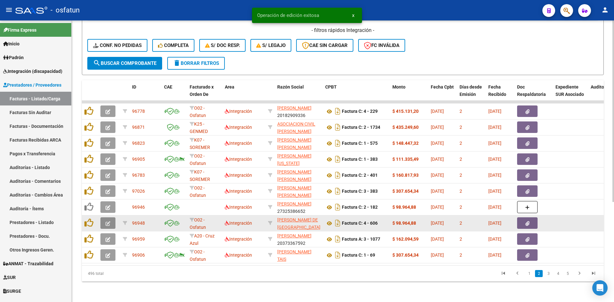
click at [107, 221] on icon "button" at bounding box center [108, 223] width 5 height 5
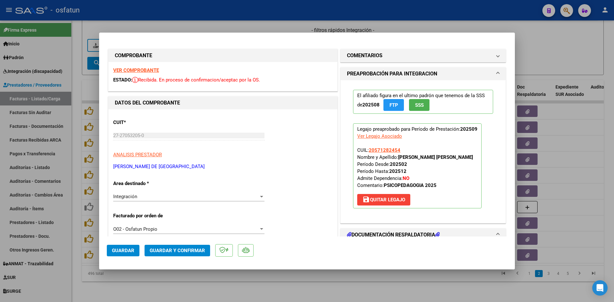
click at [149, 67] on div "VER COMPROBANTE ESTADO: Recibida. En proceso de confirmacion/aceptac por la OS." at bounding box center [222, 76] width 229 height 29
click at [153, 74] on div "VER COMPROBANTE ESTADO: Recibida. En proceso de confirmacion/aceptac por la OS." at bounding box center [222, 76] width 229 height 29
click at [153, 71] on strong "VER COMPROBANTE" at bounding box center [136, 70] width 46 height 6
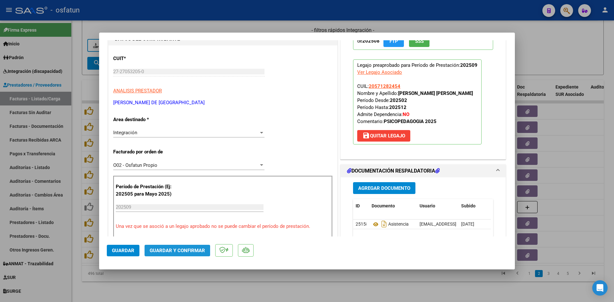
click at [173, 251] on span "Guardar y Confirmar" at bounding box center [177, 251] width 55 height 6
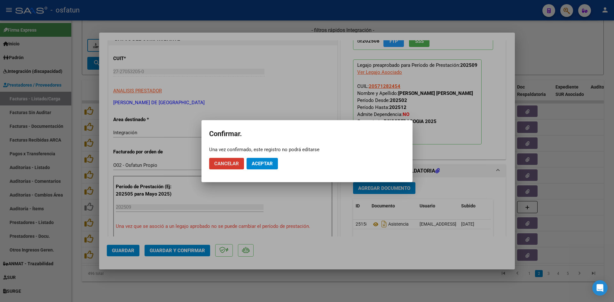
click at [273, 161] on button "Aceptar" at bounding box center [262, 164] width 31 height 12
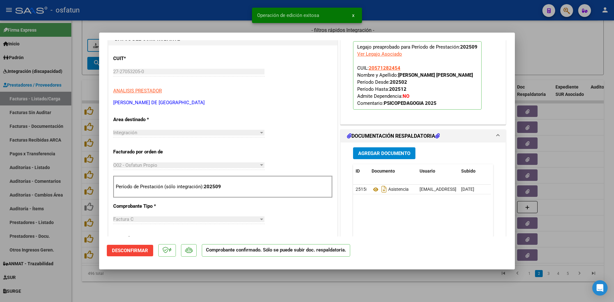
click at [219, 29] on div at bounding box center [307, 151] width 614 height 302
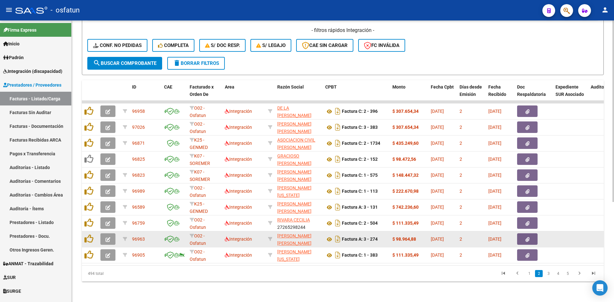
click at [112, 233] on button "button" at bounding box center [107, 239] width 15 height 12
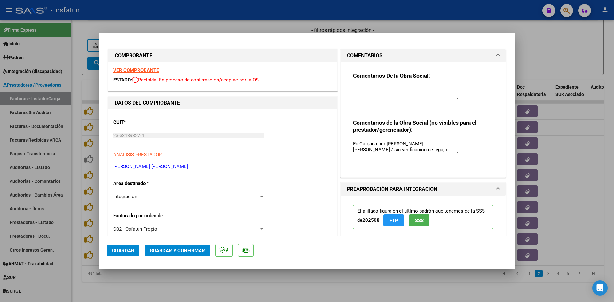
click at [497, 55] on span at bounding box center [498, 56] width 3 height 8
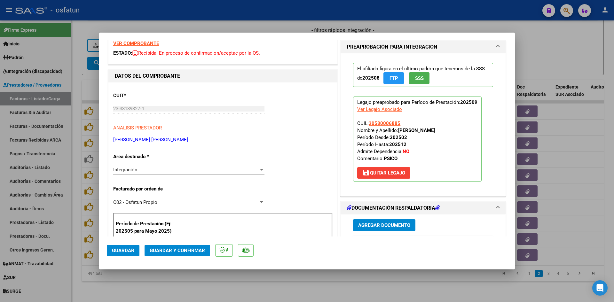
scroll to position [0, 0]
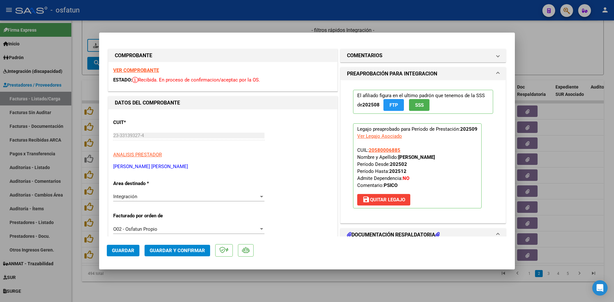
click at [152, 70] on strong "VER COMPROBANTE" at bounding box center [136, 70] width 46 height 6
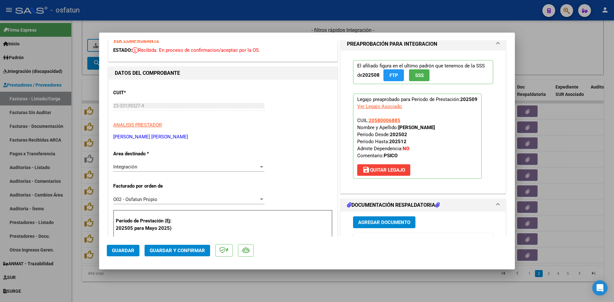
scroll to position [64, 0]
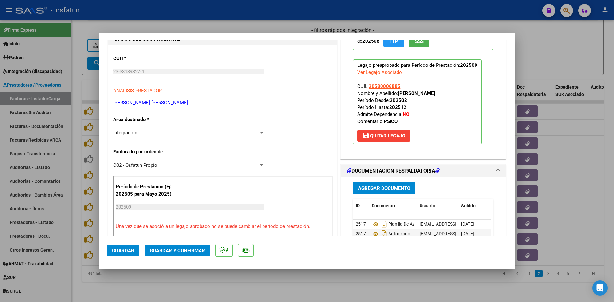
click at [172, 242] on mat-dialog-actions "Guardar Guardar y Confirmar" at bounding box center [307, 249] width 400 height 25
click at [171, 249] on span "Guardar y Confirmar" at bounding box center [177, 251] width 55 height 6
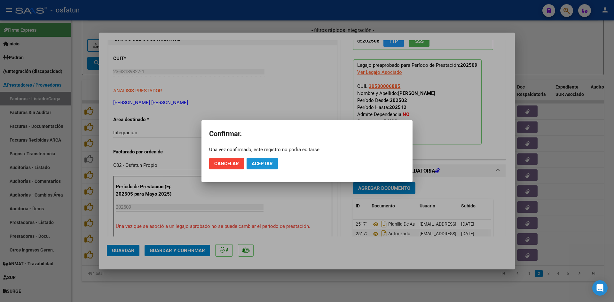
click at [266, 164] on span "Aceptar" at bounding box center [262, 164] width 21 height 6
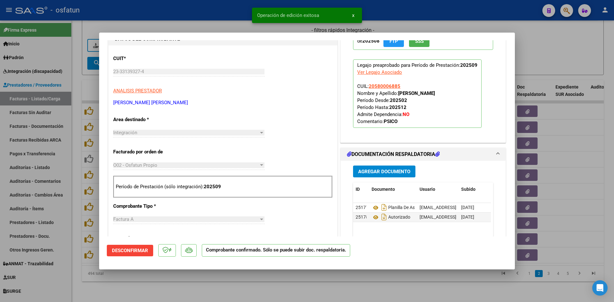
click at [189, 27] on div at bounding box center [307, 151] width 614 height 302
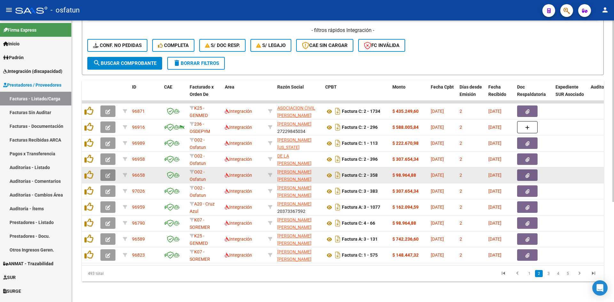
click at [107, 173] on icon "button" at bounding box center [108, 175] width 5 height 5
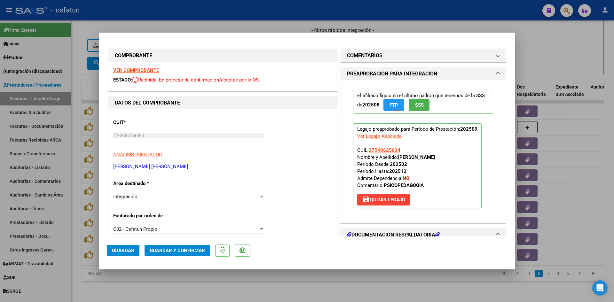
click at [146, 70] on strong "VER COMPROBANTE" at bounding box center [136, 70] width 46 height 6
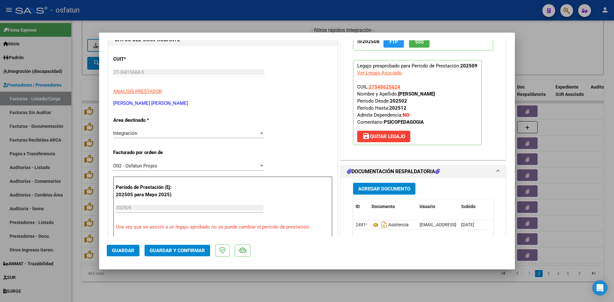
scroll to position [64, 0]
click at [174, 248] on span "Guardar y Confirmar" at bounding box center [177, 251] width 55 height 6
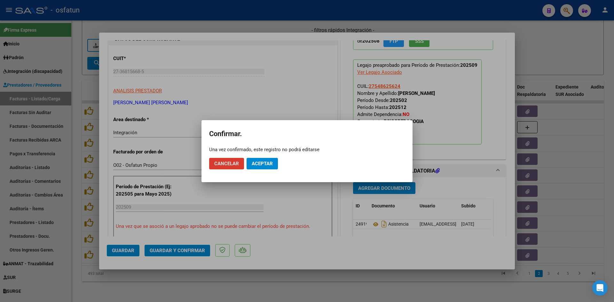
click at [259, 161] on span "Aceptar" at bounding box center [262, 164] width 21 height 6
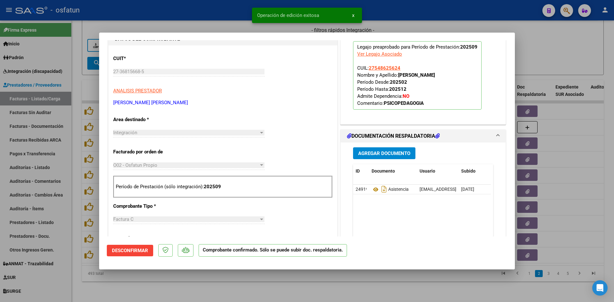
click at [226, 26] on div at bounding box center [307, 151] width 614 height 302
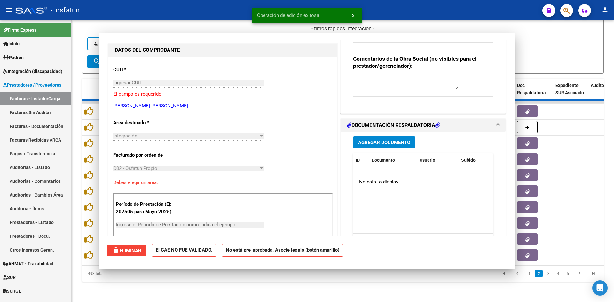
scroll to position [75, 0]
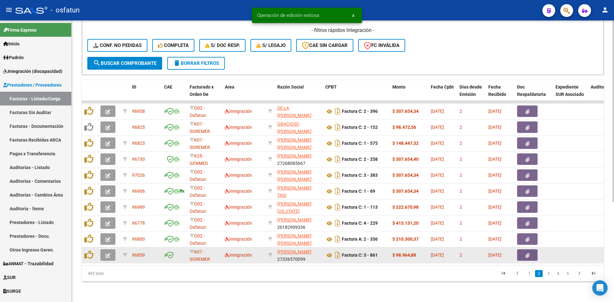
click at [112, 249] on button "button" at bounding box center [107, 255] width 15 height 12
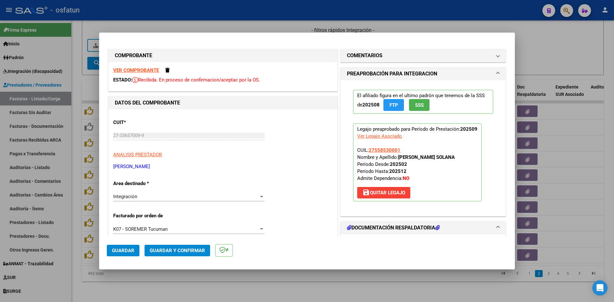
click at [141, 70] on strong "VER COMPROBANTE" at bounding box center [136, 70] width 46 height 6
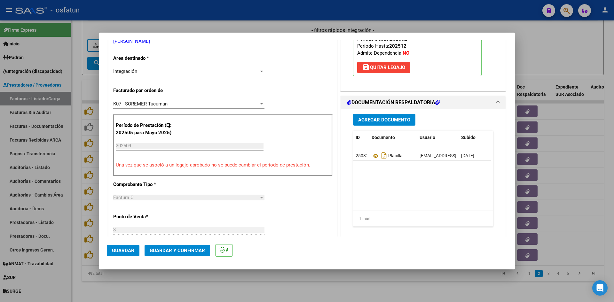
scroll to position [128, 0]
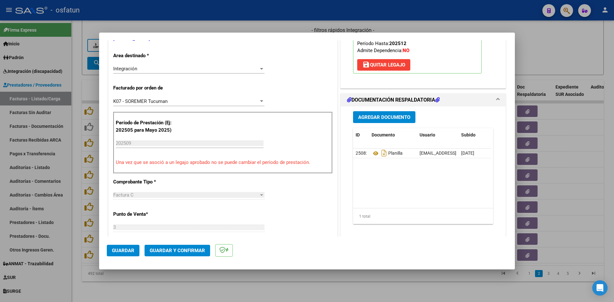
click at [167, 245] on button "Guardar y Confirmar" at bounding box center [178, 251] width 66 height 12
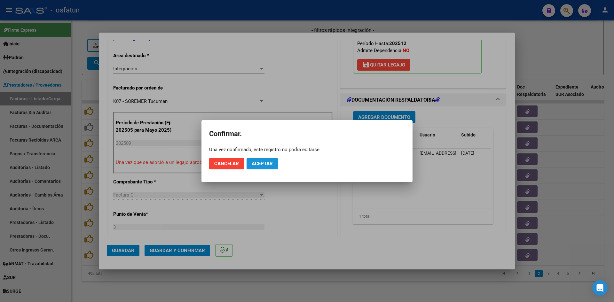
click at [257, 168] on button "Aceptar" at bounding box center [262, 164] width 31 height 12
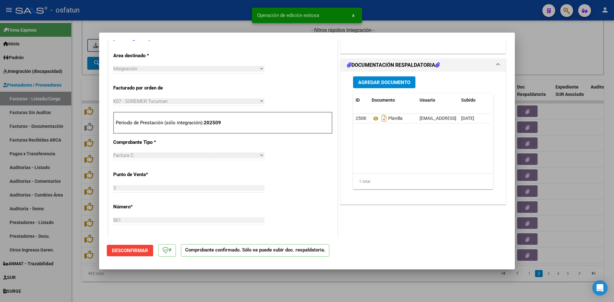
click at [217, 17] on div at bounding box center [307, 151] width 614 height 302
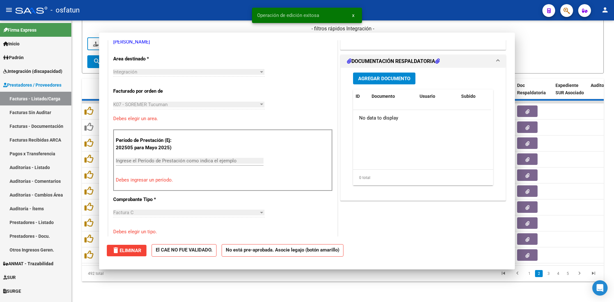
scroll to position [0, 0]
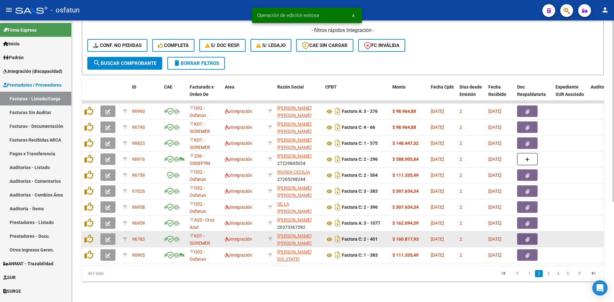
click at [110, 237] on icon "button" at bounding box center [108, 239] width 5 height 5
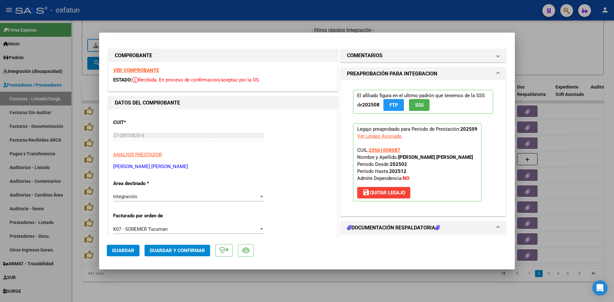
click at [146, 73] on strong "VER COMPROBANTE" at bounding box center [136, 70] width 46 height 6
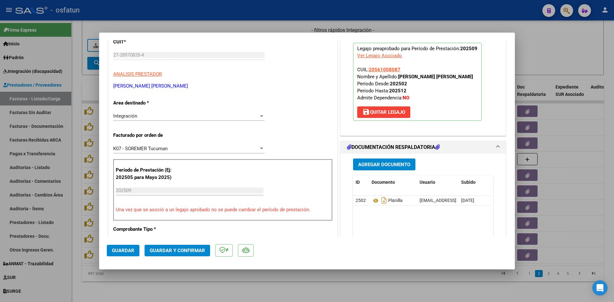
scroll to position [96, 0]
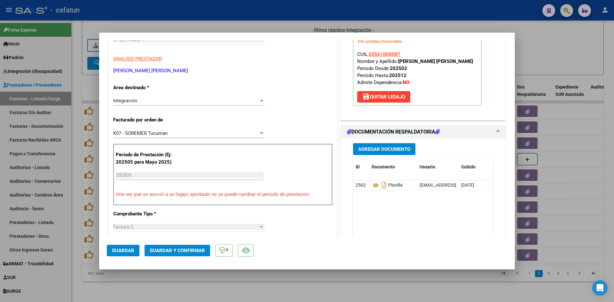
click at [188, 252] on span "Guardar y Confirmar" at bounding box center [177, 251] width 55 height 6
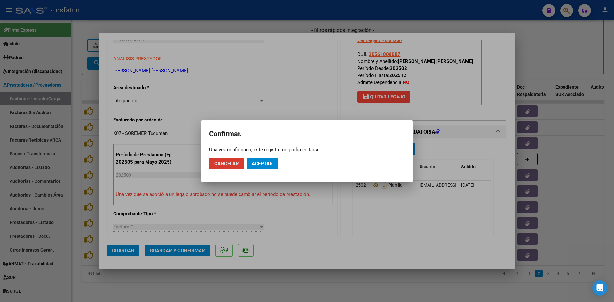
click at [266, 161] on span "Aceptar" at bounding box center [262, 164] width 21 height 6
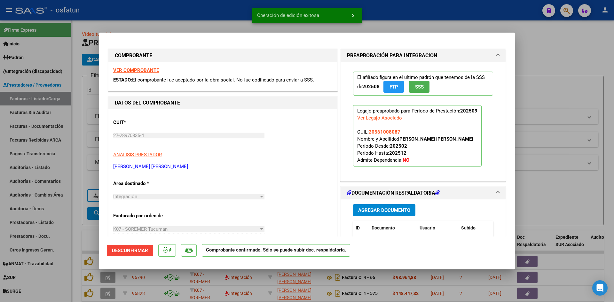
scroll to position [96, 0]
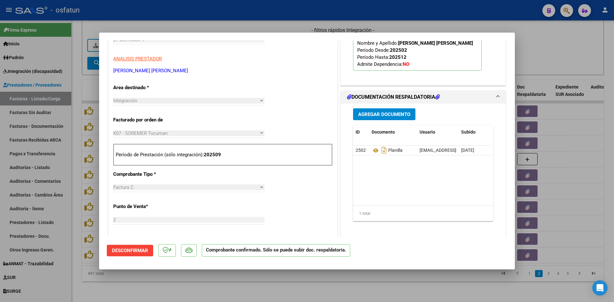
click at [91, 286] on div at bounding box center [307, 151] width 614 height 302
type input "$ 0,00"
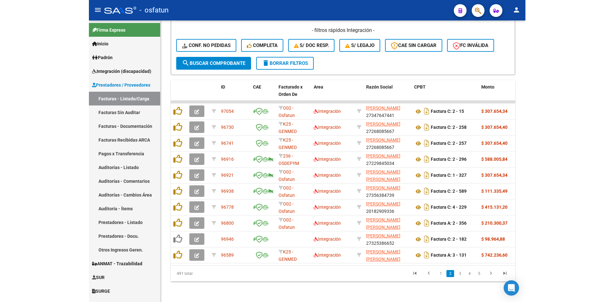
scroll to position [155, 0]
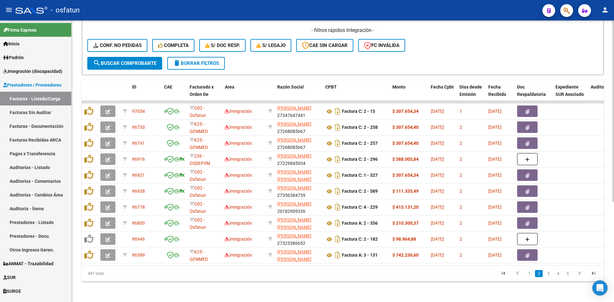
drag, startPoint x: 502, startPoint y: 45, endPoint x: 505, endPoint y: 51, distance: 6.2
click at [505, 51] on div "- filtros rápidos Integración - Conf. no pedidas Completa S/ Doc Resp. S/ legaj…" at bounding box center [342, 42] width 511 height 30
click at [549, 273] on link "3" at bounding box center [549, 273] width 8 height 7
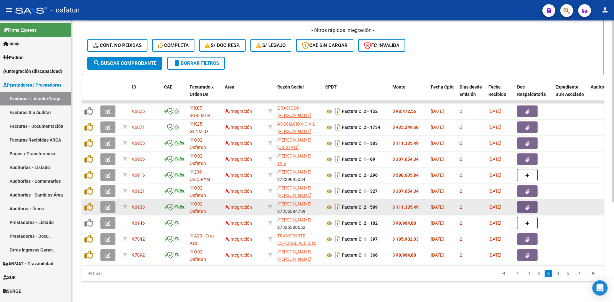
click at [112, 204] on button "button" at bounding box center [107, 207] width 15 height 12
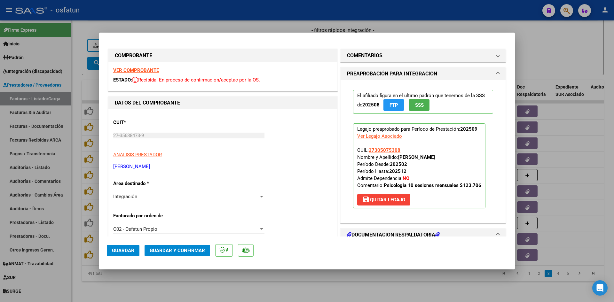
click at [128, 70] on strong "VER COMPROBANTE" at bounding box center [136, 70] width 46 height 6
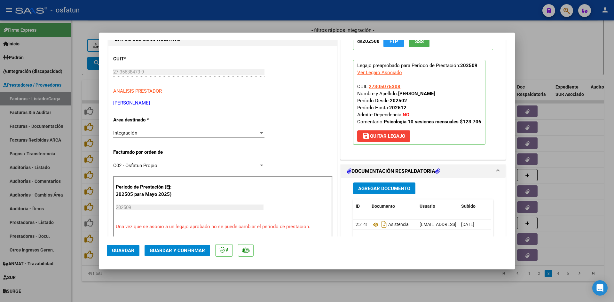
scroll to position [64, 0]
click at [168, 246] on button "Guardar y Confirmar" at bounding box center [178, 251] width 66 height 12
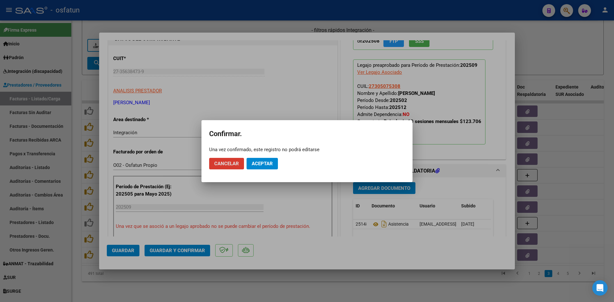
click at [268, 163] on span "Aceptar" at bounding box center [262, 164] width 21 height 6
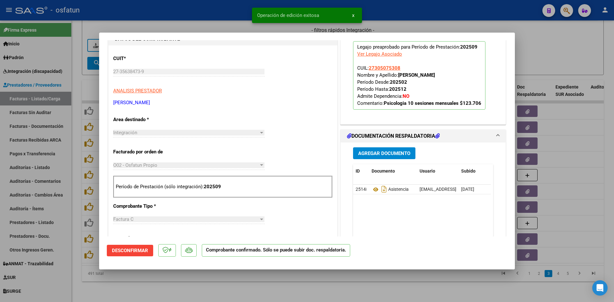
click at [209, 22] on div at bounding box center [307, 151] width 614 height 302
type input "$ 0,00"
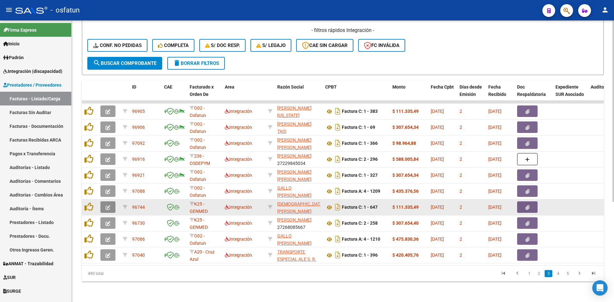
click at [111, 202] on button "button" at bounding box center [107, 207] width 15 height 12
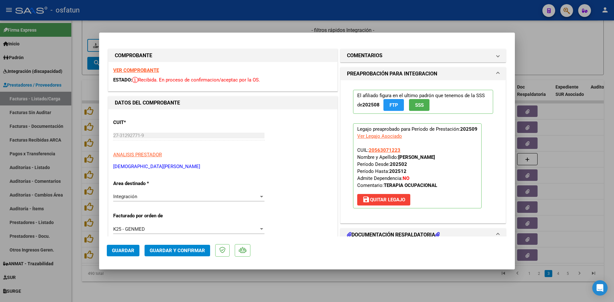
click at [148, 70] on strong "VER COMPROBANTE" at bounding box center [136, 70] width 46 height 6
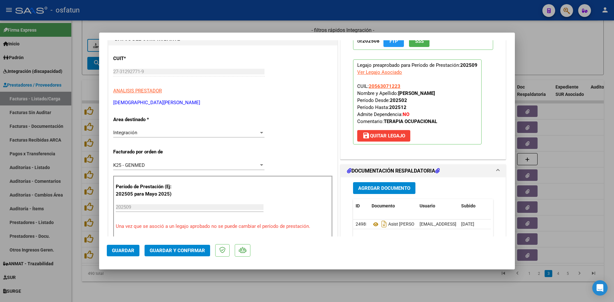
click at [185, 251] on span "Guardar y Confirmar" at bounding box center [177, 251] width 55 height 6
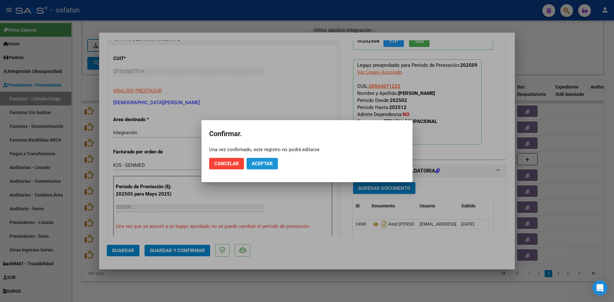
click at [264, 160] on button "Aceptar" at bounding box center [262, 164] width 31 height 12
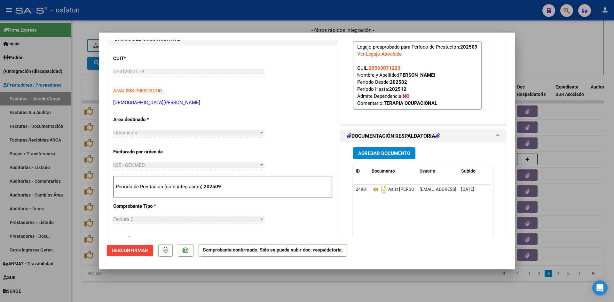
click at [280, 277] on div at bounding box center [307, 151] width 614 height 302
type input "$ 0,00"
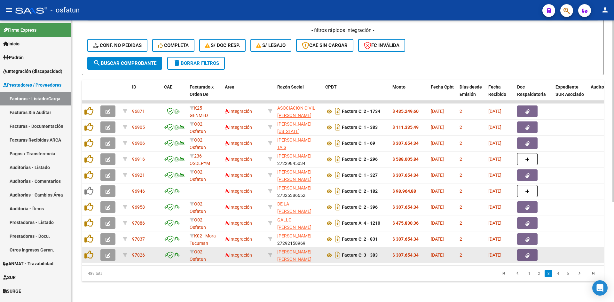
click at [110, 255] on button "button" at bounding box center [107, 255] width 15 height 12
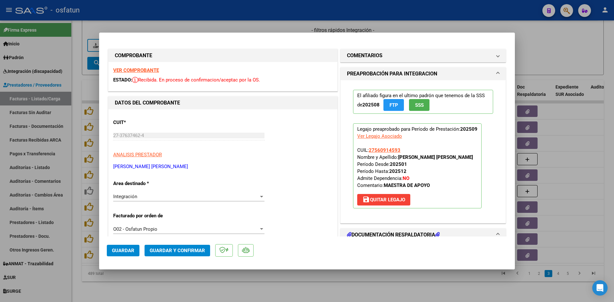
click at [150, 70] on strong "VER COMPROBANTE" at bounding box center [136, 70] width 46 height 6
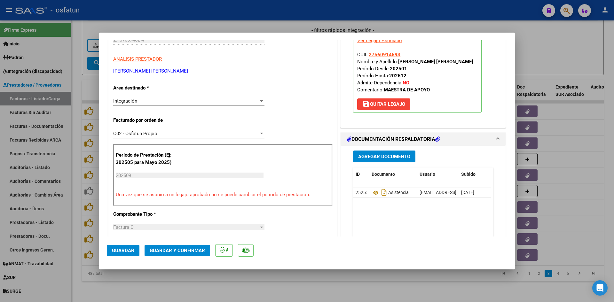
scroll to position [96, 0]
click at [190, 252] on span "Guardar y Confirmar" at bounding box center [177, 251] width 55 height 6
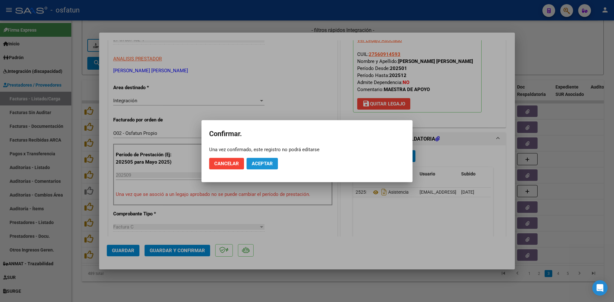
click at [267, 163] on span "Aceptar" at bounding box center [262, 164] width 21 height 6
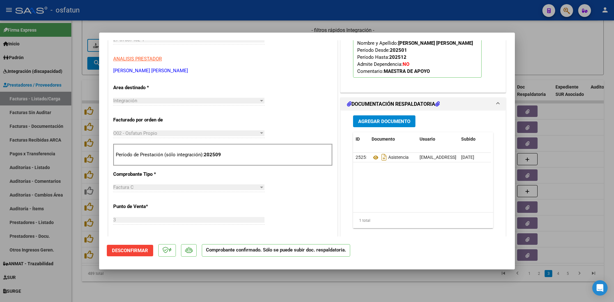
click at [264, 285] on div at bounding box center [307, 151] width 614 height 302
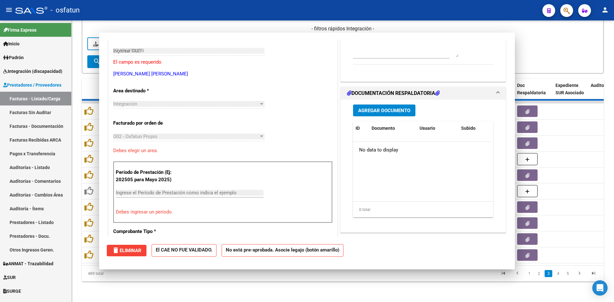
type input "$ 0,00"
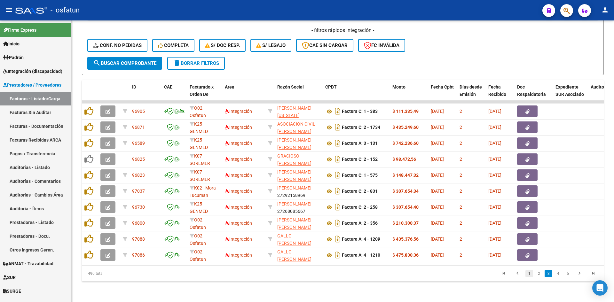
click at [530, 275] on link "1" at bounding box center [529, 273] width 8 height 7
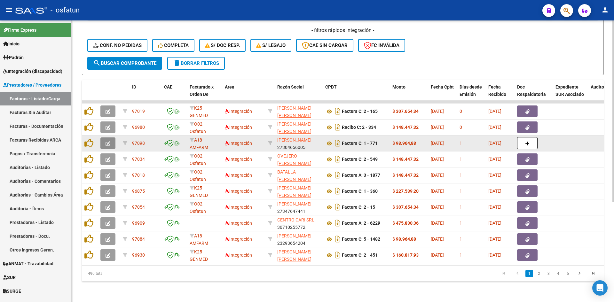
click at [109, 138] on button "button" at bounding box center [107, 144] width 15 height 12
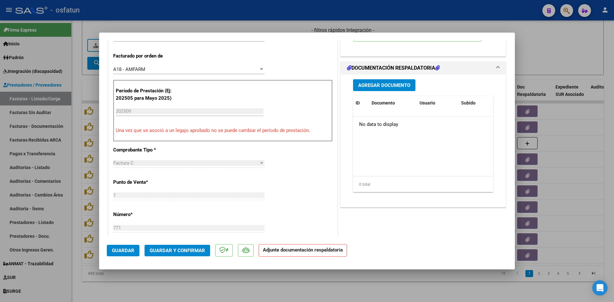
scroll to position [0, 0]
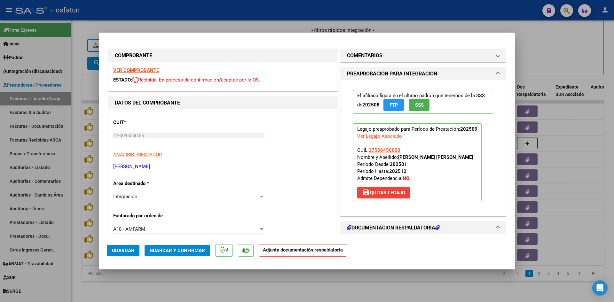
click at [131, 71] on strong "VER COMPROBANTE" at bounding box center [136, 70] width 46 height 6
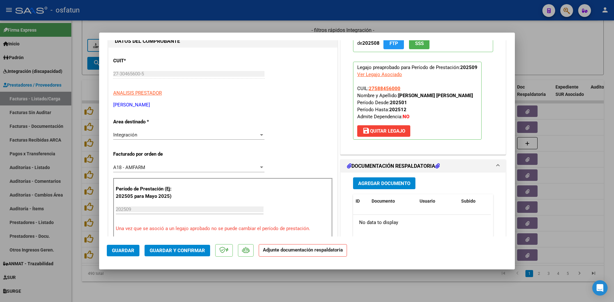
scroll to position [96, 0]
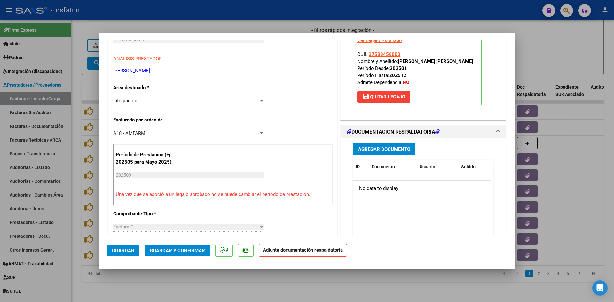
click at [188, 252] on span "Guardar y Confirmar" at bounding box center [177, 251] width 55 height 6
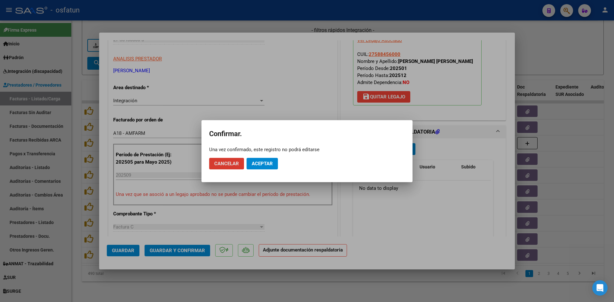
click at [260, 163] on span "Aceptar" at bounding box center [262, 164] width 21 height 6
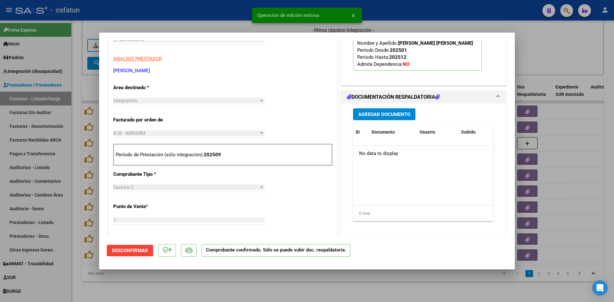
click at [231, 23] on div at bounding box center [307, 151] width 614 height 302
type input "$ 0,00"
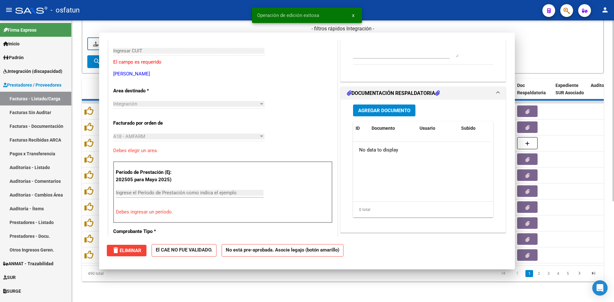
scroll to position [107, 0]
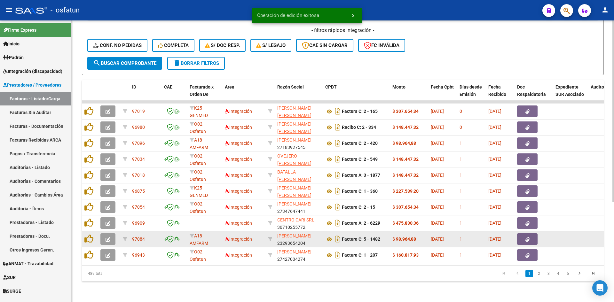
click at [99, 233] on datatable-body-cell at bounding box center [109, 240] width 22 height 16
click at [102, 233] on button "button" at bounding box center [107, 239] width 15 height 12
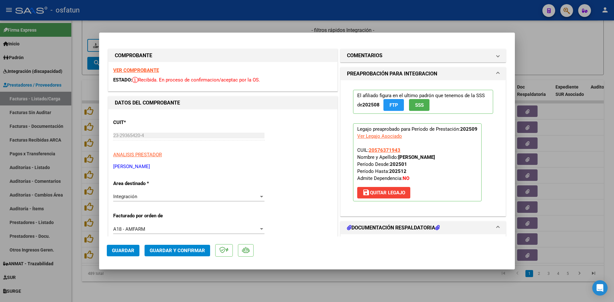
click at [147, 71] on strong "VER COMPROBANTE" at bounding box center [136, 70] width 46 height 6
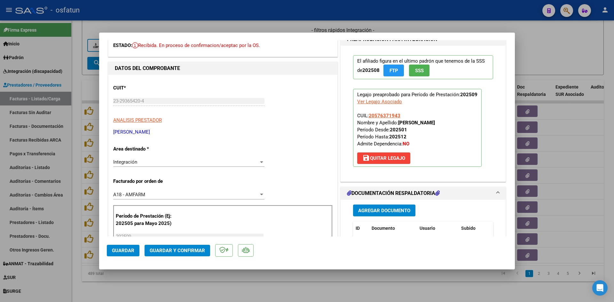
scroll to position [64, 0]
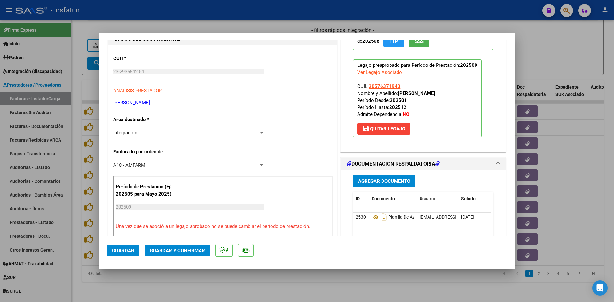
click at [182, 253] on span "Guardar y Confirmar" at bounding box center [177, 251] width 55 height 6
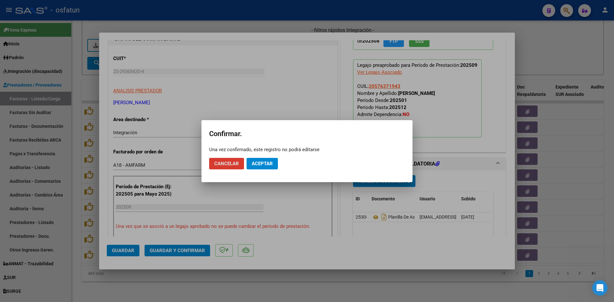
click at [262, 159] on button "Aceptar" at bounding box center [262, 164] width 31 height 12
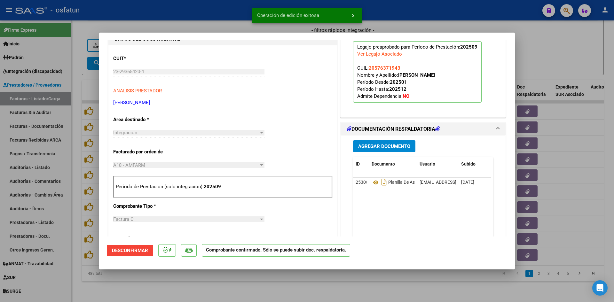
click at [229, 23] on div at bounding box center [307, 151] width 614 height 302
type input "$ 0,00"
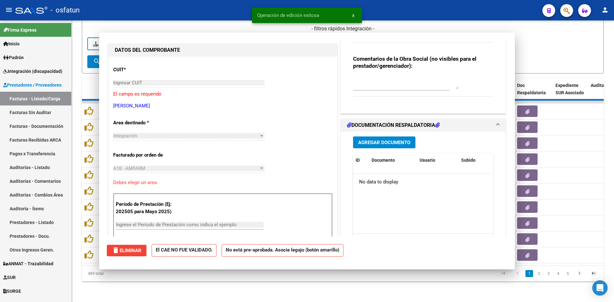
scroll to position [75, 0]
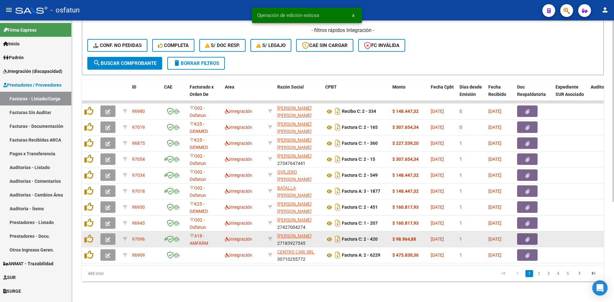
click at [109, 237] on icon "button" at bounding box center [108, 239] width 5 height 5
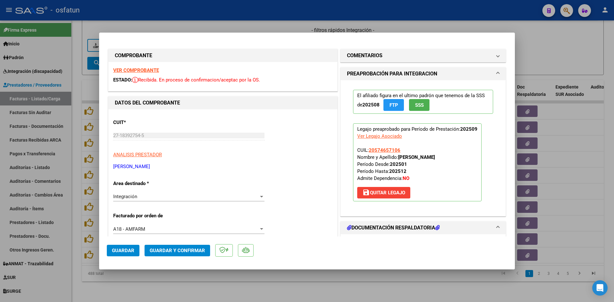
click at [155, 71] on strong "VER COMPROBANTE" at bounding box center [136, 70] width 46 height 6
click at [165, 255] on button "Guardar y Confirmar" at bounding box center [178, 251] width 66 height 12
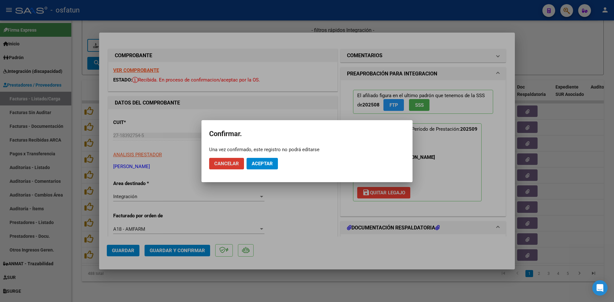
click at [256, 162] on span "Aceptar" at bounding box center [262, 164] width 21 height 6
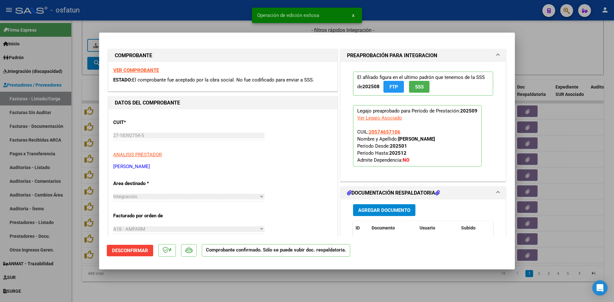
click at [224, 20] on div at bounding box center [307, 151] width 614 height 302
type input "$ 0,00"
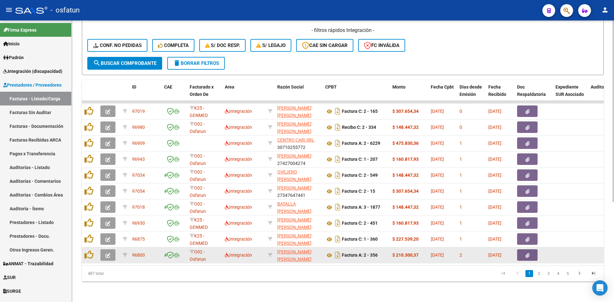
click at [107, 253] on icon "button" at bounding box center [108, 255] width 5 height 5
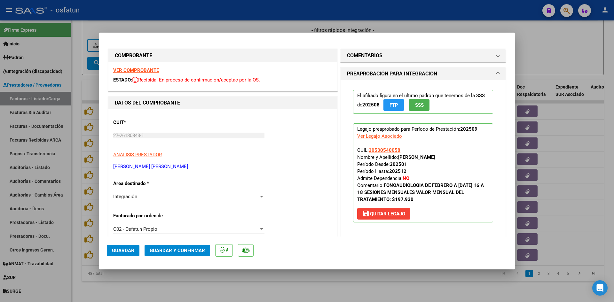
drag, startPoint x: 375, startPoint y: 286, endPoint x: 375, endPoint y: 279, distance: 7.4
click at [375, 286] on div at bounding box center [307, 151] width 614 height 302
type input "$ 0,00"
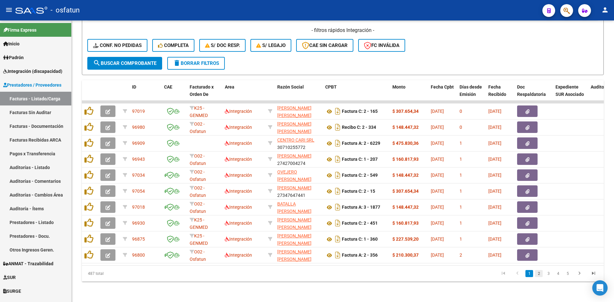
click at [536, 274] on link "2" at bounding box center [539, 273] width 8 height 7
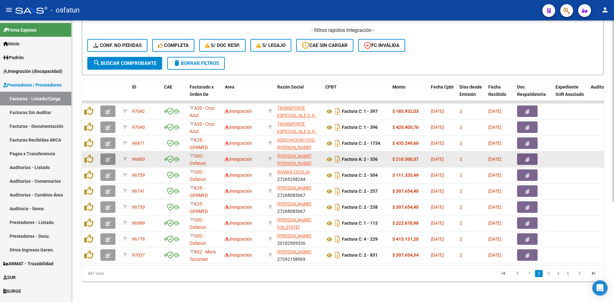
click at [104, 154] on button "button" at bounding box center [107, 160] width 15 height 12
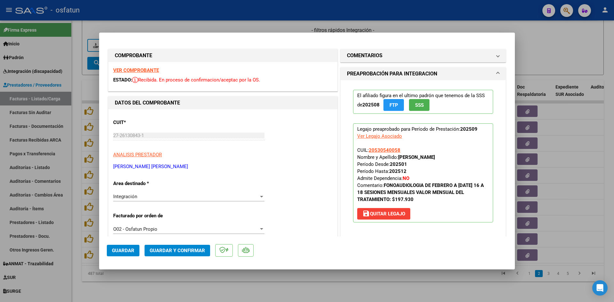
click at [140, 69] on strong "VER COMPROBANTE" at bounding box center [136, 70] width 46 height 6
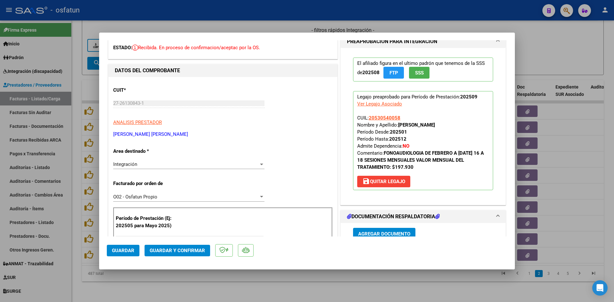
scroll to position [64, 0]
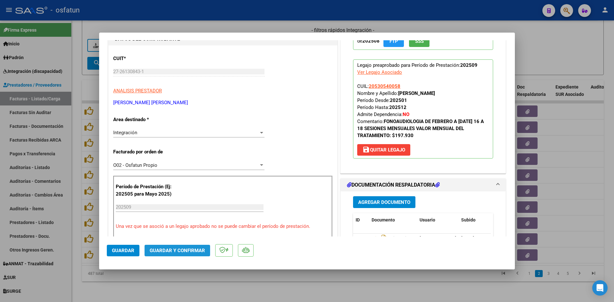
click at [188, 252] on span "Guardar y Confirmar" at bounding box center [177, 251] width 55 height 6
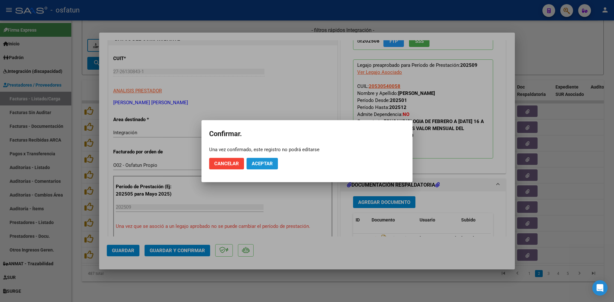
click at [267, 164] on span "Aceptar" at bounding box center [262, 164] width 21 height 6
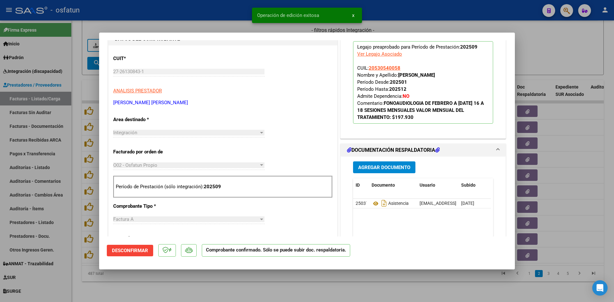
click at [231, 21] on div at bounding box center [307, 151] width 614 height 302
type input "$ 0,00"
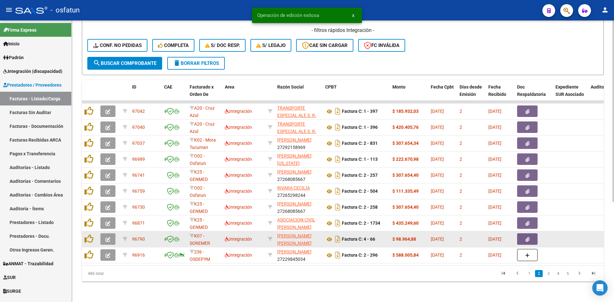
click at [109, 237] on icon "button" at bounding box center [108, 239] width 5 height 5
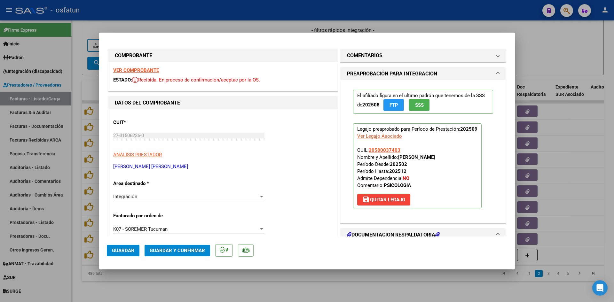
click at [147, 71] on strong "VER COMPROBANTE" at bounding box center [136, 70] width 46 height 6
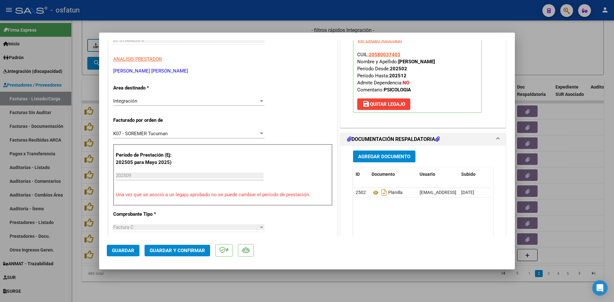
scroll to position [96, 0]
click at [179, 249] on span "Guardar y Confirmar" at bounding box center [177, 251] width 55 height 6
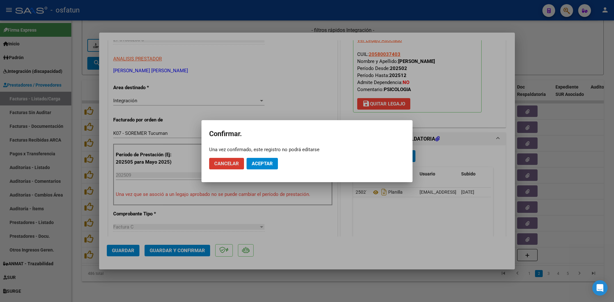
click at [271, 162] on span "Aceptar" at bounding box center [262, 164] width 21 height 6
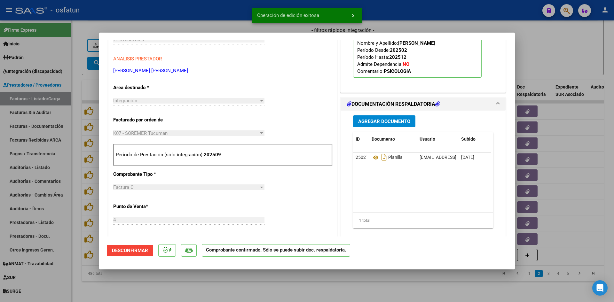
click at [218, 19] on div at bounding box center [307, 151] width 614 height 302
type input "$ 0,00"
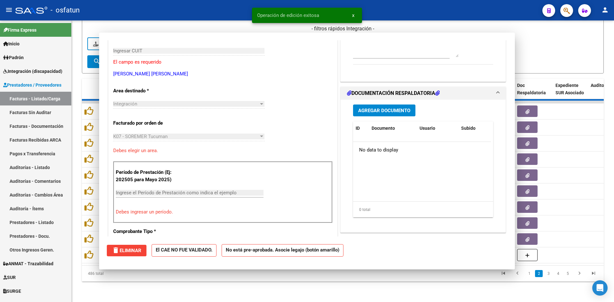
scroll to position [0, 0]
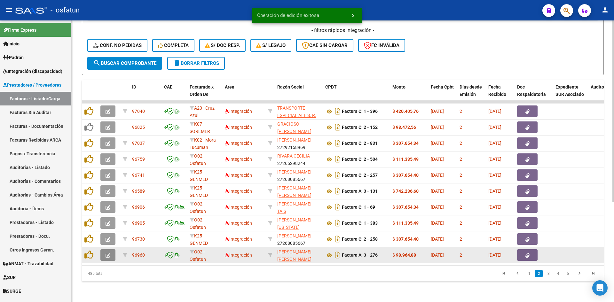
click at [109, 253] on icon "button" at bounding box center [108, 255] width 5 height 5
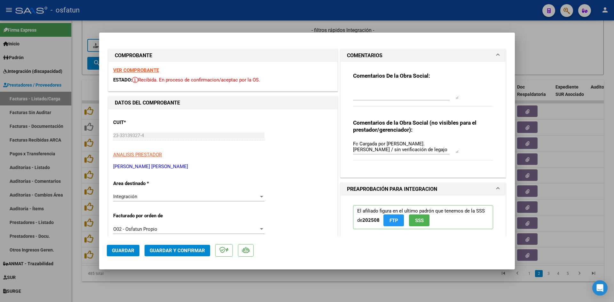
click at [497, 54] on span at bounding box center [498, 56] width 3 height 8
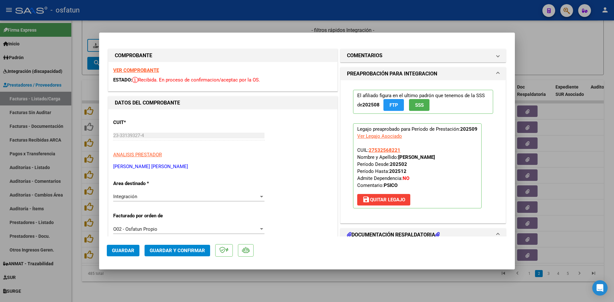
click at [148, 71] on strong "VER COMPROBANTE" at bounding box center [136, 70] width 46 height 6
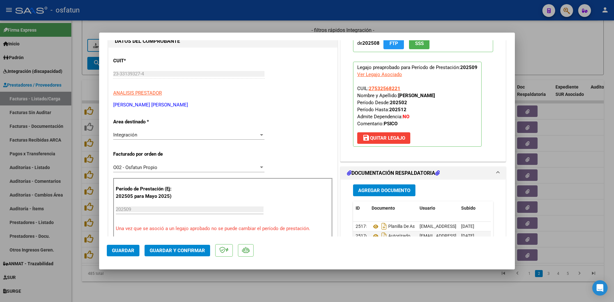
scroll to position [64, 0]
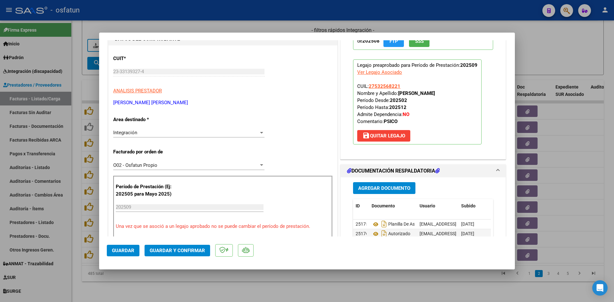
click at [193, 253] on span "Guardar y Confirmar" at bounding box center [177, 251] width 55 height 6
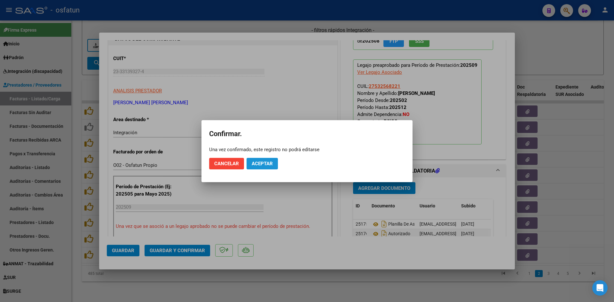
click at [261, 161] on span "Aceptar" at bounding box center [262, 164] width 21 height 6
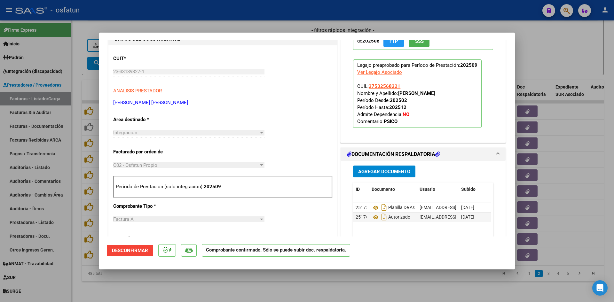
click at [272, 284] on div at bounding box center [307, 151] width 614 height 302
type input "$ 0,00"
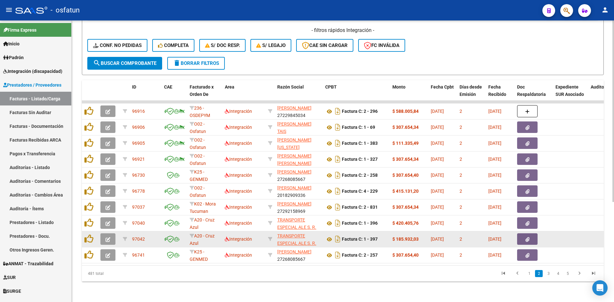
click at [104, 233] on button "button" at bounding box center [107, 239] width 15 height 12
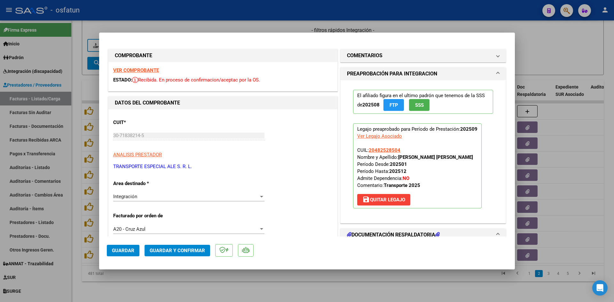
click at [150, 68] on strong "VER COMPROBANTE" at bounding box center [136, 70] width 46 height 6
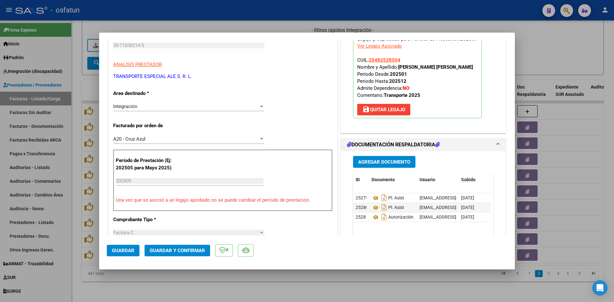
scroll to position [96, 0]
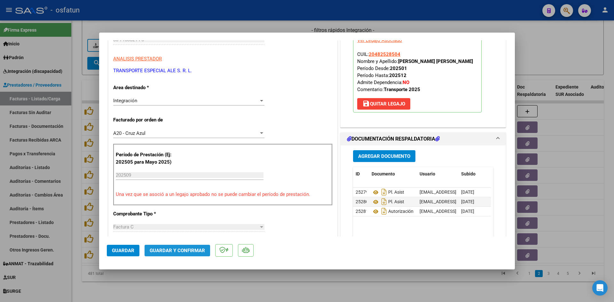
click at [183, 255] on button "Guardar y Confirmar" at bounding box center [178, 251] width 66 height 12
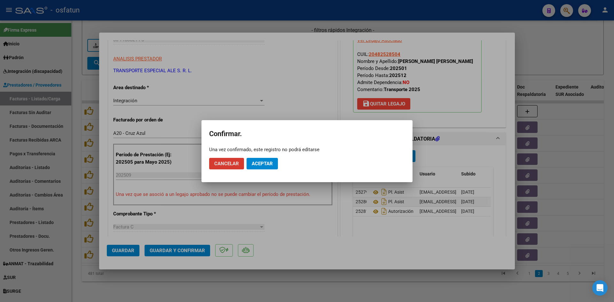
click at [264, 164] on span "Aceptar" at bounding box center [262, 164] width 21 height 6
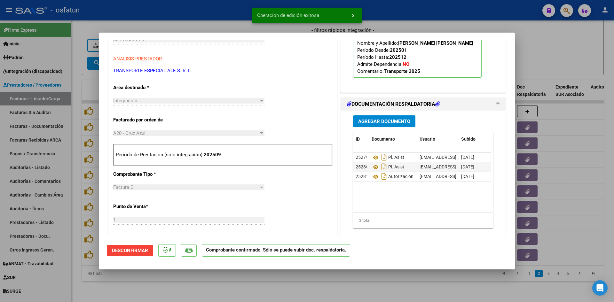
click at [223, 26] on div at bounding box center [307, 151] width 614 height 302
type input "$ 0,00"
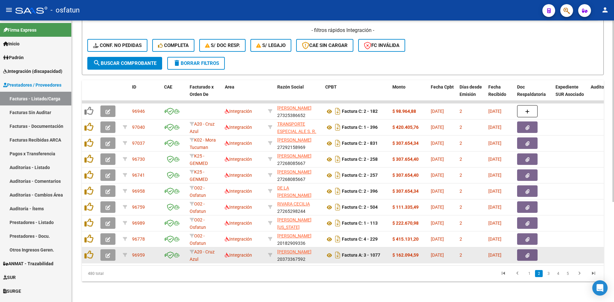
click at [110, 253] on icon "button" at bounding box center [108, 255] width 5 height 5
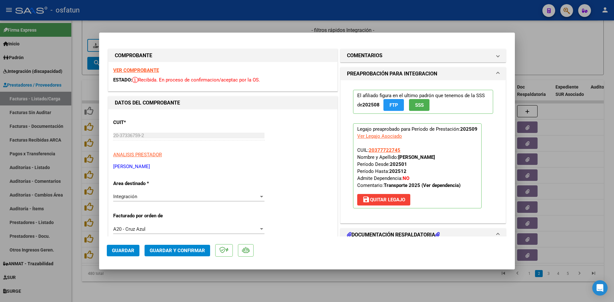
click at [151, 70] on strong "VER COMPROBANTE" at bounding box center [136, 70] width 46 height 6
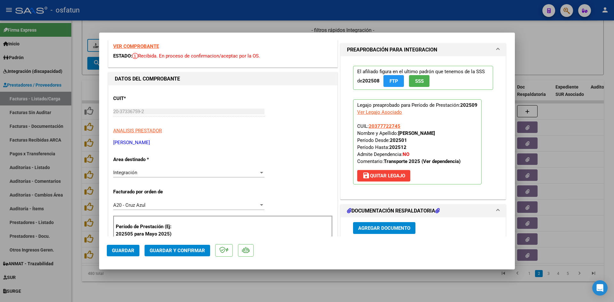
scroll to position [64, 0]
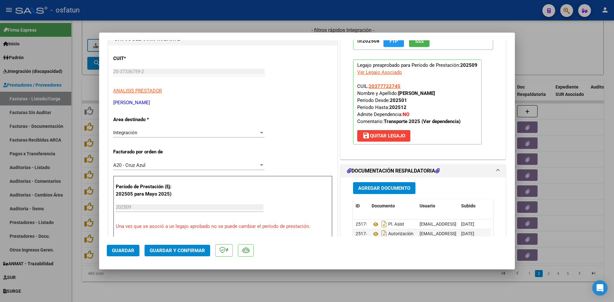
click at [191, 253] on span "Guardar y Confirmar" at bounding box center [177, 251] width 55 height 6
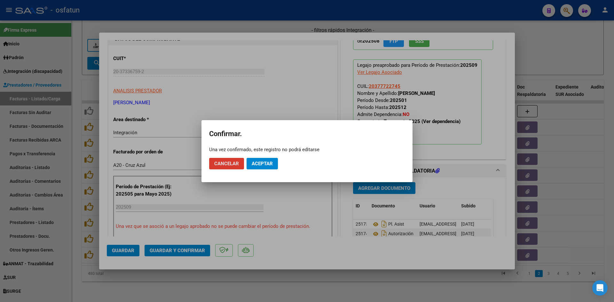
click at [268, 165] on span "Aceptar" at bounding box center [262, 164] width 21 height 6
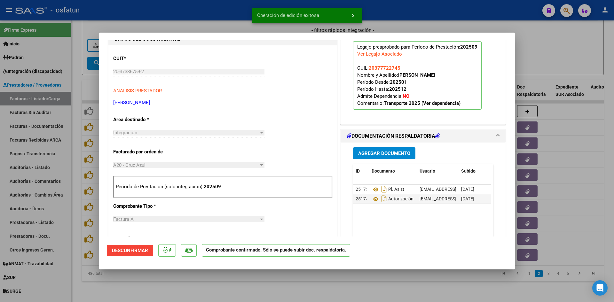
click at [225, 25] on div at bounding box center [307, 151] width 614 height 302
type input "$ 0,00"
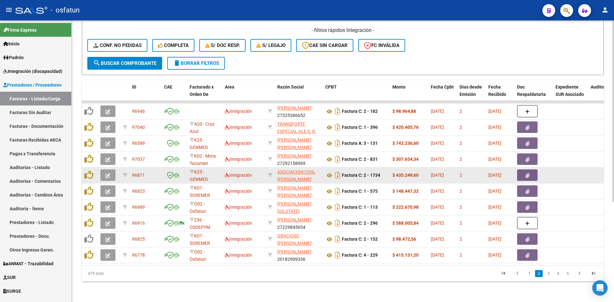
scroll to position [1, 0]
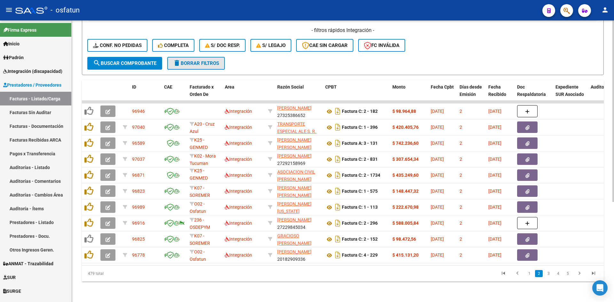
click at [190, 60] on span "delete Borrar Filtros" at bounding box center [196, 63] width 46 height 6
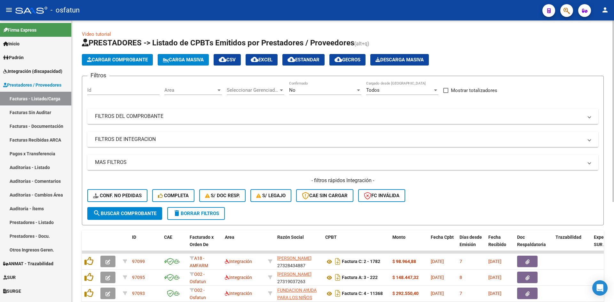
click at [210, 89] on span "Area" at bounding box center [190, 90] width 52 height 6
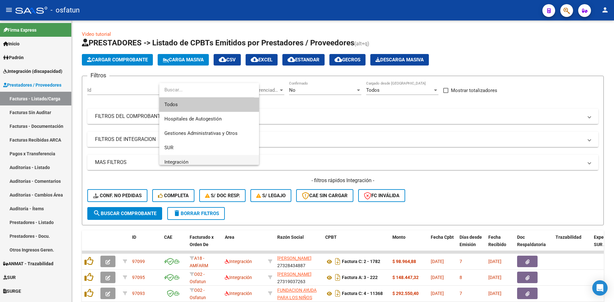
click at [204, 160] on span "Integración" at bounding box center [209, 162] width 90 height 14
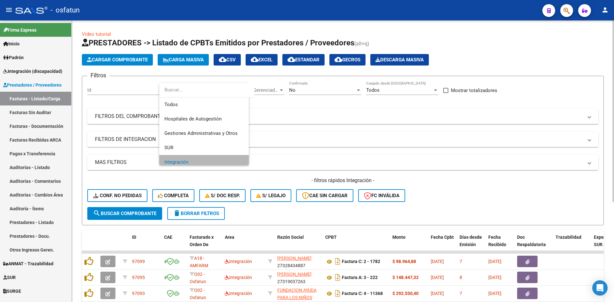
scroll to position [4, 0]
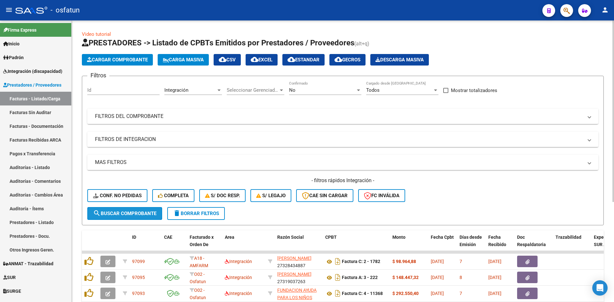
click at [135, 220] on button "search Buscar Comprobante" at bounding box center [124, 213] width 75 height 13
click at [517, 184] on div "- filtros rápidos Integración - Conf. no pedidas Completa S/ Doc Resp. S/ legaj…" at bounding box center [342, 192] width 511 height 30
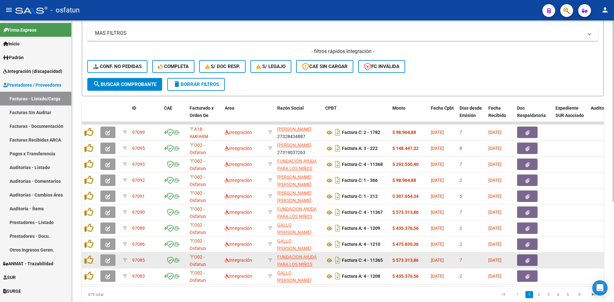
scroll to position [155, 0]
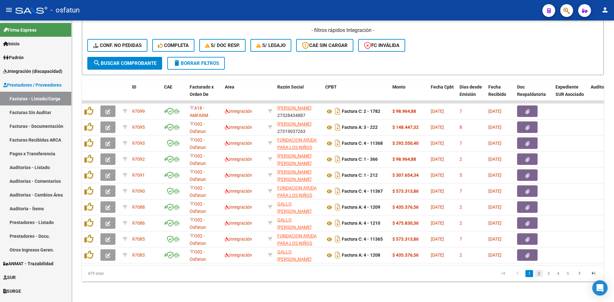
click at [537, 273] on link "2" at bounding box center [539, 273] width 8 height 7
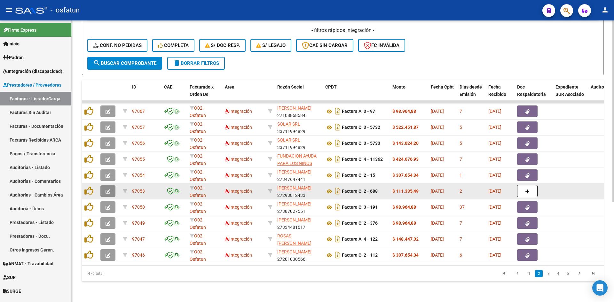
click at [108, 189] on icon "button" at bounding box center [108, 191] width 5 height 5
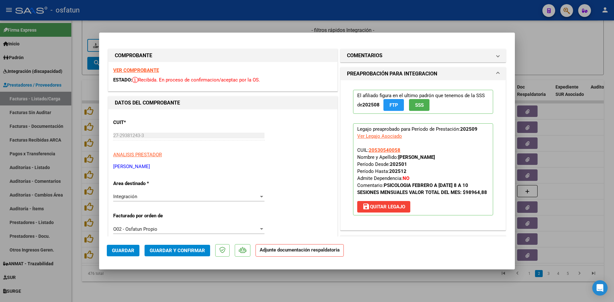
click at [140, 72] on strong "VER COMPROBANTE" at bounding box center [136, 70] width 46 height 6
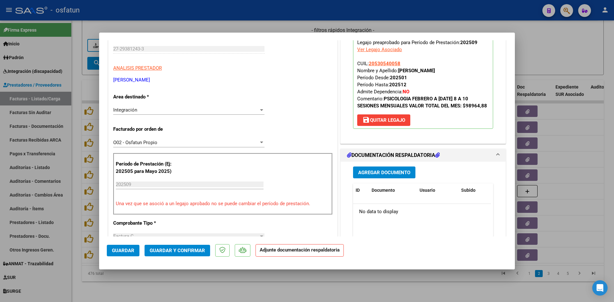
scroll to position [96, 0]
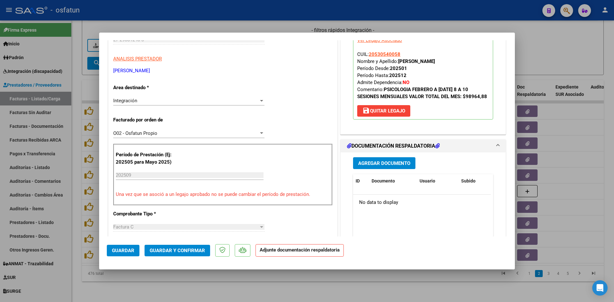
click at [184, 254] on button "Guardar y Confirmar" at bounding box center [178, 251] width 66 height 12
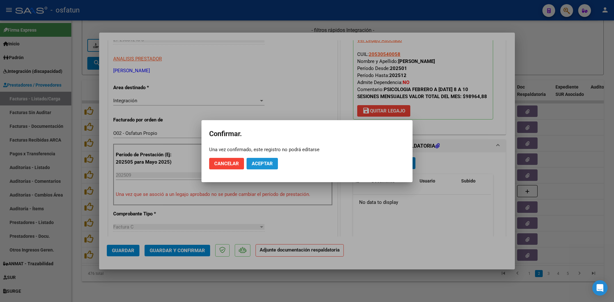
click at [259, 163] on span "Aceptar" at bounding box center [262, 164] width 21 height 6
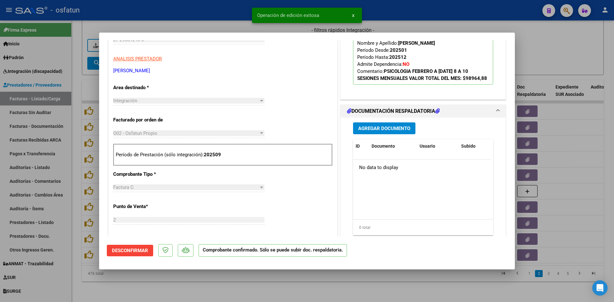
click at [212, 22] on div at bounding box center [307, 151] width 614 height 302
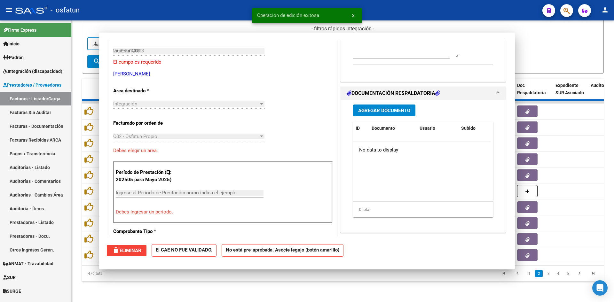
type input "$ 0,00"
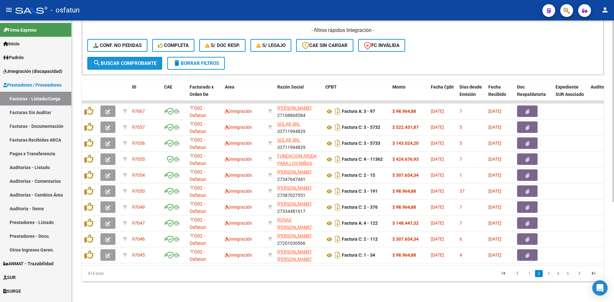
click at [120, 60] on span "search Buscar Comprobante" at bounding box center [124, 63] width 63 height 6
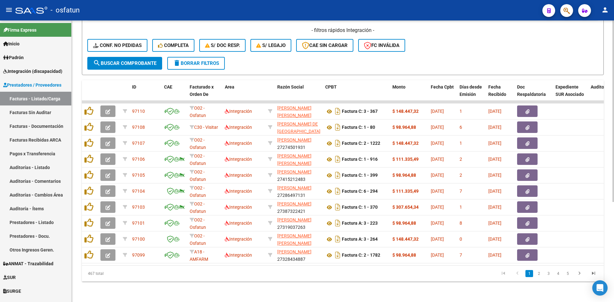
click at [144, 60] on span "search Buscar Comprobante" at bounding box center [124, 63] width 63 height 6
click at [202, 277] on datatable-pager "1 2 3 4 5" at bounding box center [394, 273] width 412 height 11
click at [211, 277] on datatable-pager "1 2 3 4 5" at bounding box center [394, 273] width 412 height 11
click at [200, 60] on span "delete Borrar Filtros" at bounding box center [196, 63] width 46 height 6
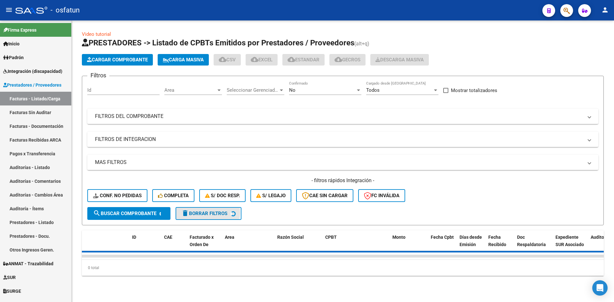
scroll to position [0, 0]
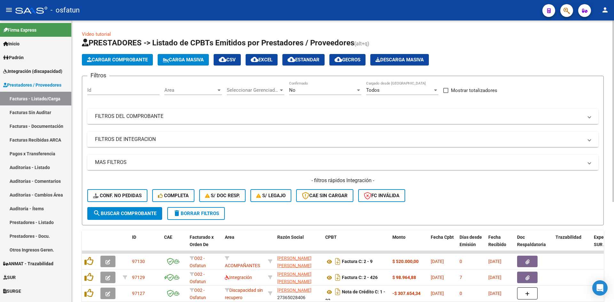
click at [215, 90] on span "Area" at bounding box center [190, 90] width 52 height 6
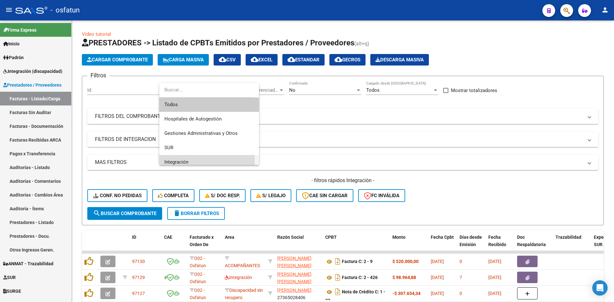
click at [197, 160] on span "Integración" at bounding box center [209, 162] width 90 height 14
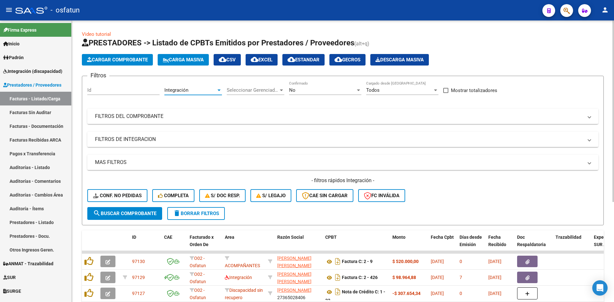
click at [140, 211] on span "search Buscar Comprobante" at bounding box center [124, 214] width 63 height 6
